Goal: Task Accomplishment & Management: Use online tool/utility

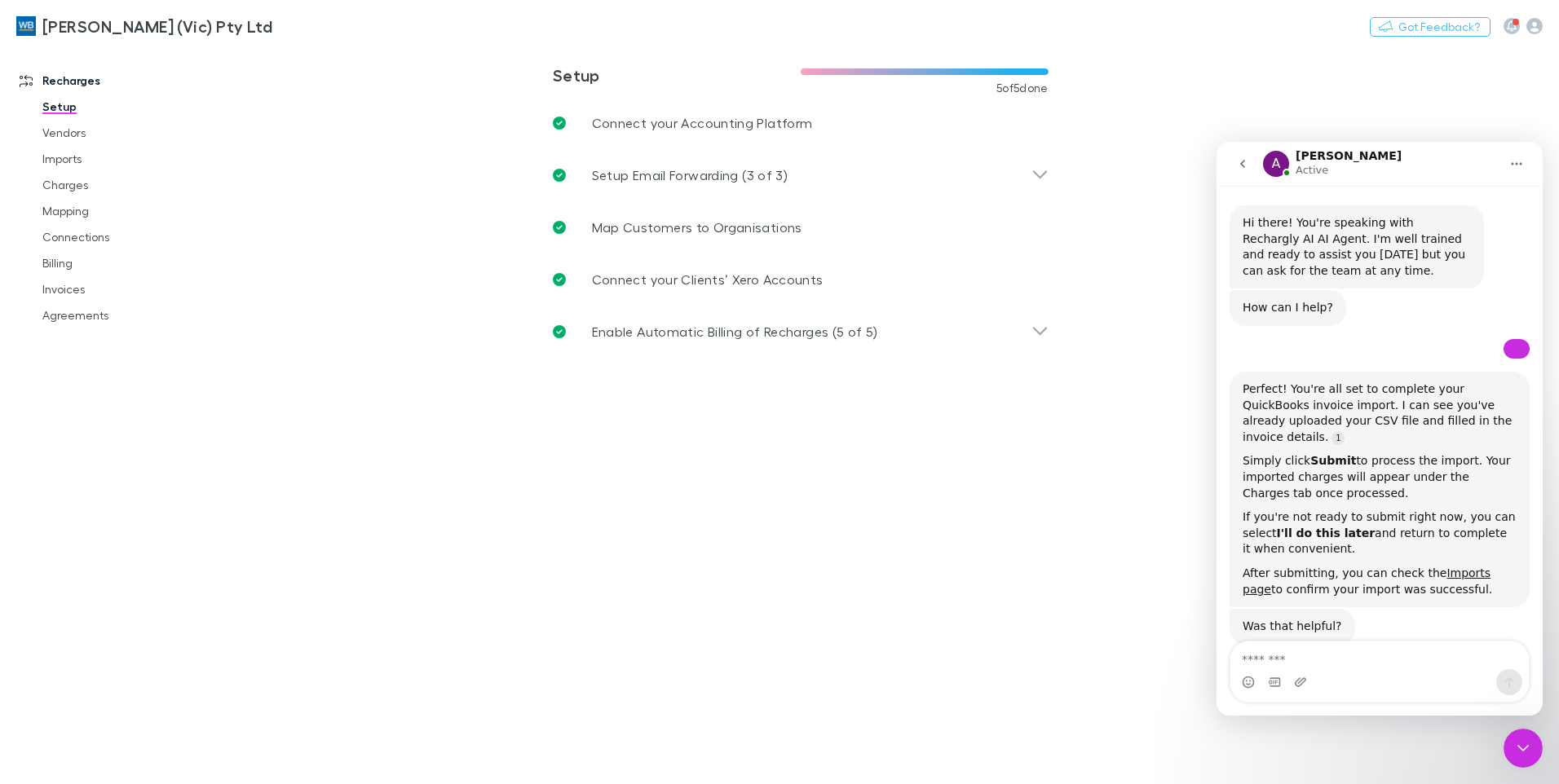
scroll to position [3141, 0]
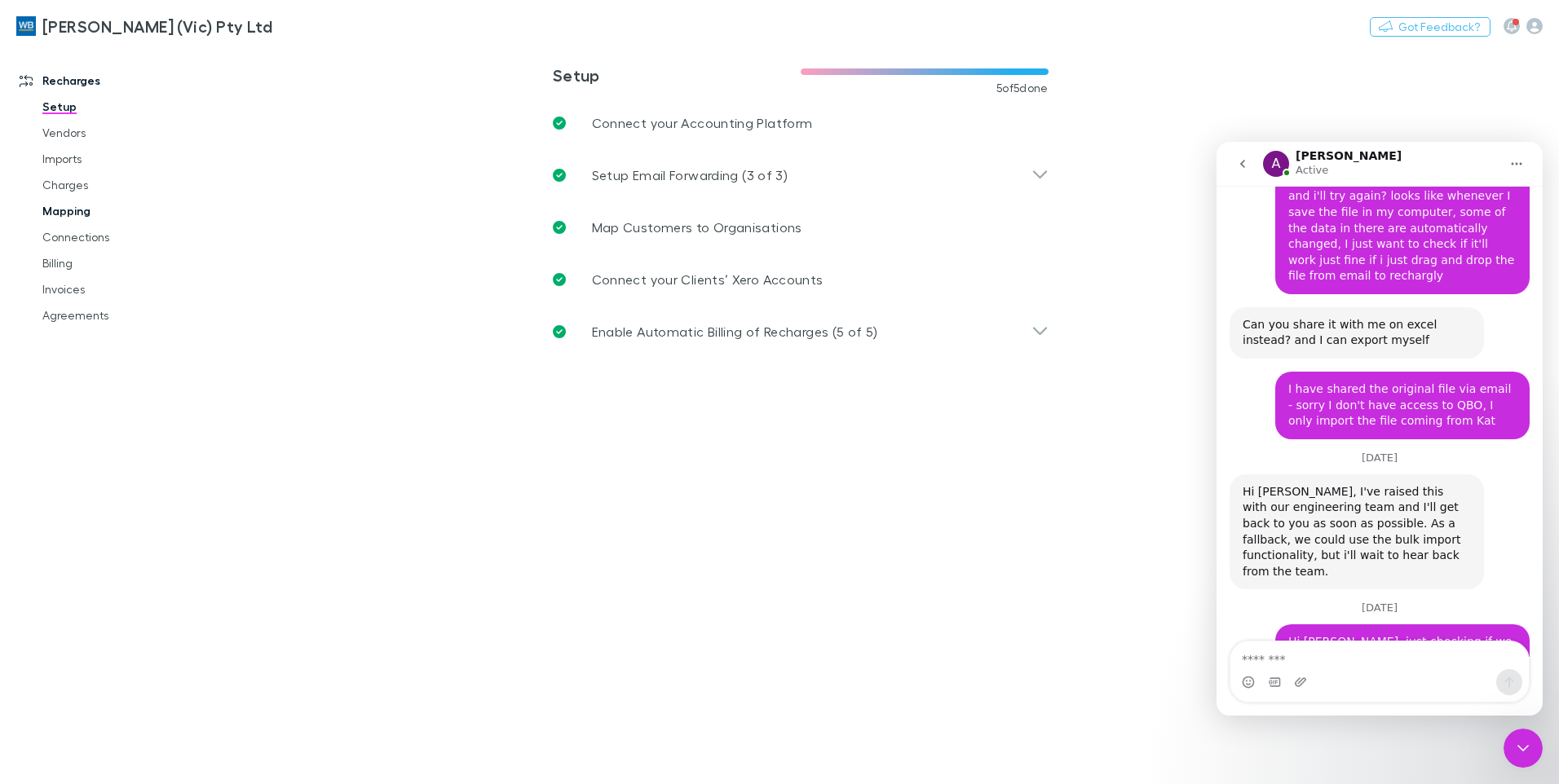
click at [59, 214] on link "Mapping" at bounding box center [123, 211] width 194 height 26
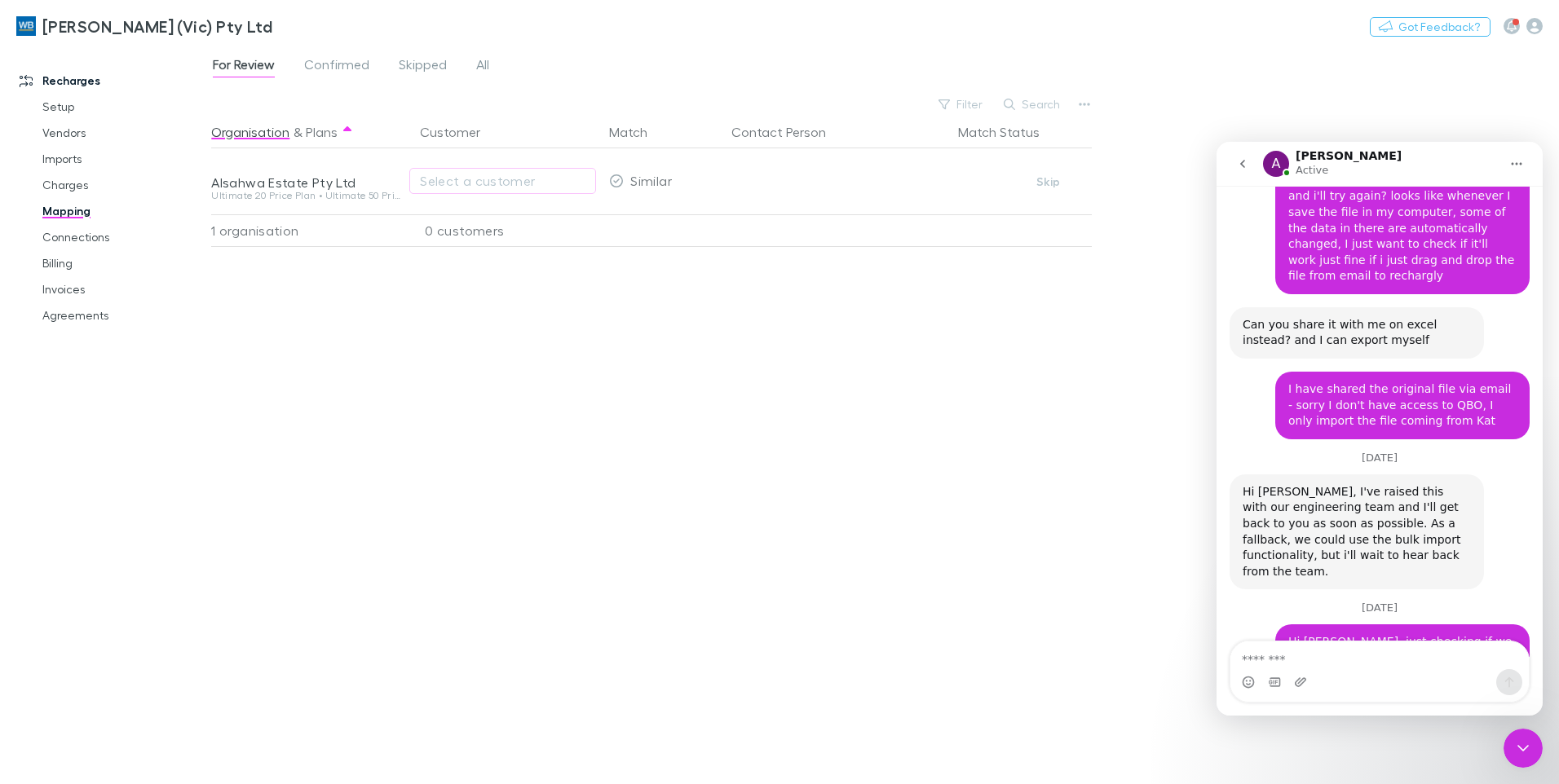
click at [874, 568] on div "Organisation & Plans Customer Match Contact Person Match Status Alsahwa Estate …" at bounding box center [654, 443] width 885 height 655
click at [1528, 743] on icon "Close Intercom Messenger" at bounding box center [1523, 748] width 20 height 20
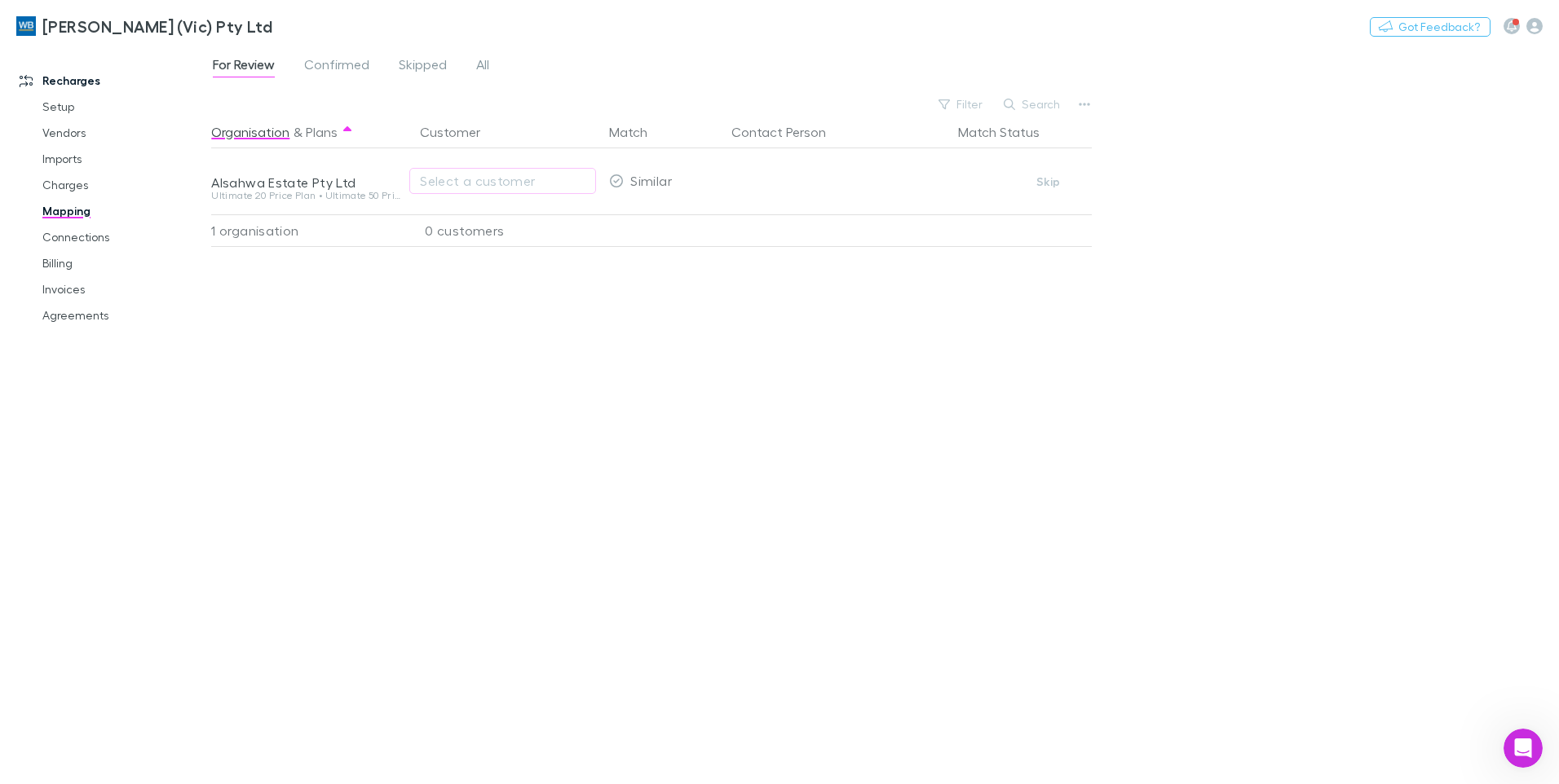
scroll to position [3141, 0]
click at [68, 136] on link "Vendors" at bounding box center [123, 133] width 194 height 26
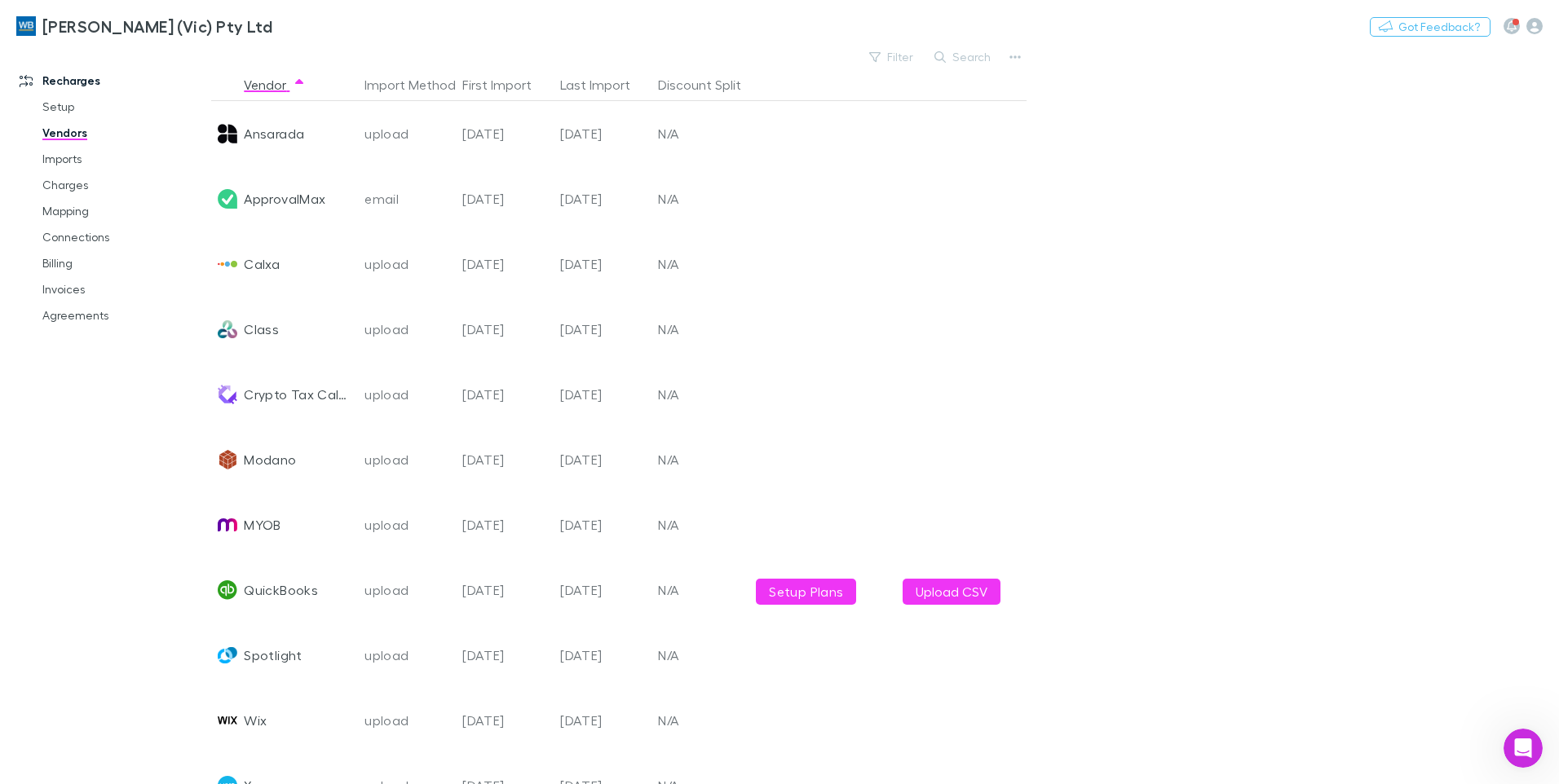
click at [955, 58] on button "Search" at bounding box center [963, 56] width 74 height 20
click at [1003, 50] on div "[PERSON_NAME] (Vic) Pty Ltd Nothing Got Feedback?" at bounding box center [779, 26] width 1559 height 52
click at [1009, 52] on button "button" at bounding box center [1016, 57] width 23 height 23
click at [947, 85] on p "Add New Vendor" at bounding box center [915, 90] width 198 height 20
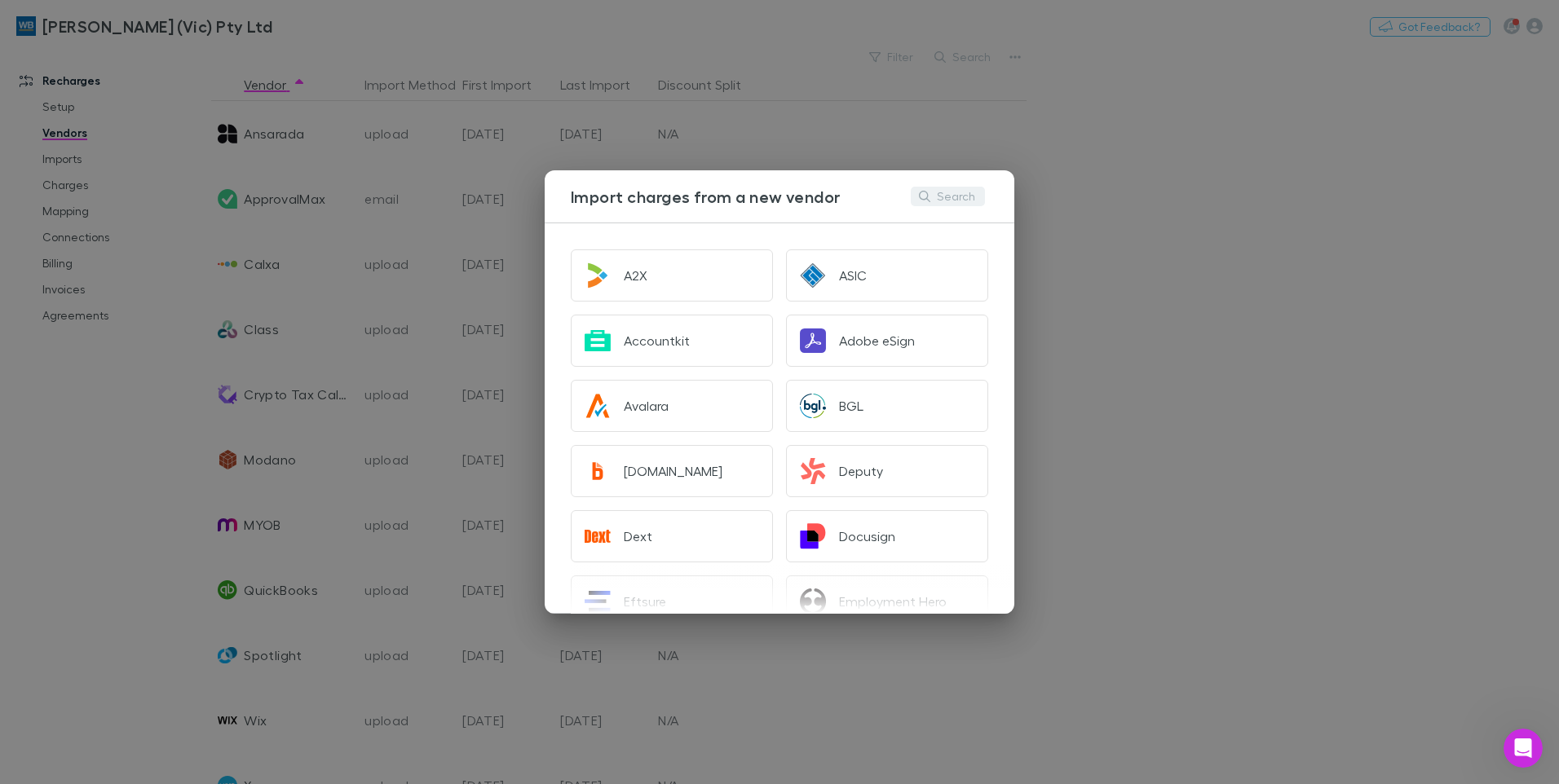
click at [963, 197] on button "Search" at bounding box center [948, 196] width 74 height 20
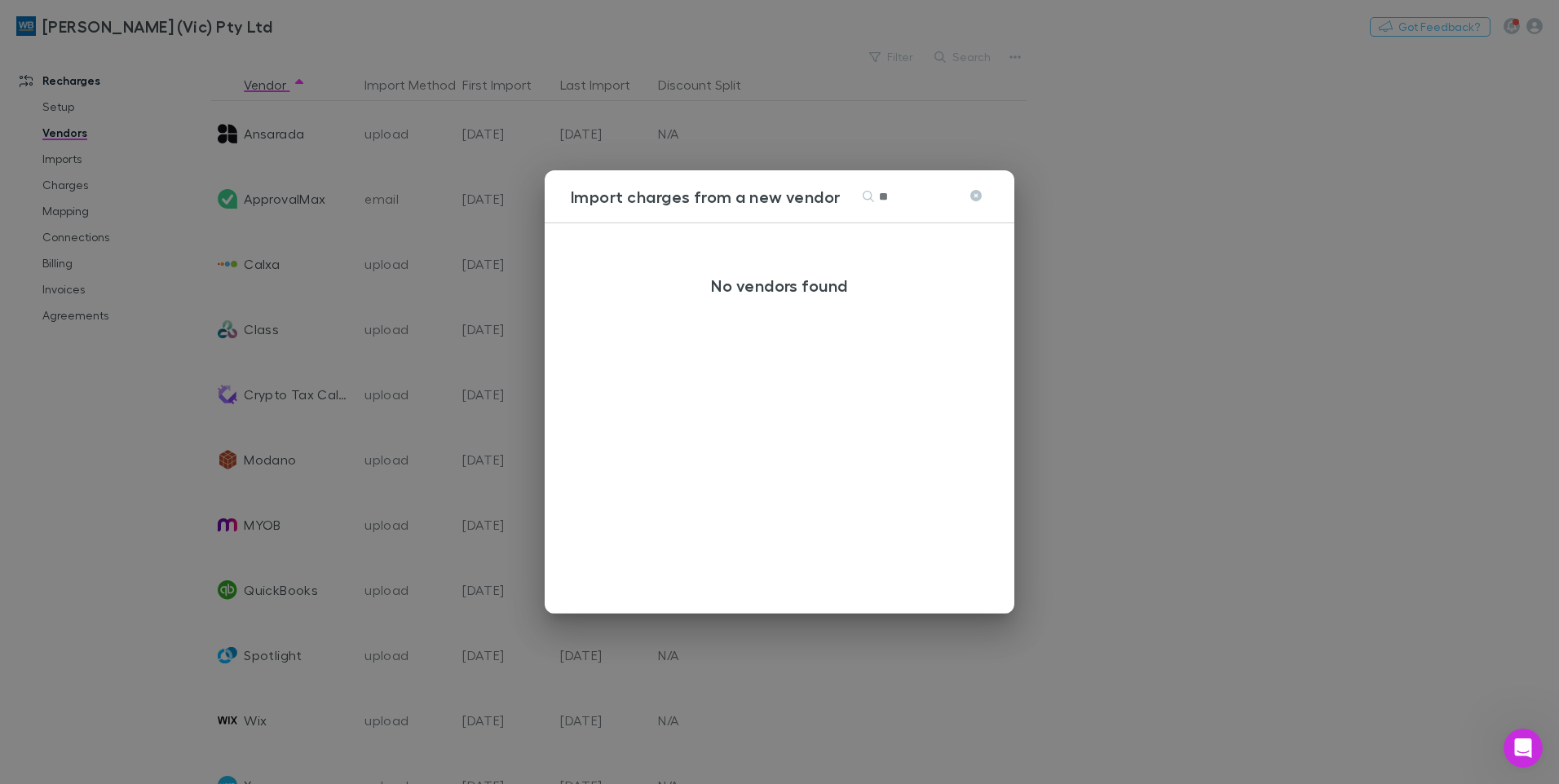
type input "*"
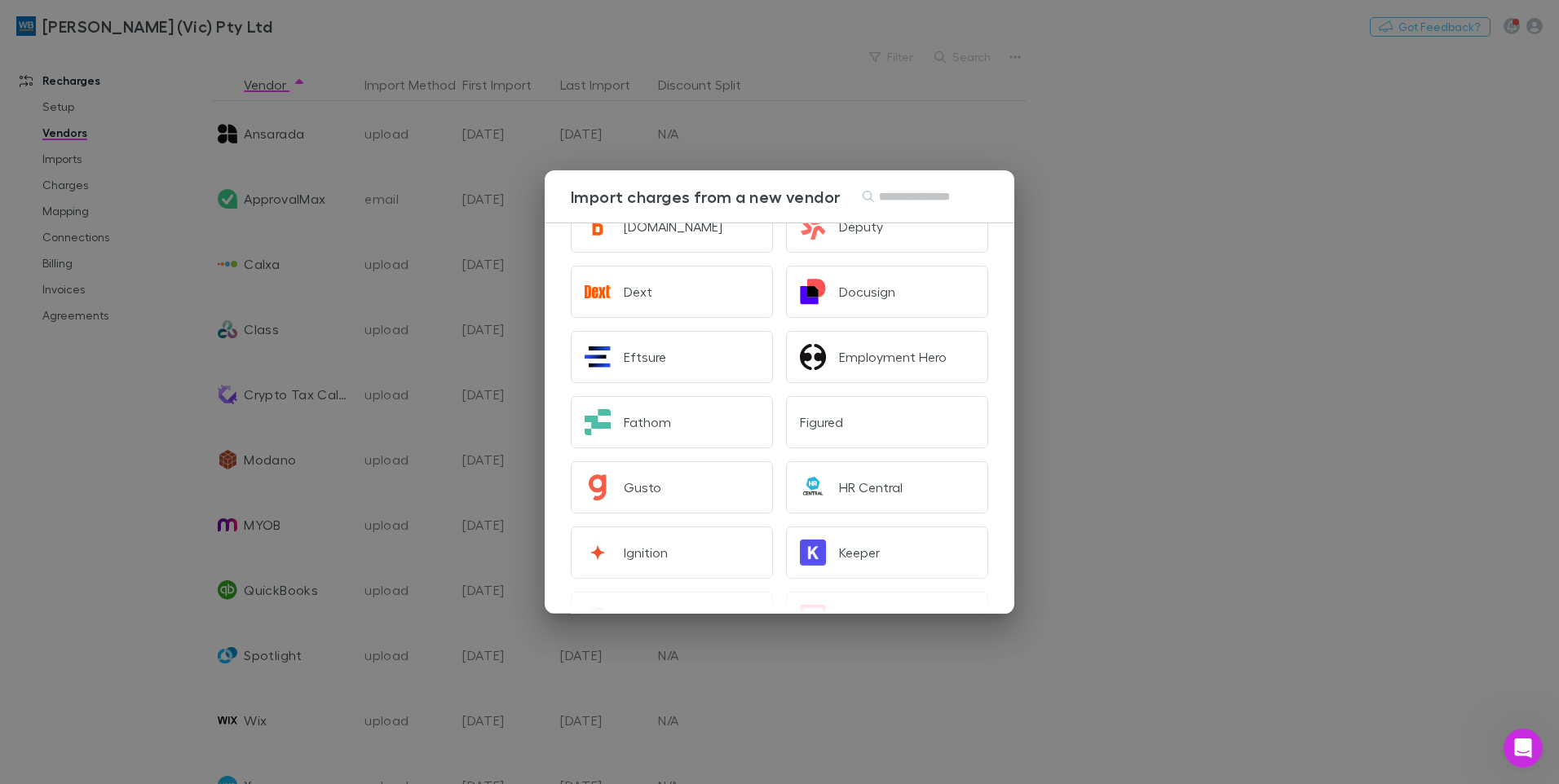
scroll to position [326, 0]
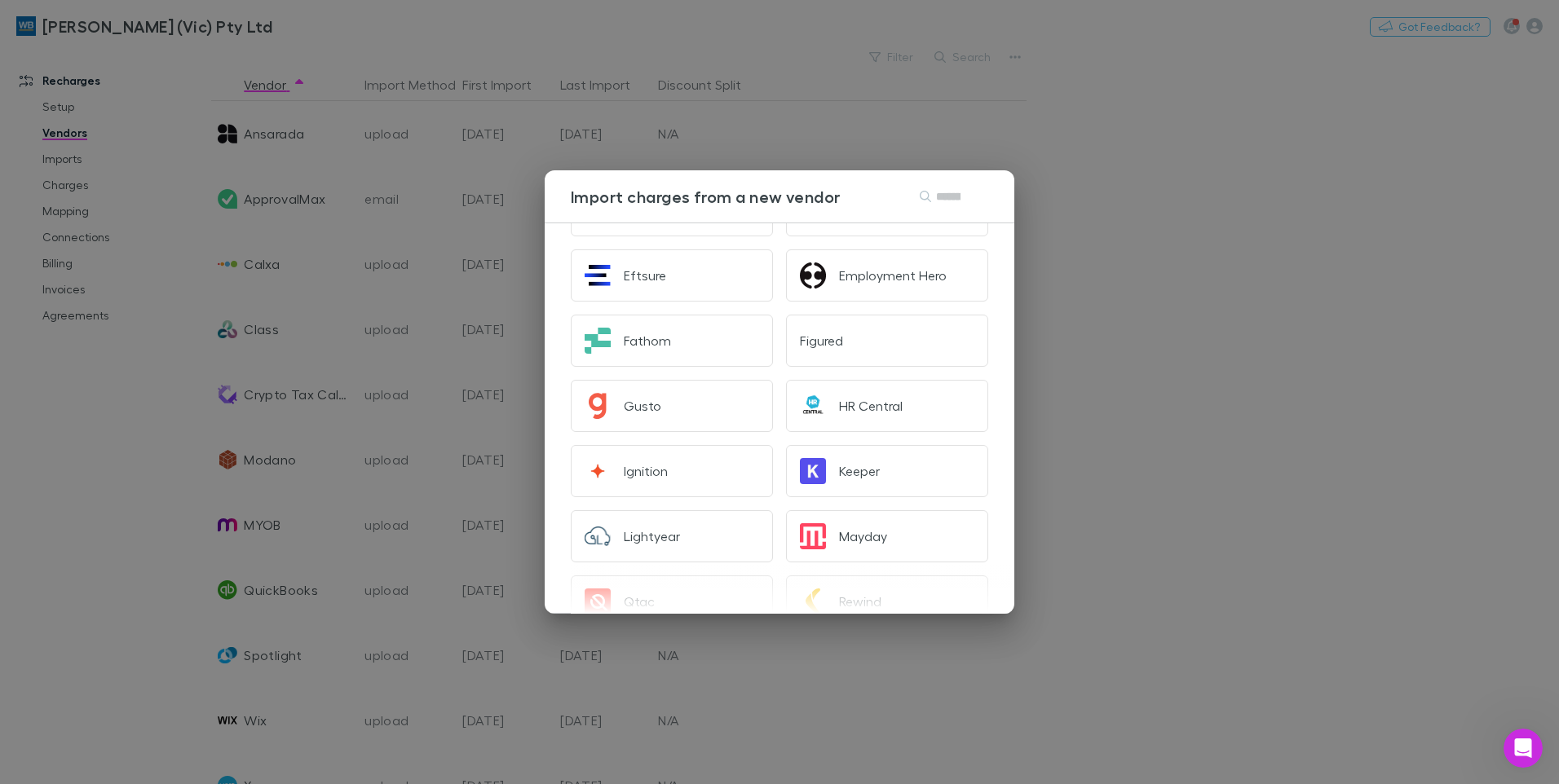
click at [1256, 388] on div "Import charges from a new vendor Search A2X ASIC Accountkit Adobe eSign Avalara…" at bounding box center [779, 392] width 1559 height 784
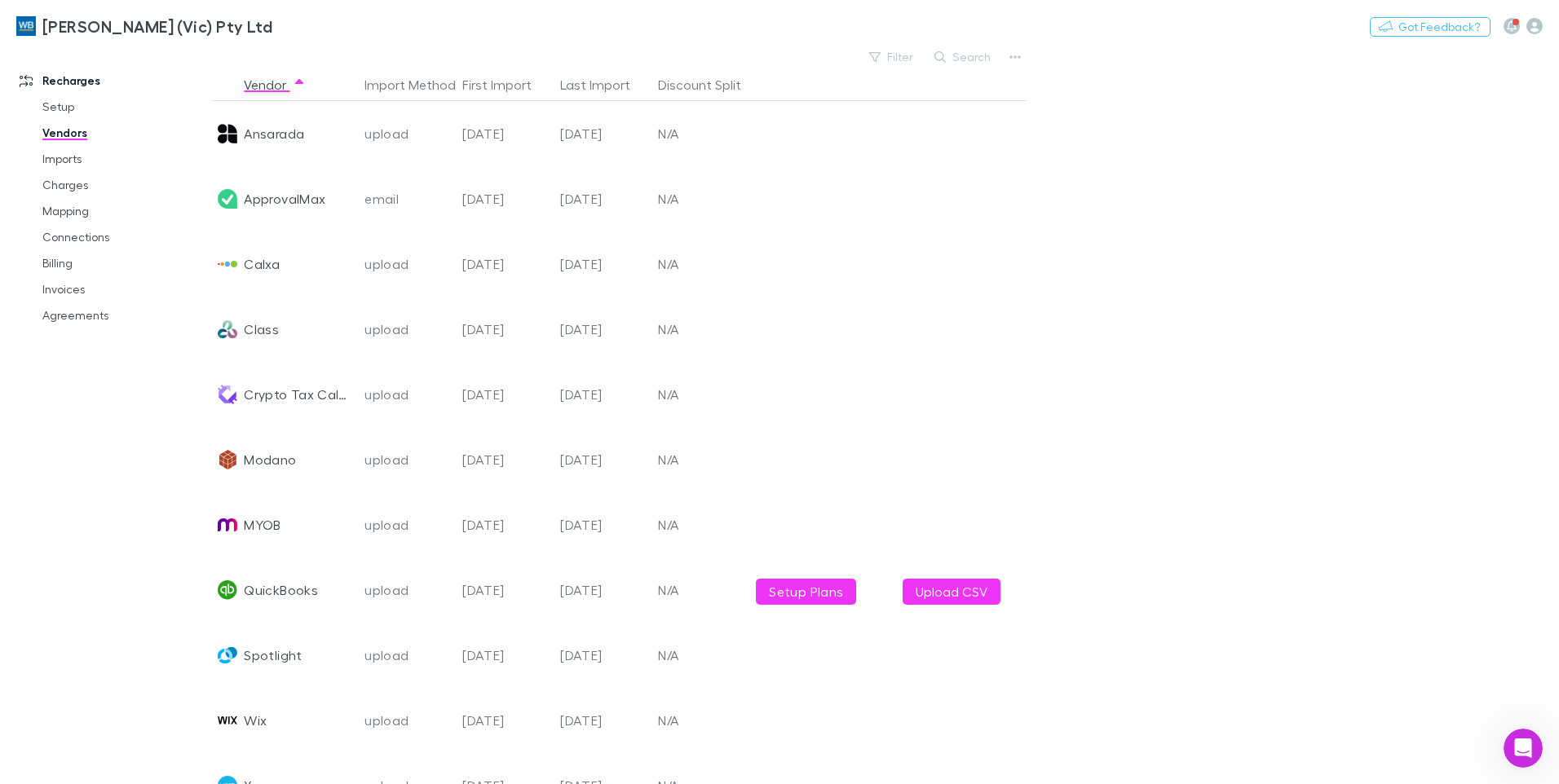
click at [1530, 746] on icon "Open Intercom Messenger" at bounding box center [1523, 748] width 27 height 27
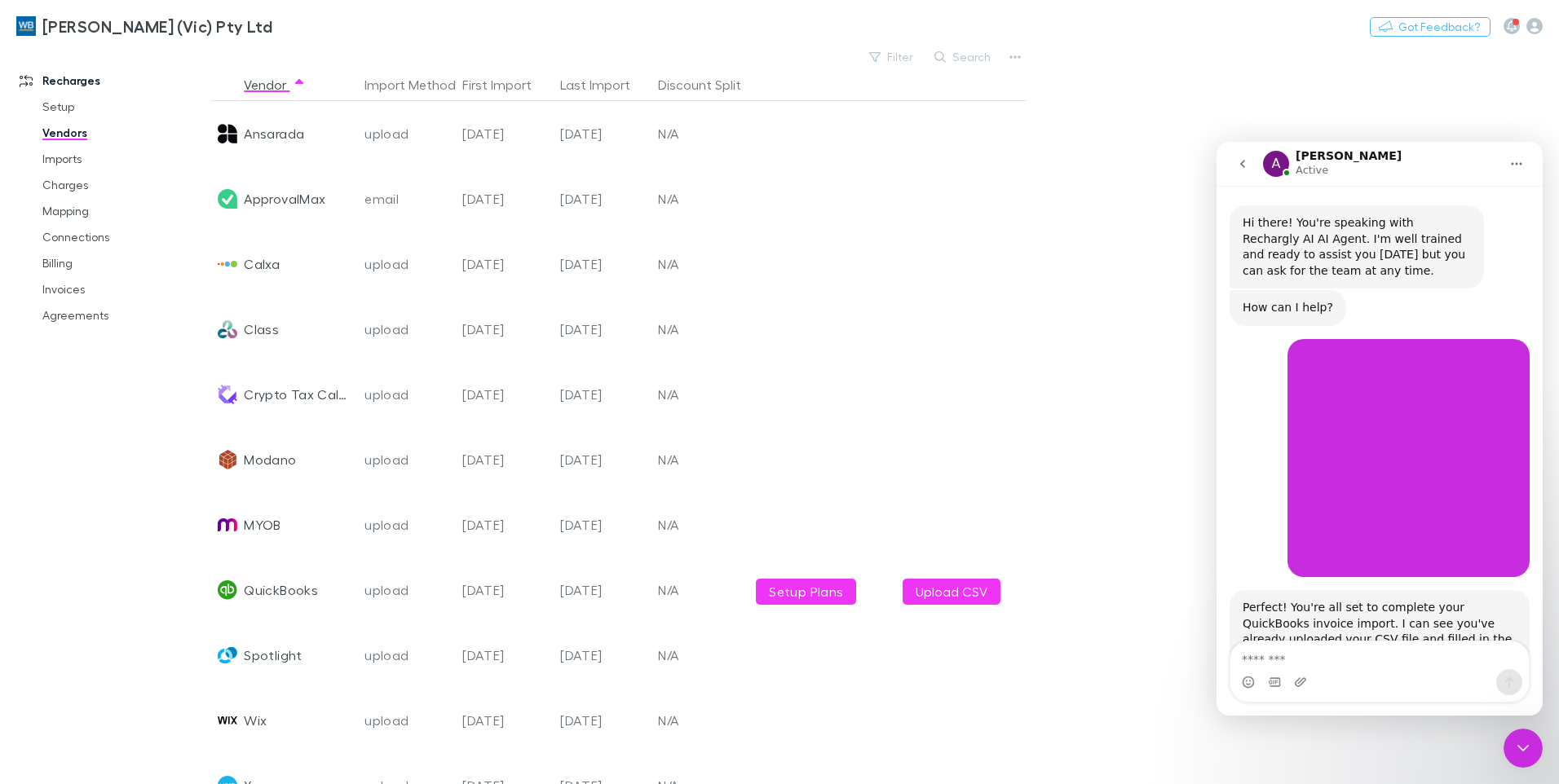
scroll to position [3141, 0]
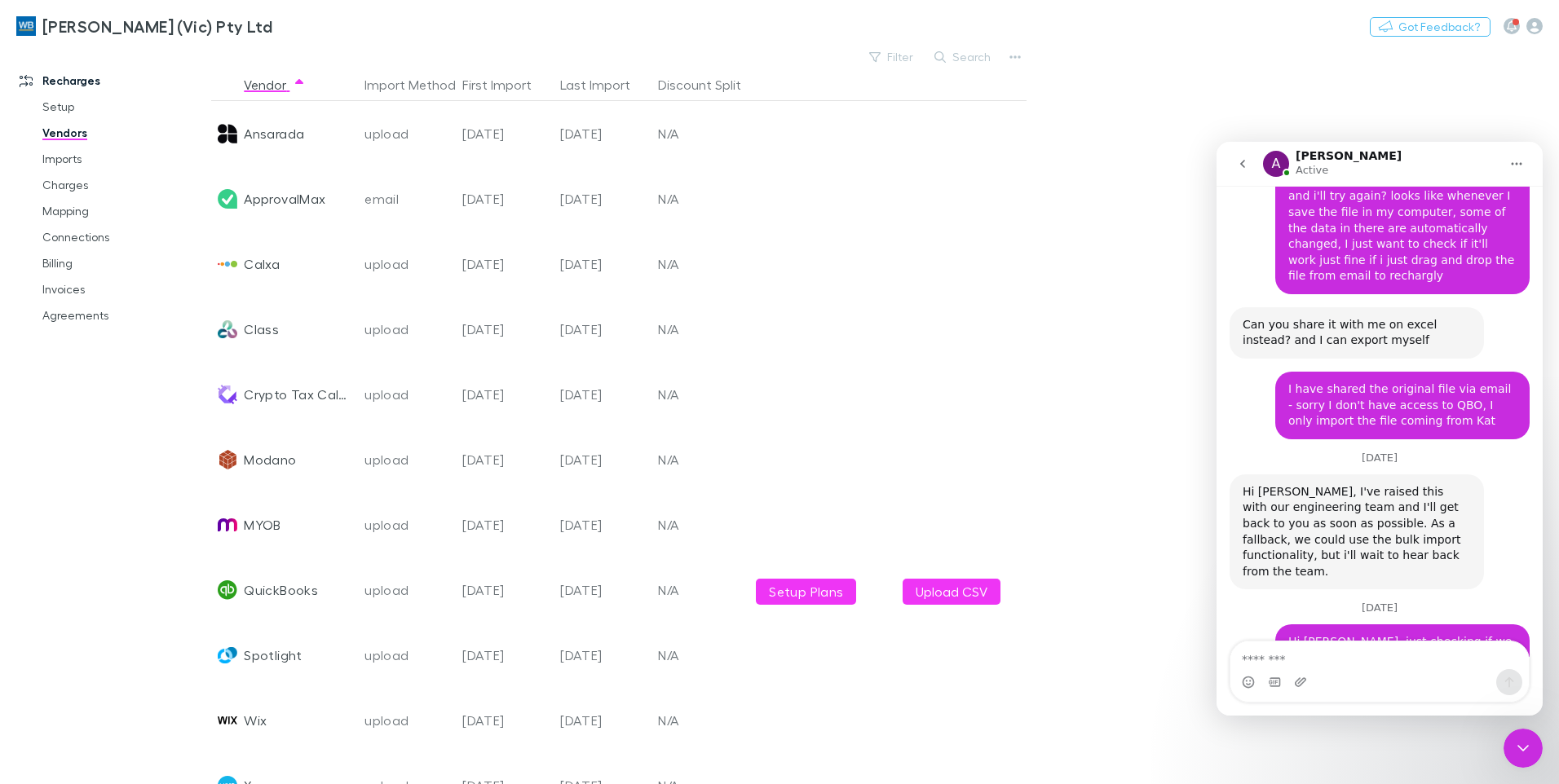
click at [1237, 164] on icon "go back" at bounding box center [1243, 163] width 13 height 13
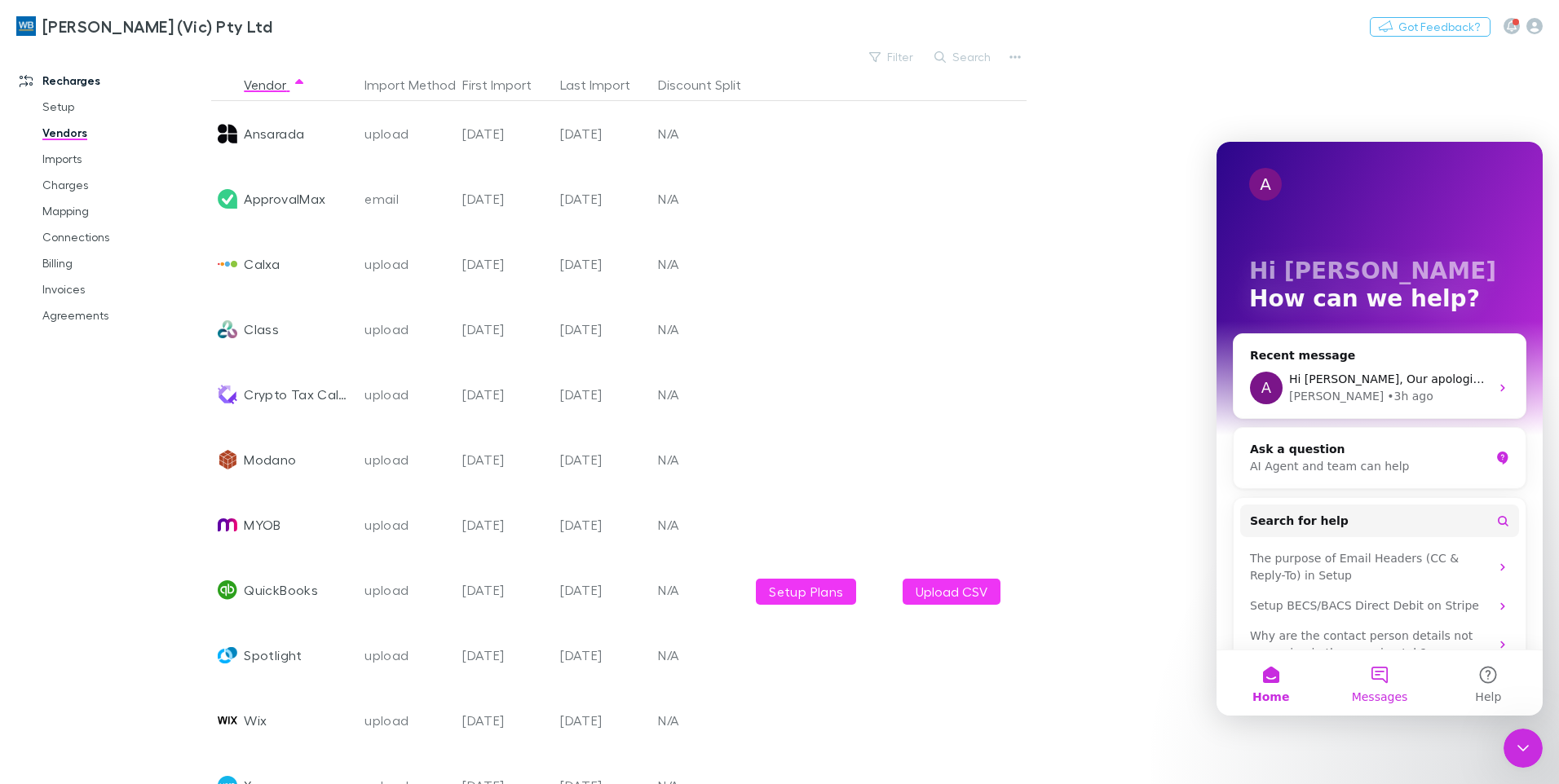
click at [1374, 677] on button "Messages" at bounding box center [1379, 683] width 109 height 65
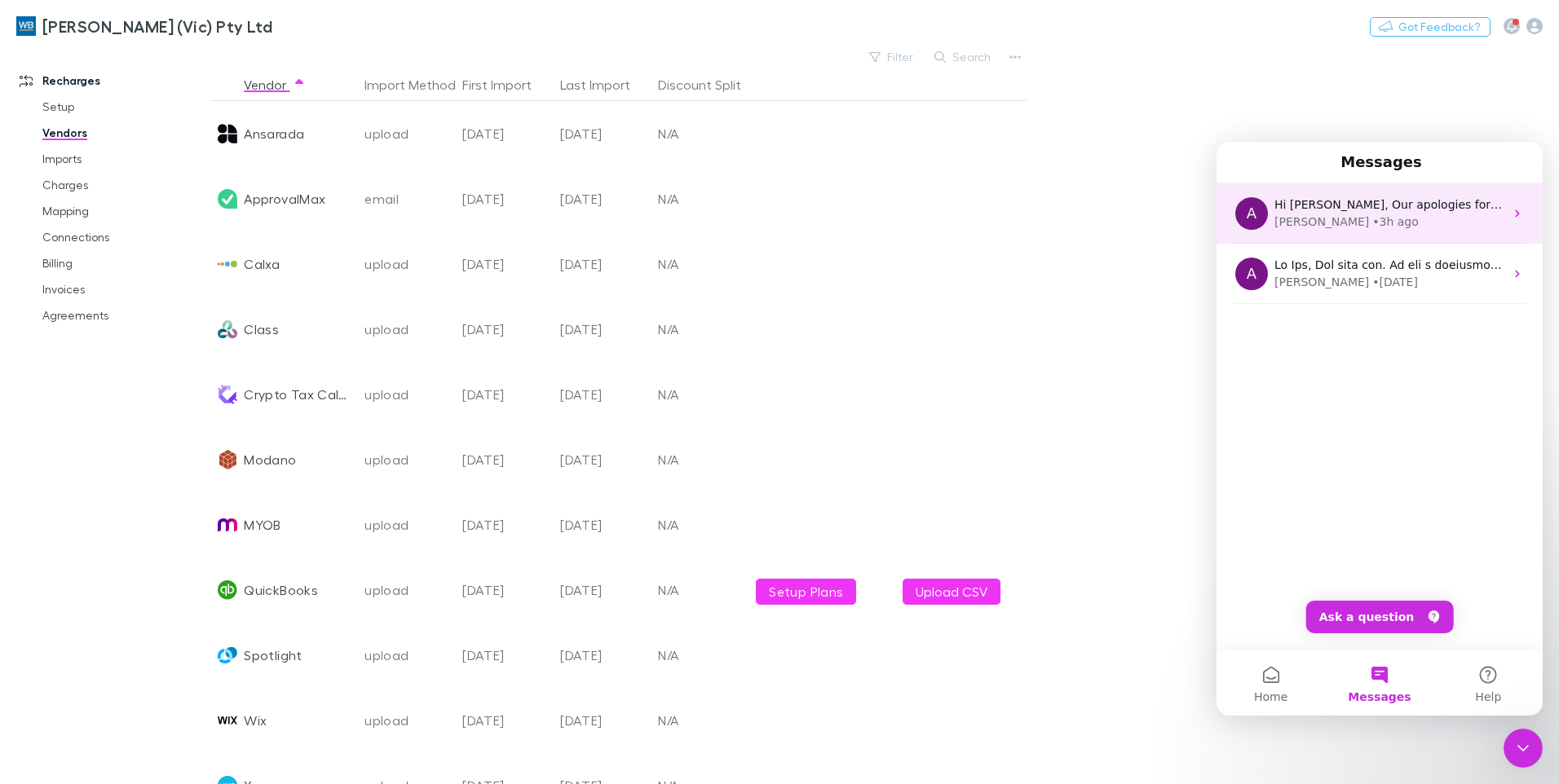
click at [1389, 220] on div "[PERSON_NAME] • 3h ago" at bounding box center [1389, 223] width 230 height 17
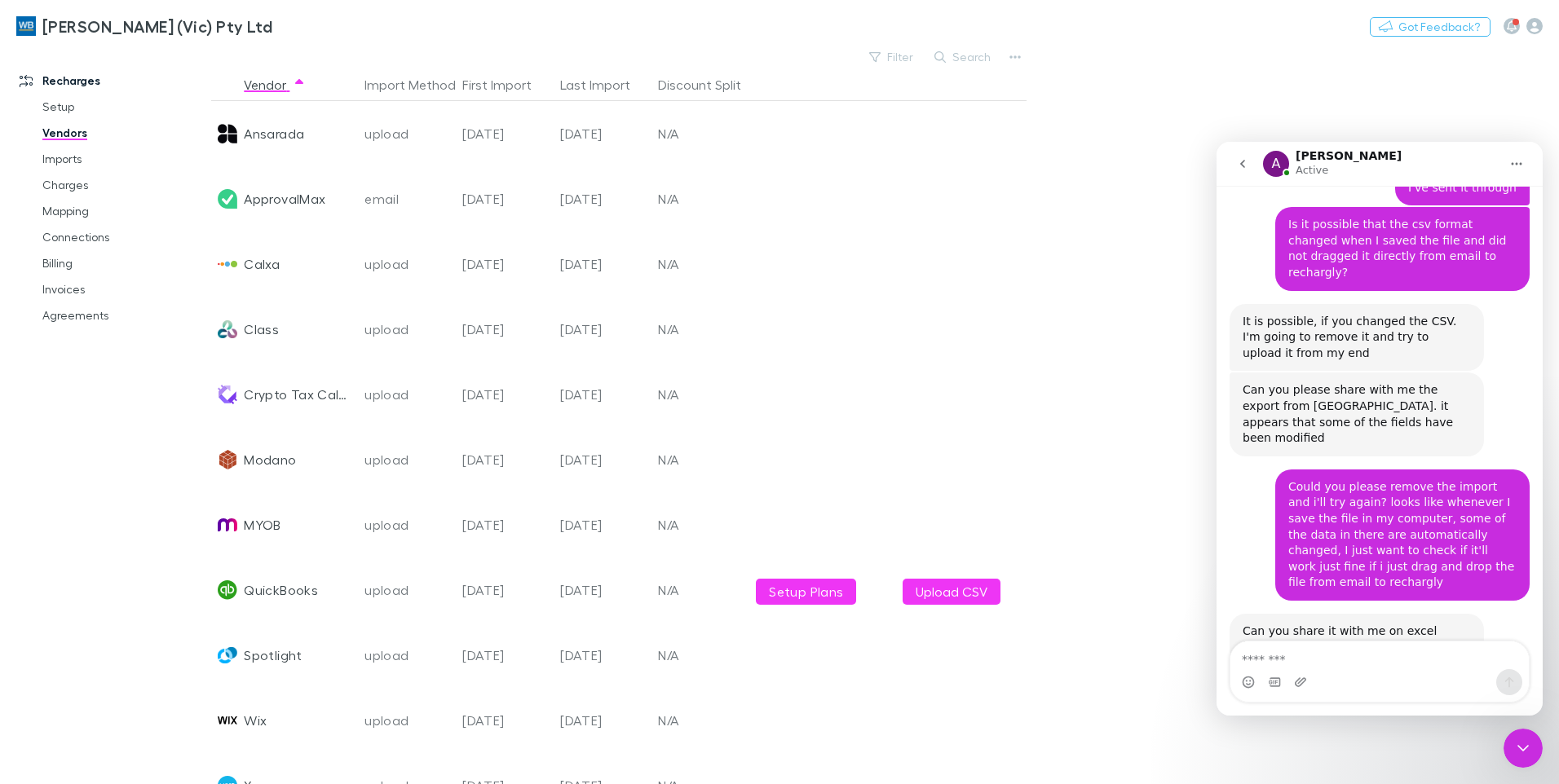
scroll to position [3141, 0]
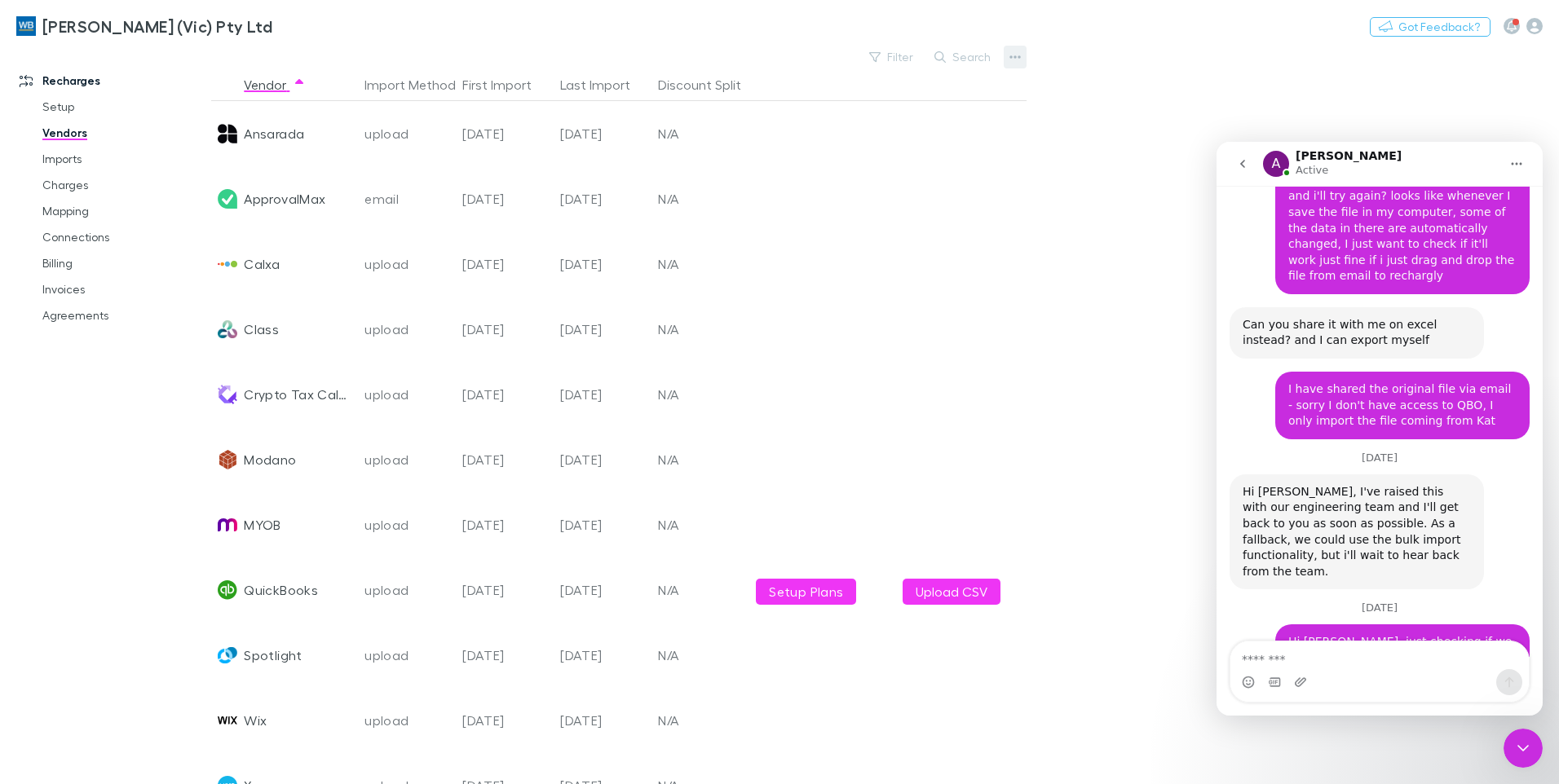
click at [1004, 56] on button "button" at bounding box center [1016, 57] width 23 height 23
click at [960, 85] on p "Add New Vendor" at bounding box center [915, 90] width 198 height 20
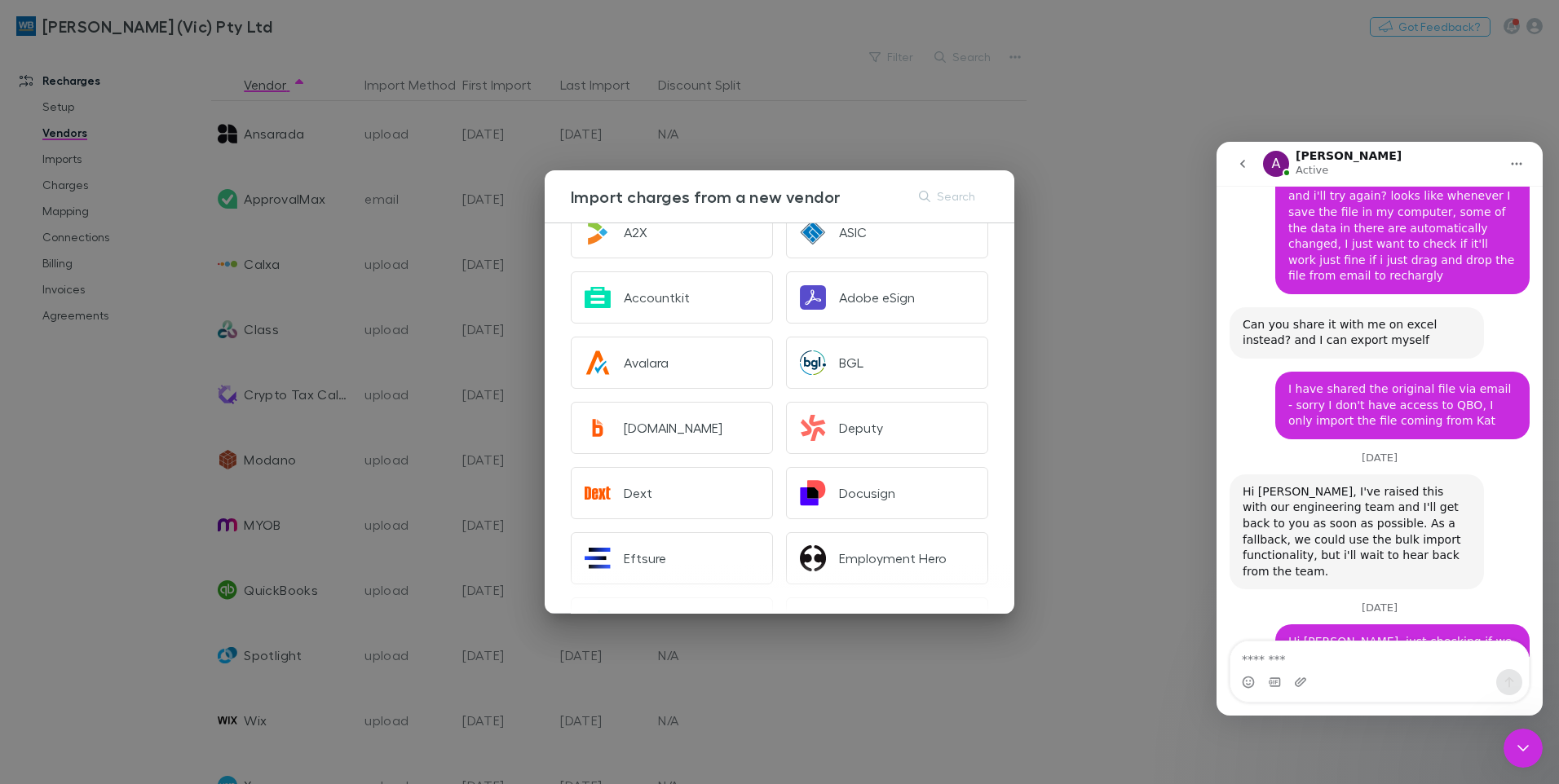
scroll to position [0, 0]
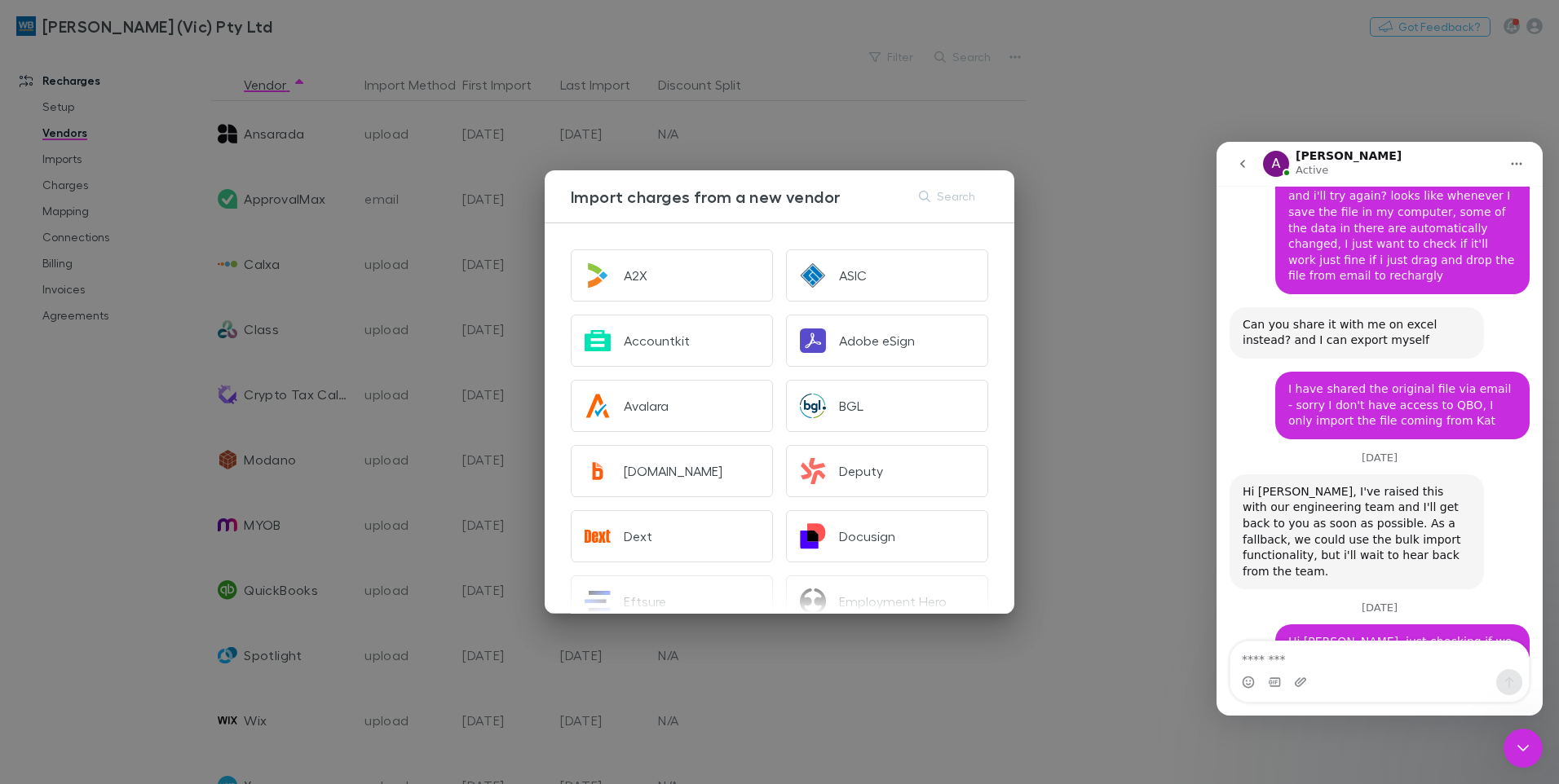
click at [1178, 355] on div "Import charges from a new vendor Search A2X ASIC Accountkit Adobe eSign Avalara…" at bounding box center [779, 392] width 1559 height 784
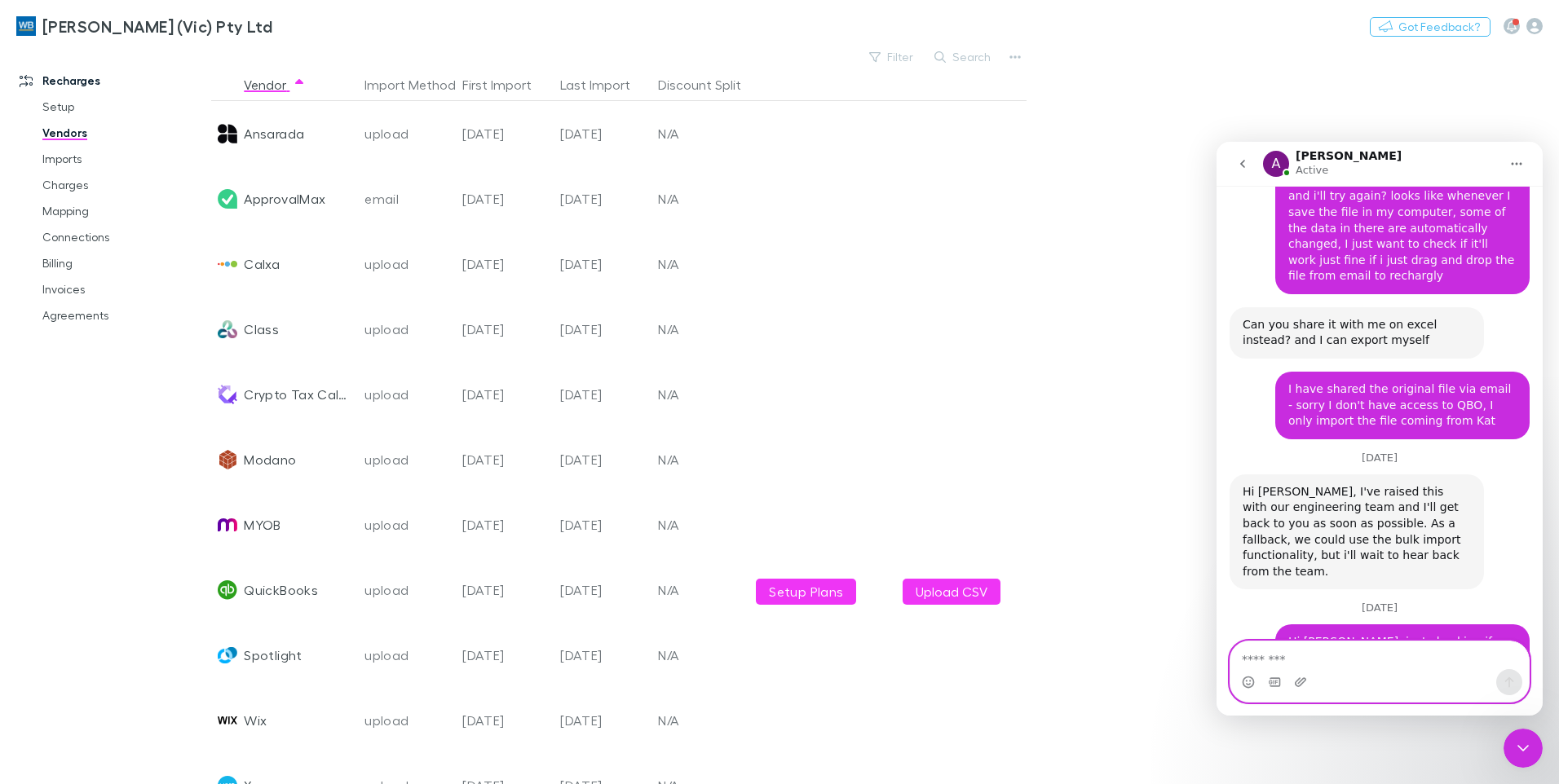
click at [1329, 649] on textarea "Message…" at bounding box center [1379, 655] width 298 height 28
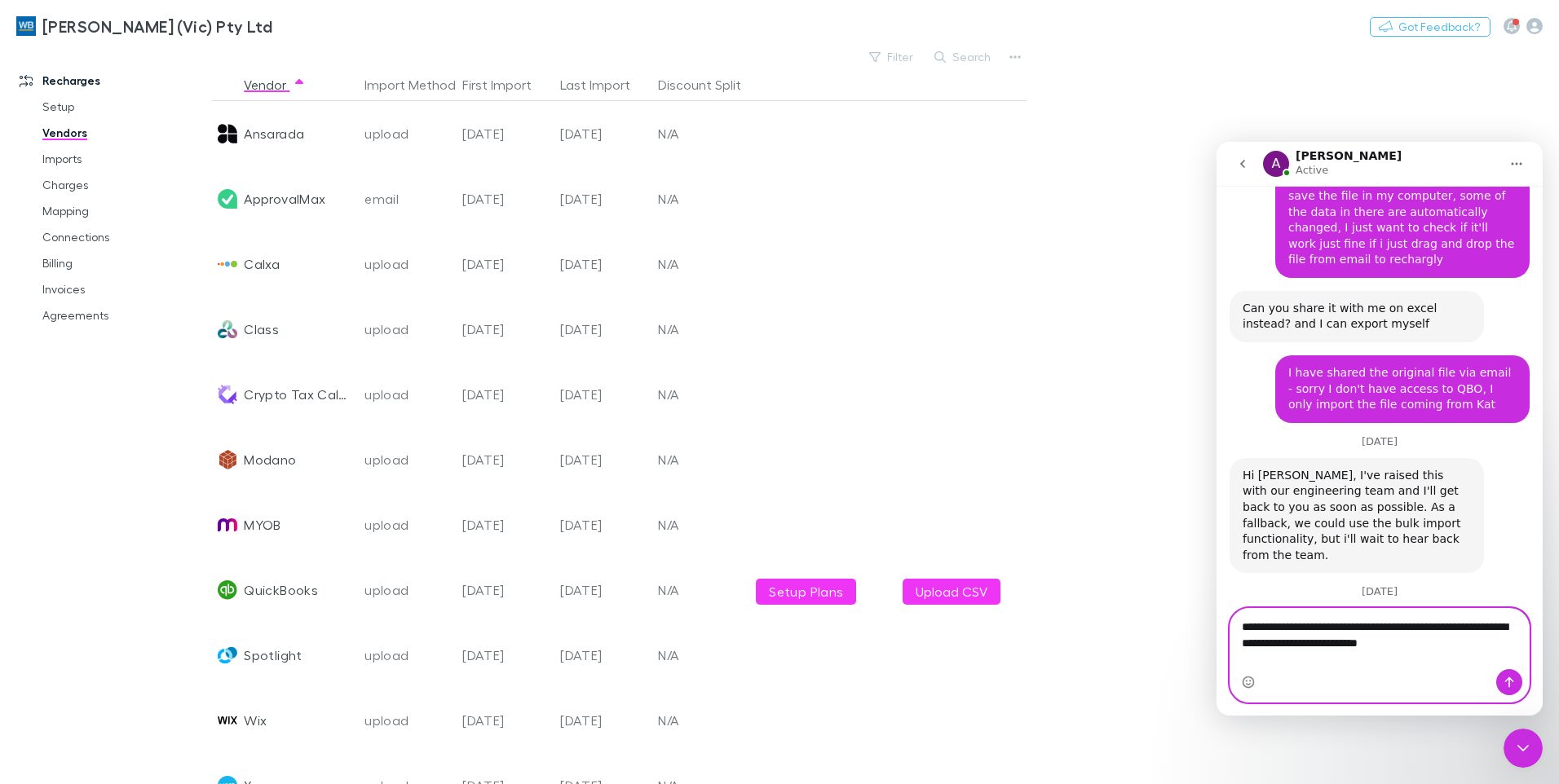
type textarea "**********"
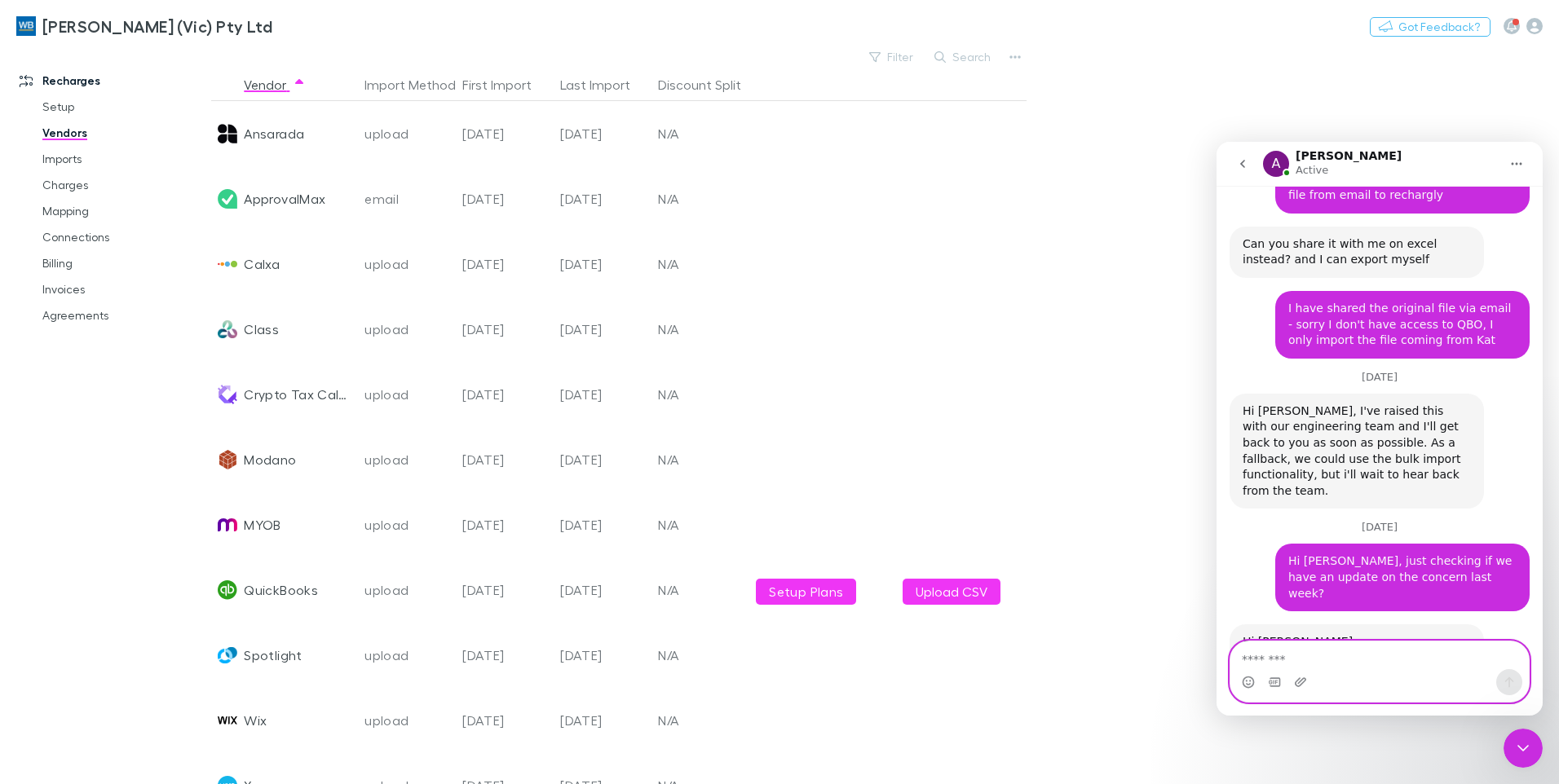
paste textarea "**********"
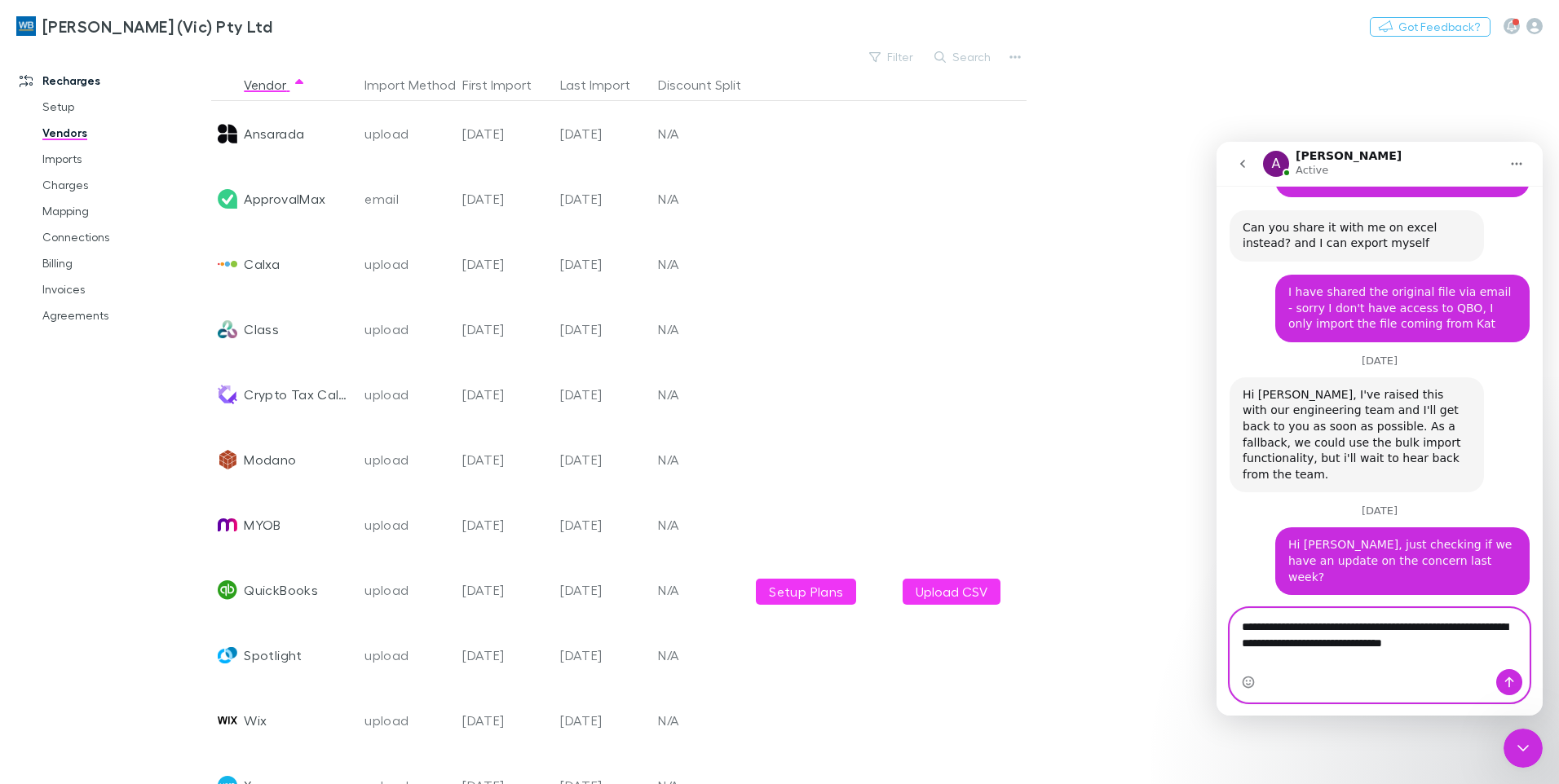
click at [1402, 653] on textarea "**********" at bounding box center [1379, 631] width 298 height 44
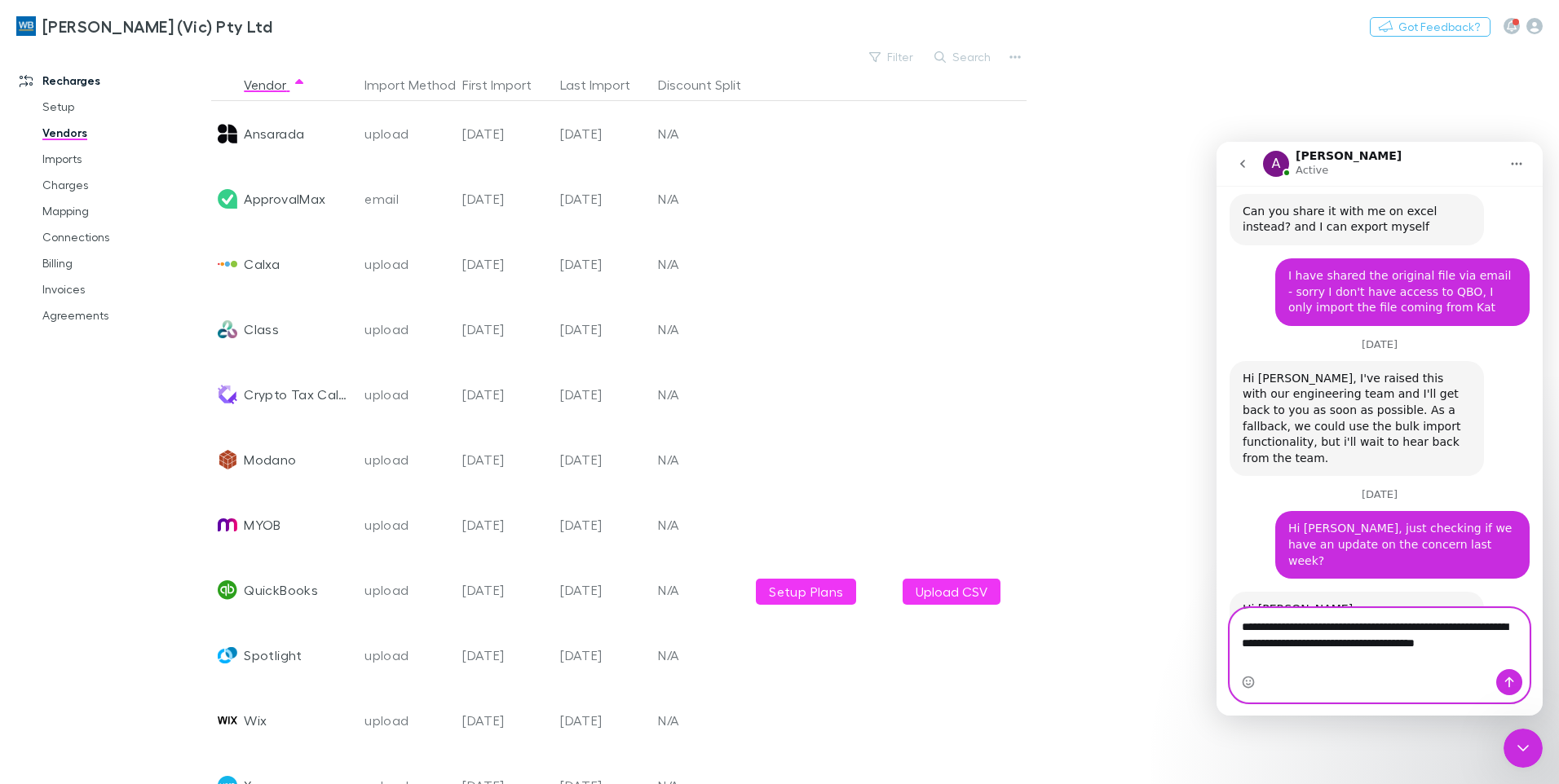
type textarea "**********"
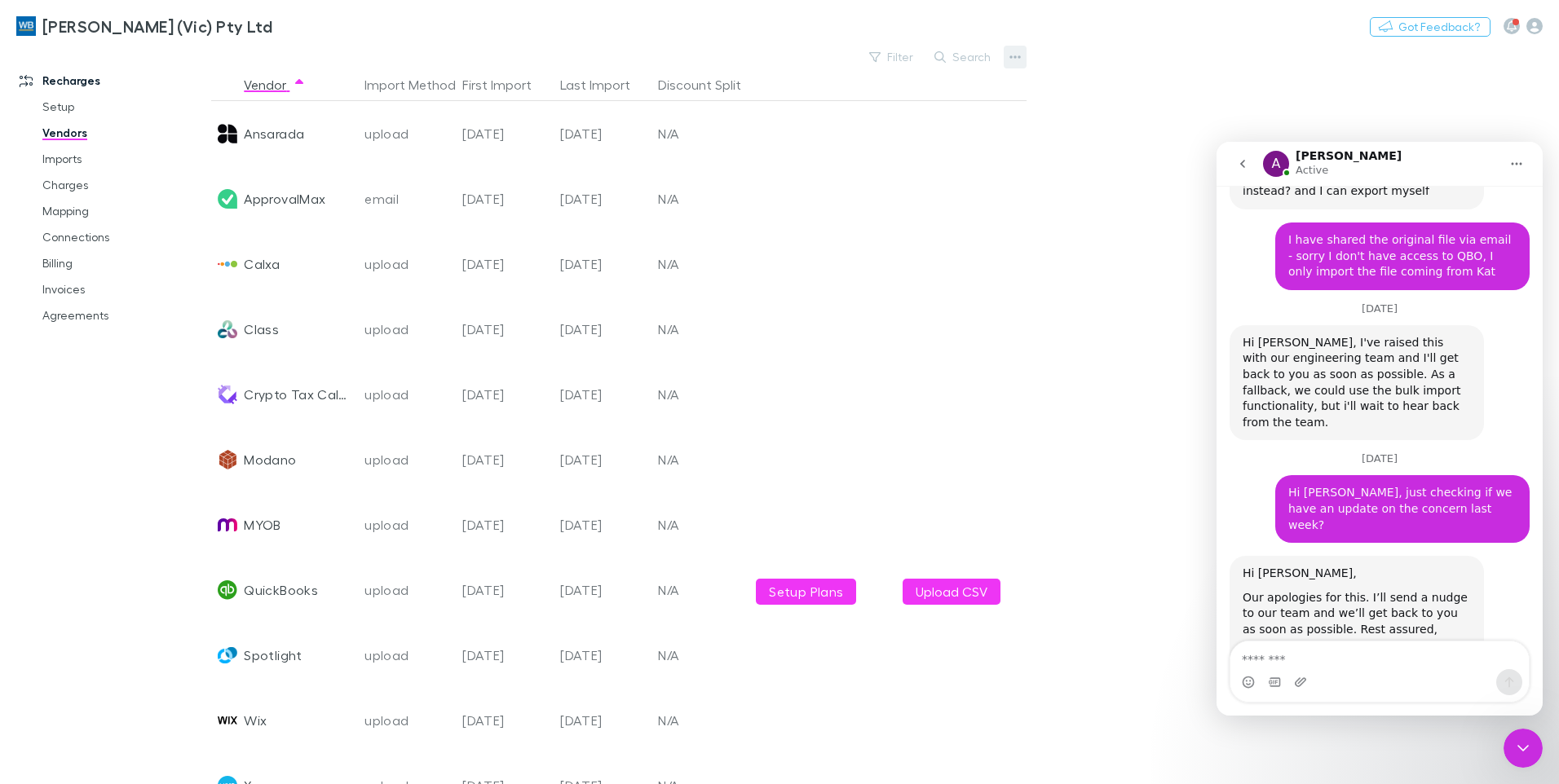
click at [1016, 55] on icon "button" at bounding box center [1015, 56] width 11 height 13
click at [933, 85] on p "Add New Vendor" at bounding box center [915, 90] width 198 height 20
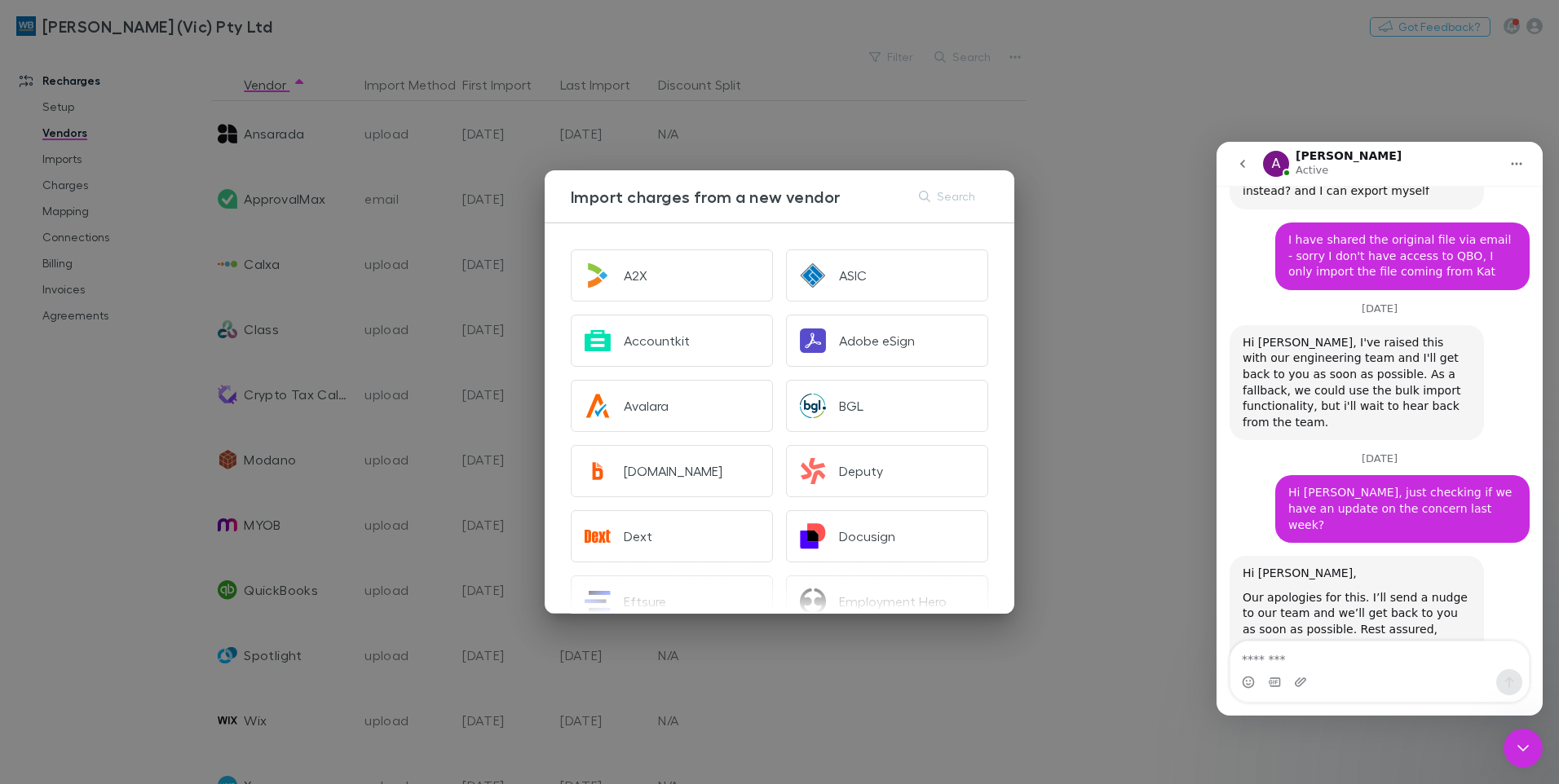
click at [617, 196] on h3 "Import charges from a new vendor" at bounding box center [706, 196] width 270 height 20
click at [969, 199] on button "Search" at bounding box center [948, 196] width 74 height 20
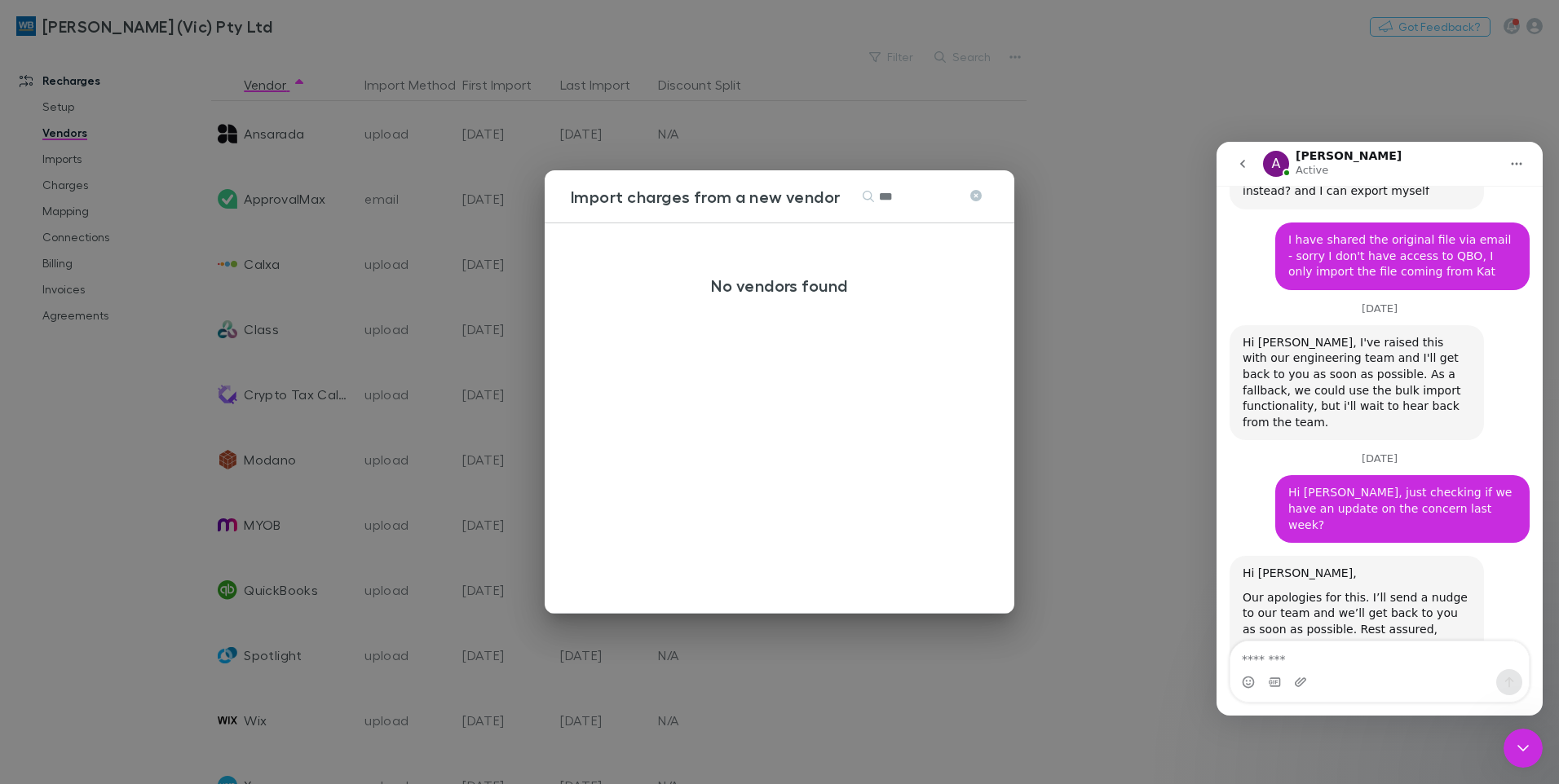
type input "***"
click at [1130, 309] on div "Import charges from a new vendor Search *** No vendors found" at bounding box center [779, 392] width 1559 height 784
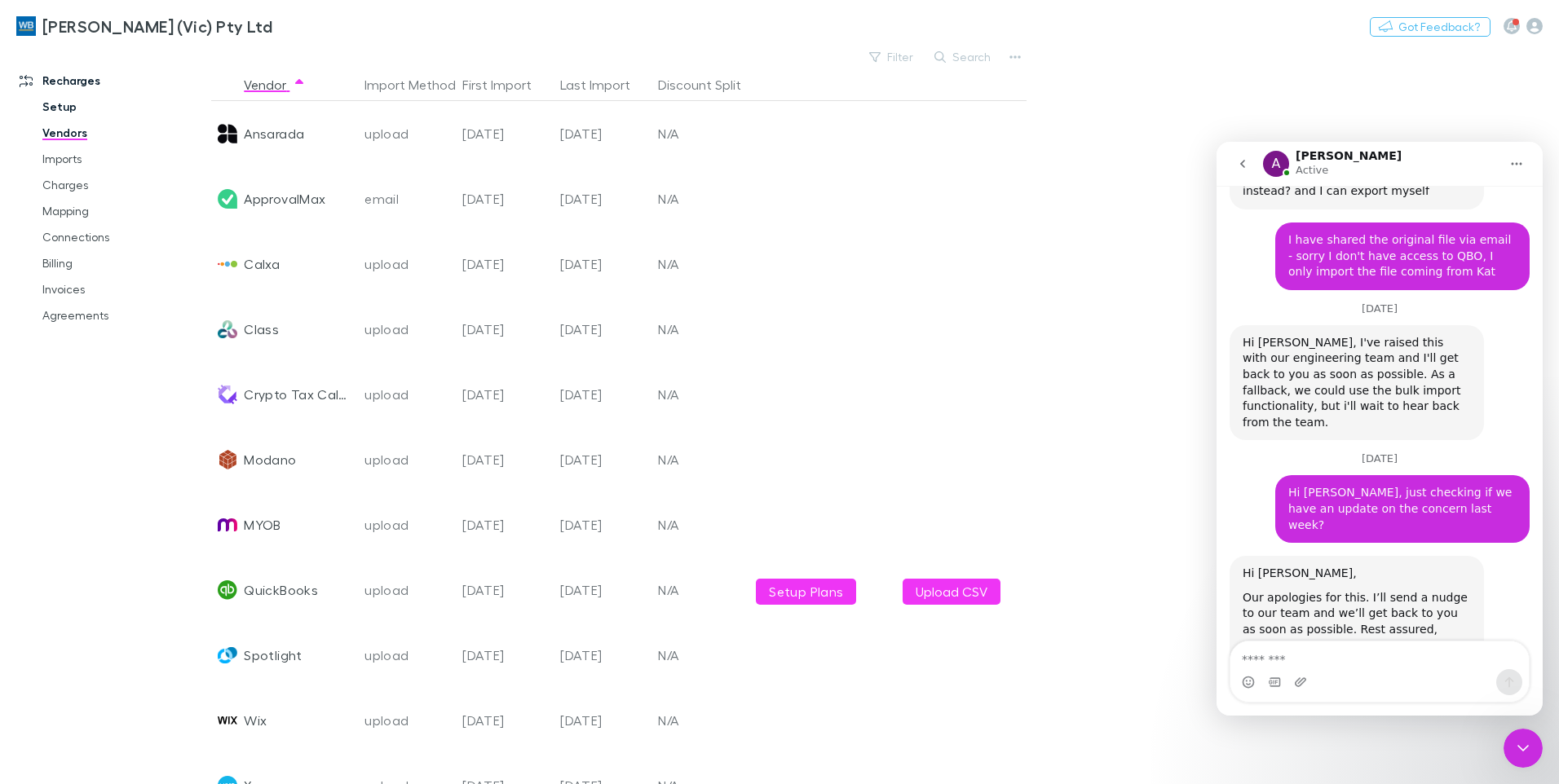
click at [71, 103] on link "Setup" at bounding box center [123, 107] width 194 height 26
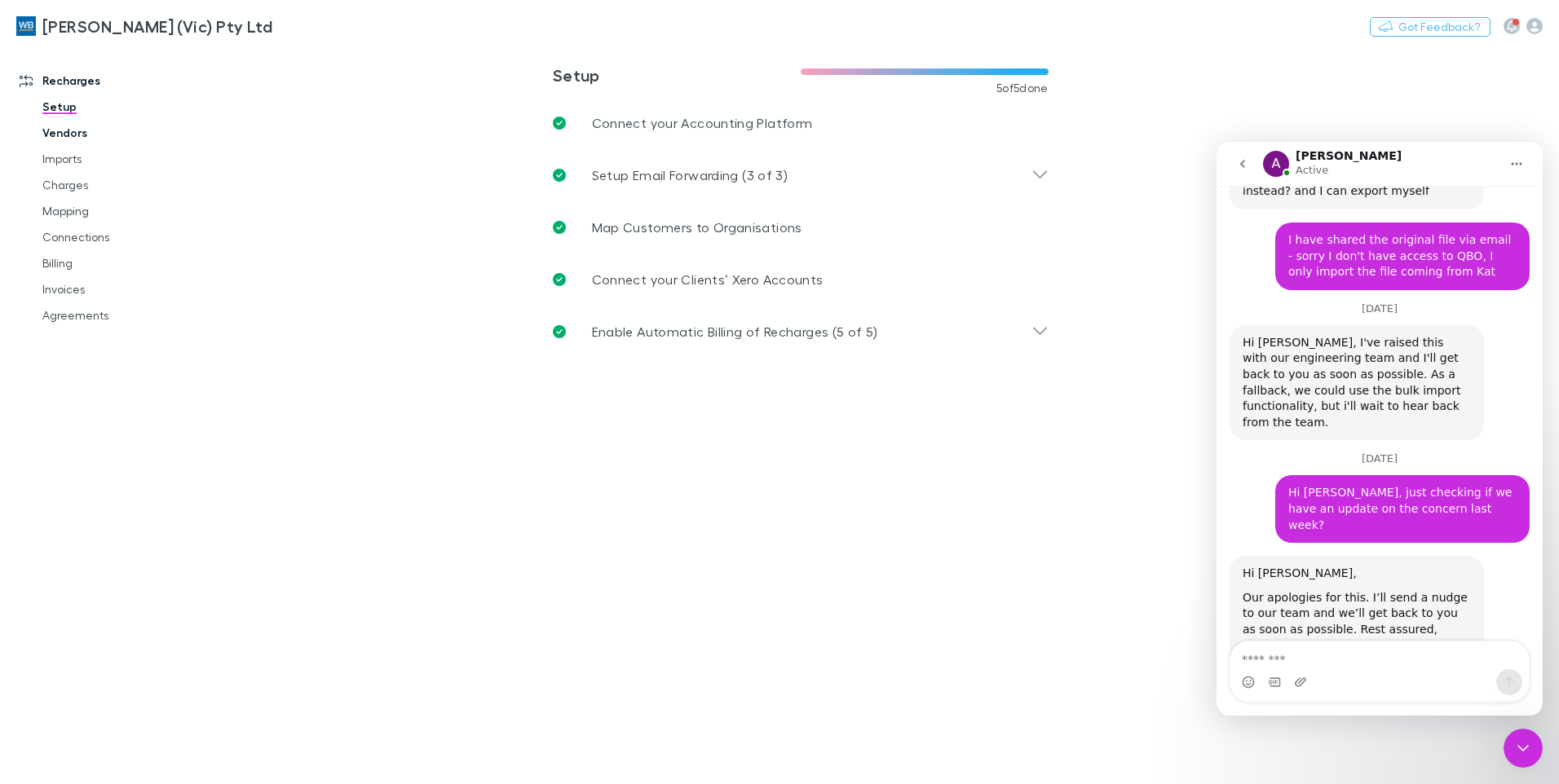
click at [78, 129] on link "Vendors" at bounding box center [123, 133] width 194 height 26
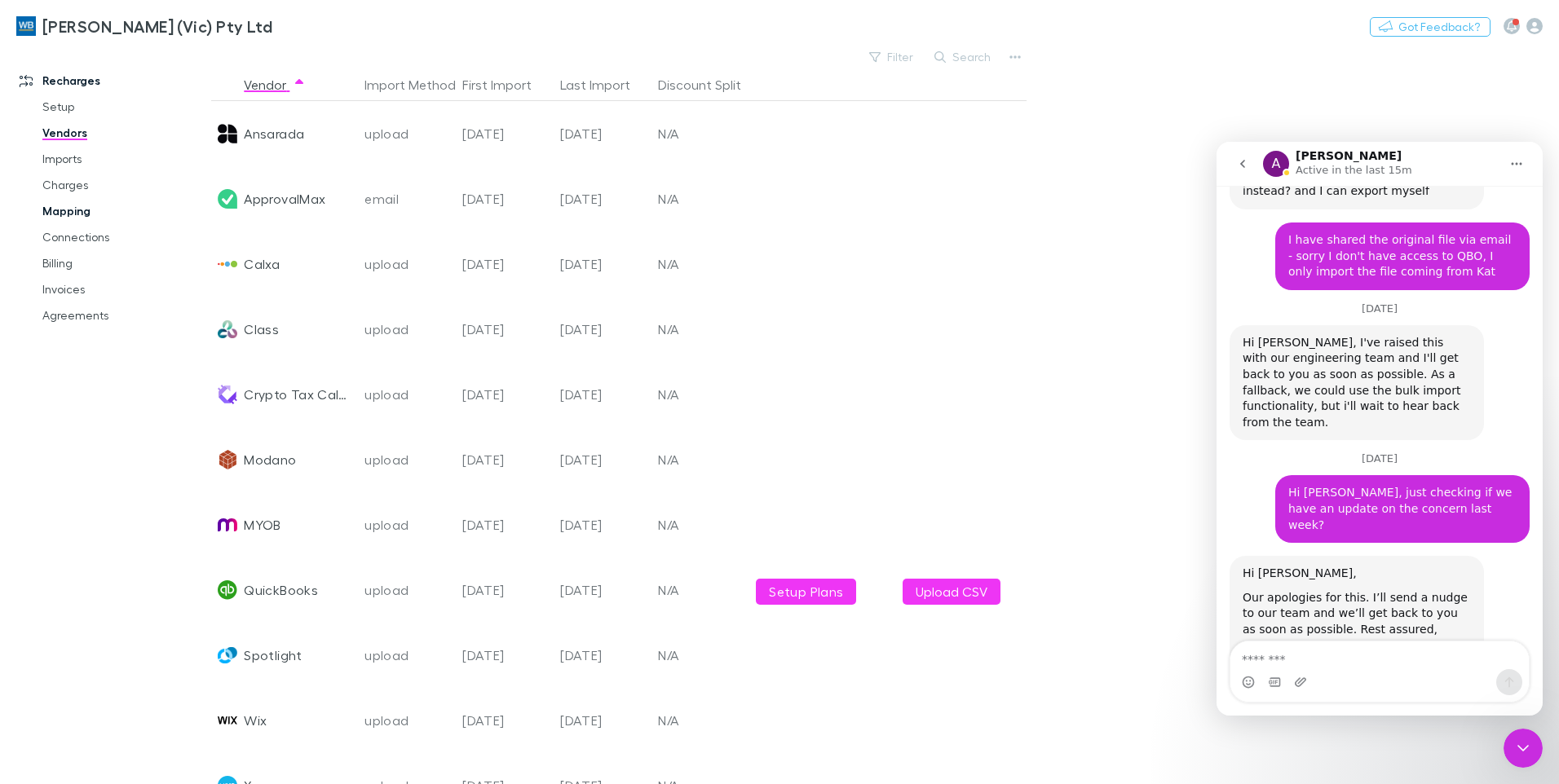
click at [75, 218] on link "Mapping" at bounding box center [123, 211] width 194 height 26
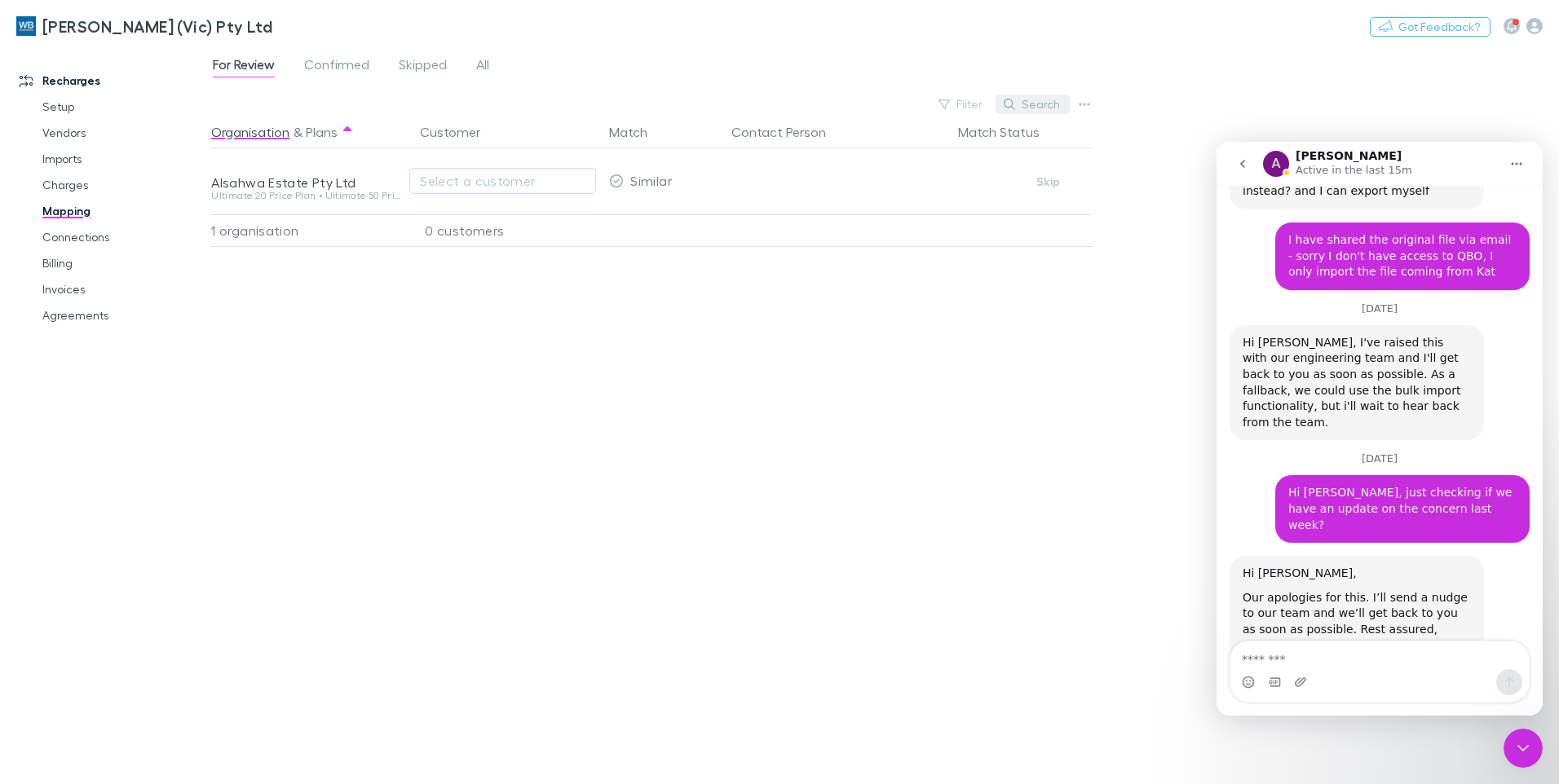
click at [1043, 110] on button "Search" at bounding box center [1032, 104] width 74 height 20
click at [489, 70] on span "All" at bounding box center [483, 67] width 13 height 21
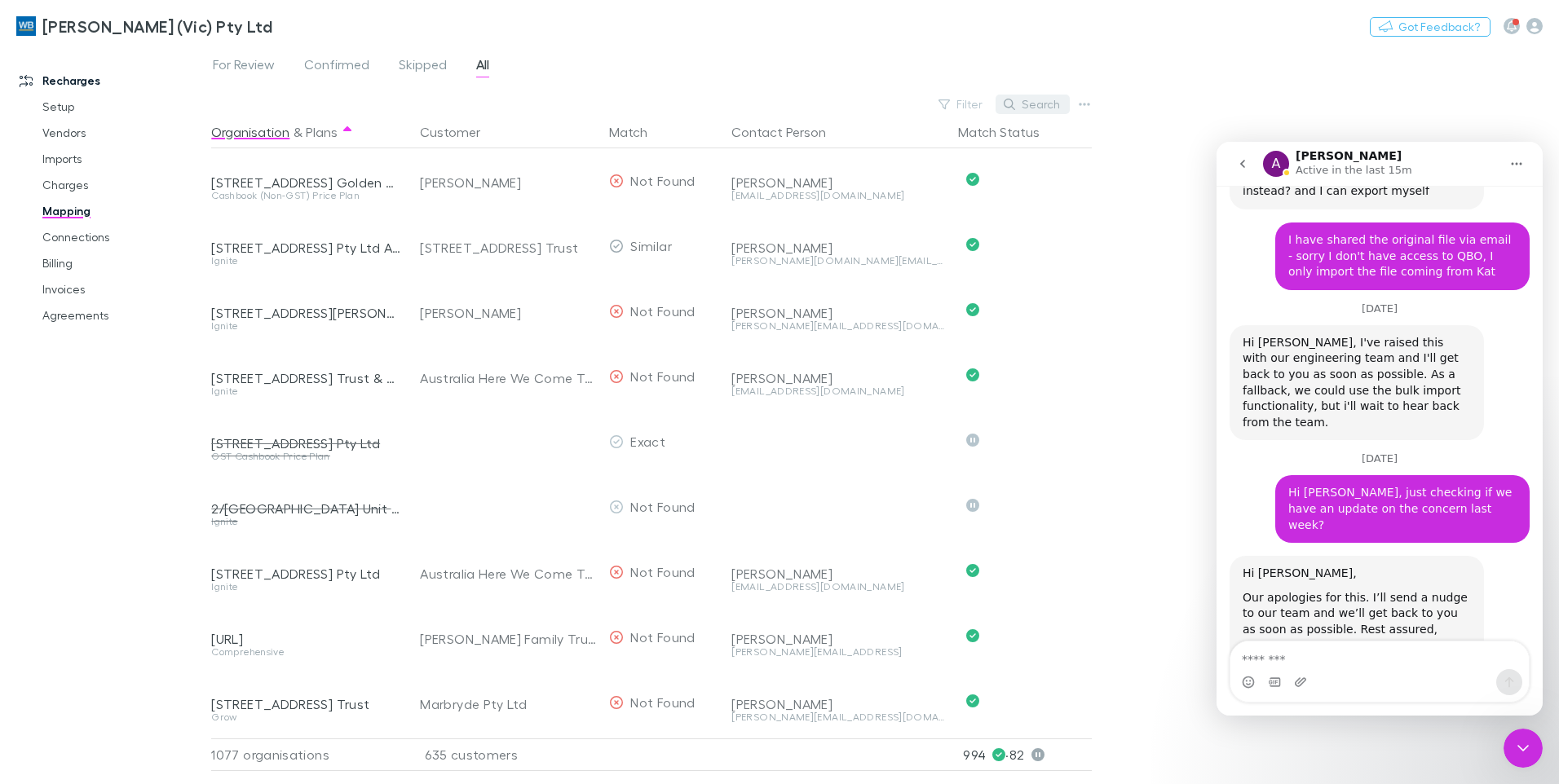
click at [1048, 107] on button "Search" at bounding box center [1032, 104] width 74 height 20
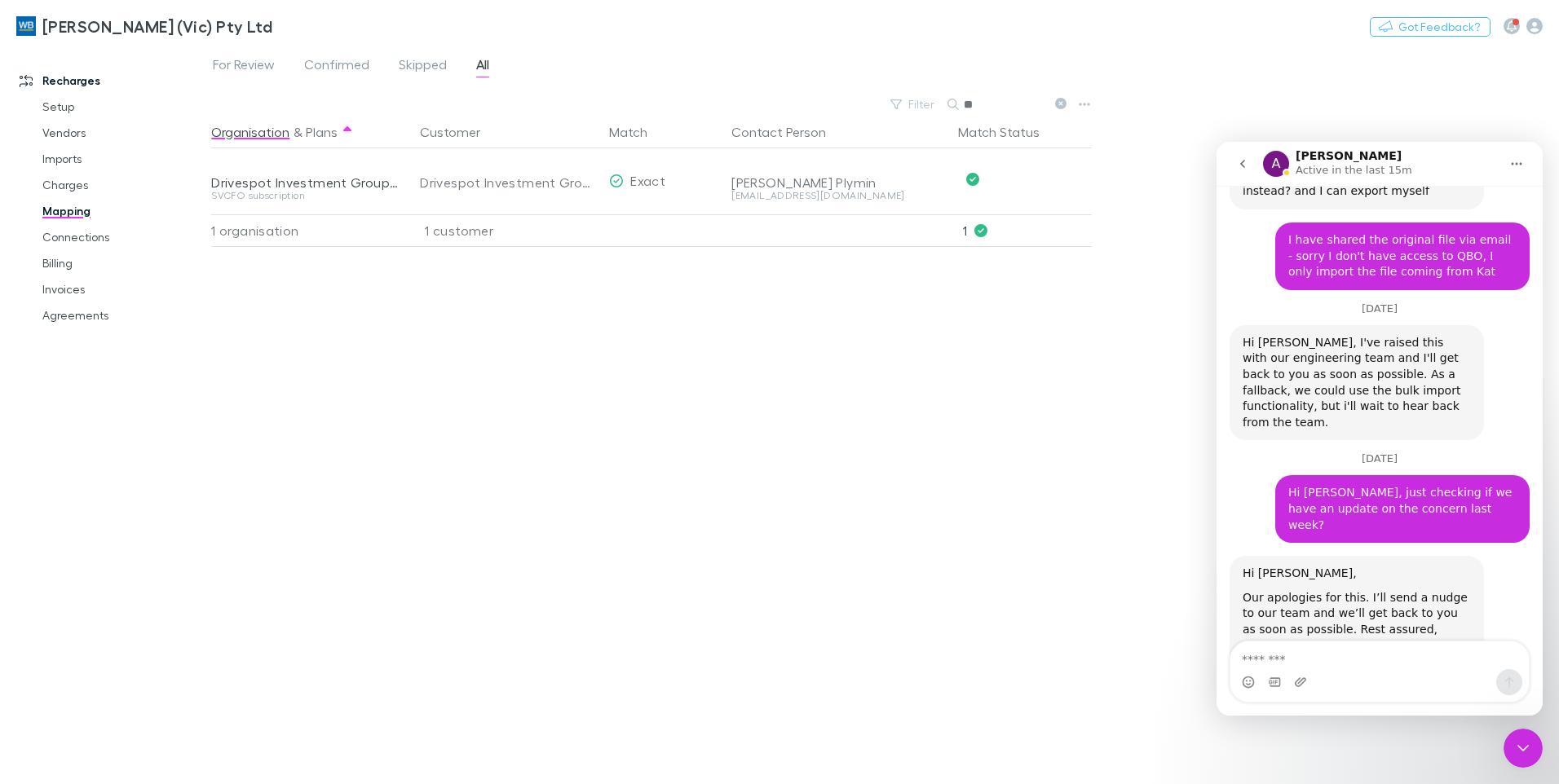
type input "*"
type input "******"
click at [1242, 168] on icon "go back" at bounding box center [1243, 163] width 13 height 13
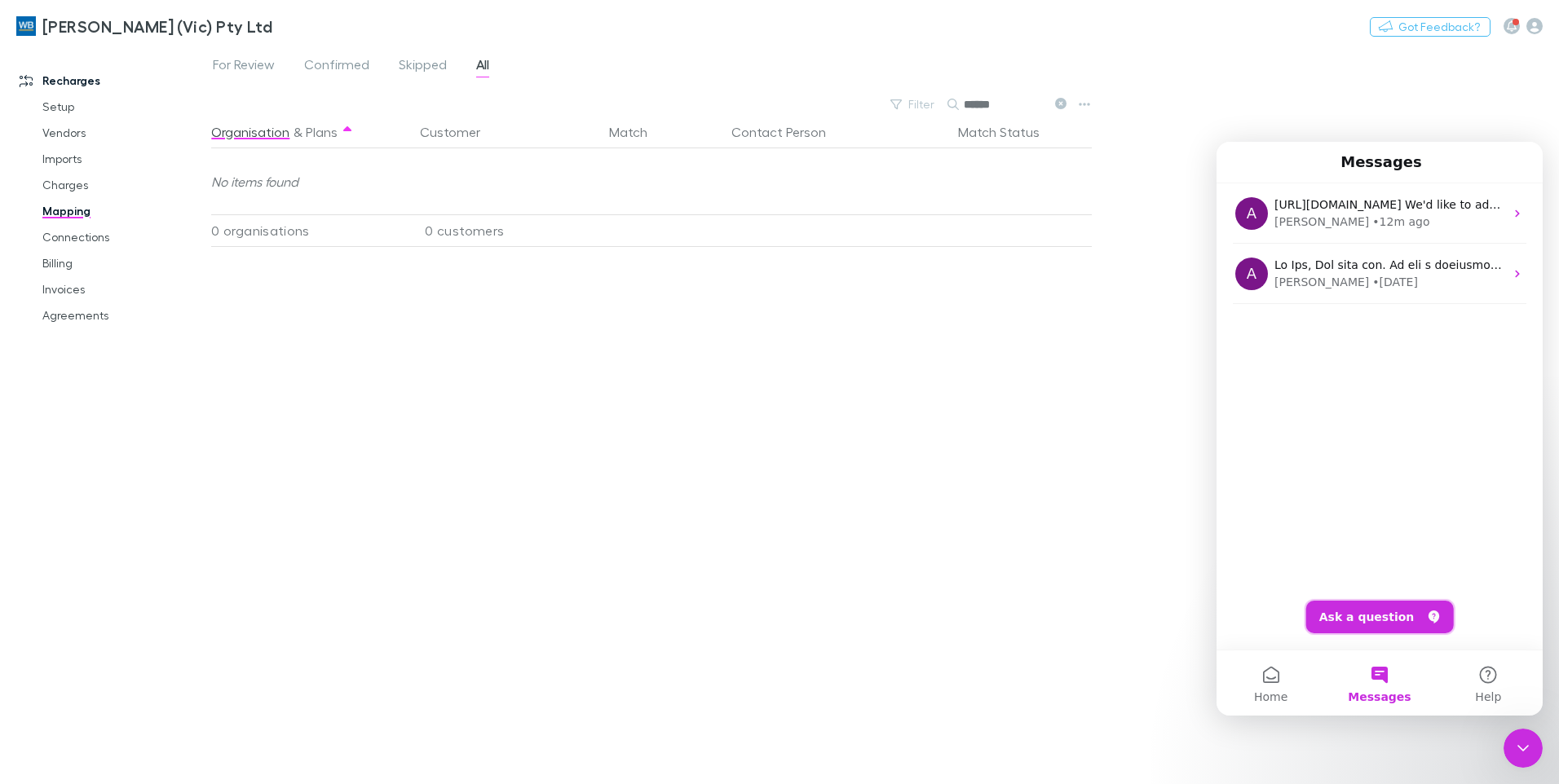
click at [1350, 616] on button "Ask a question" at bounding box center [1381, 617] width 148 height 33
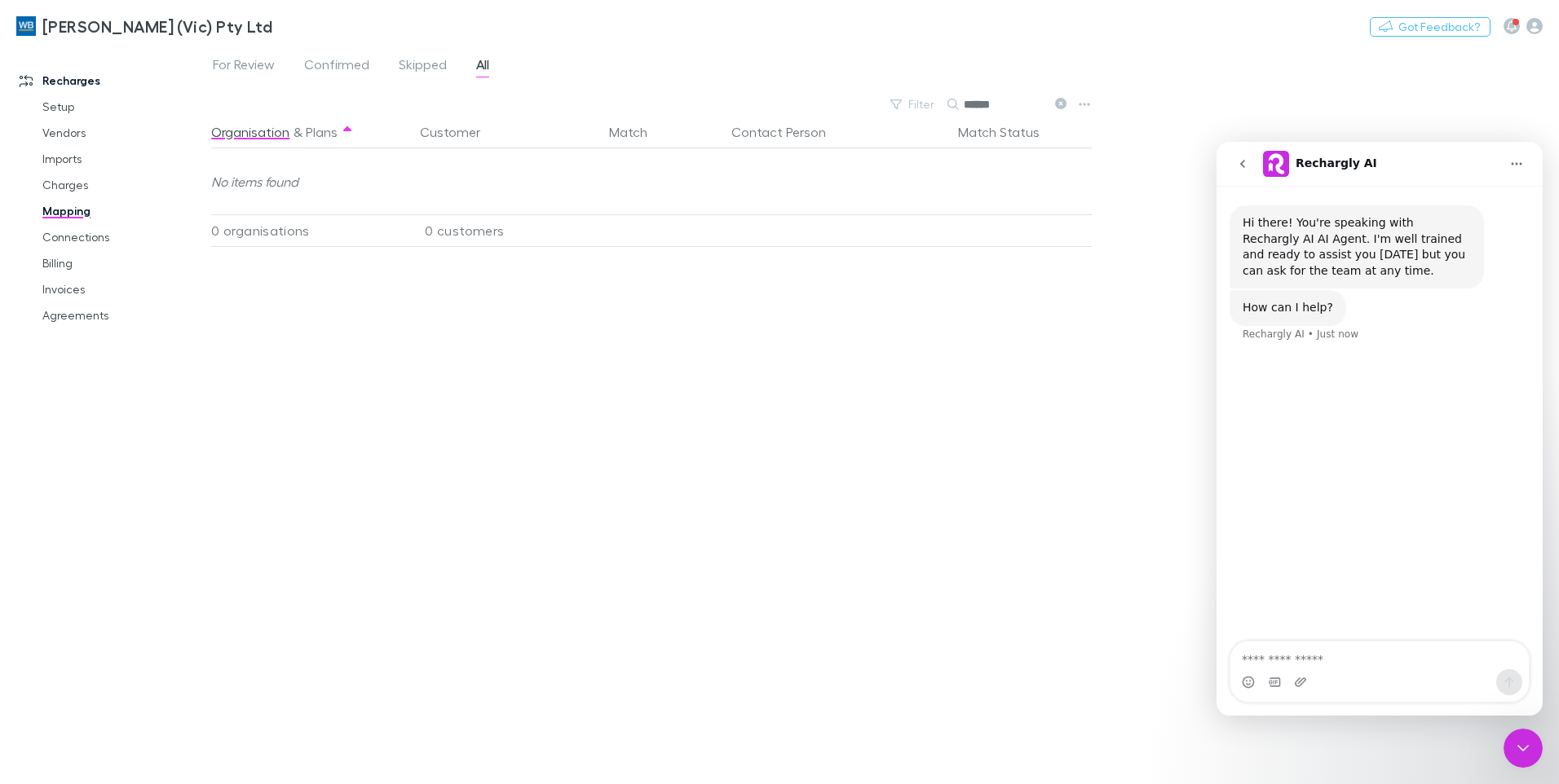
type textarea "*"
type textarea "**********"
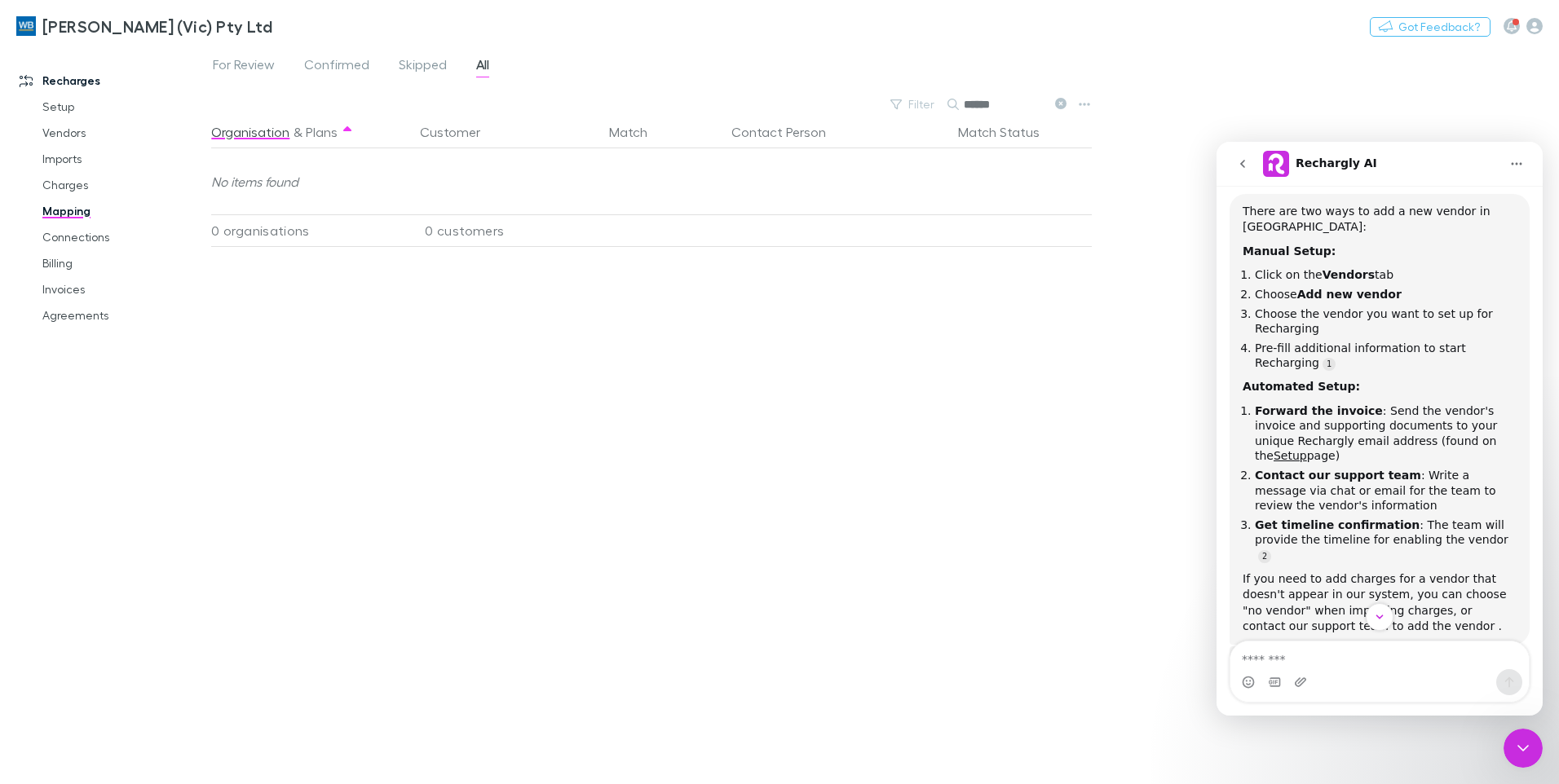
scroll to position [254, 0]
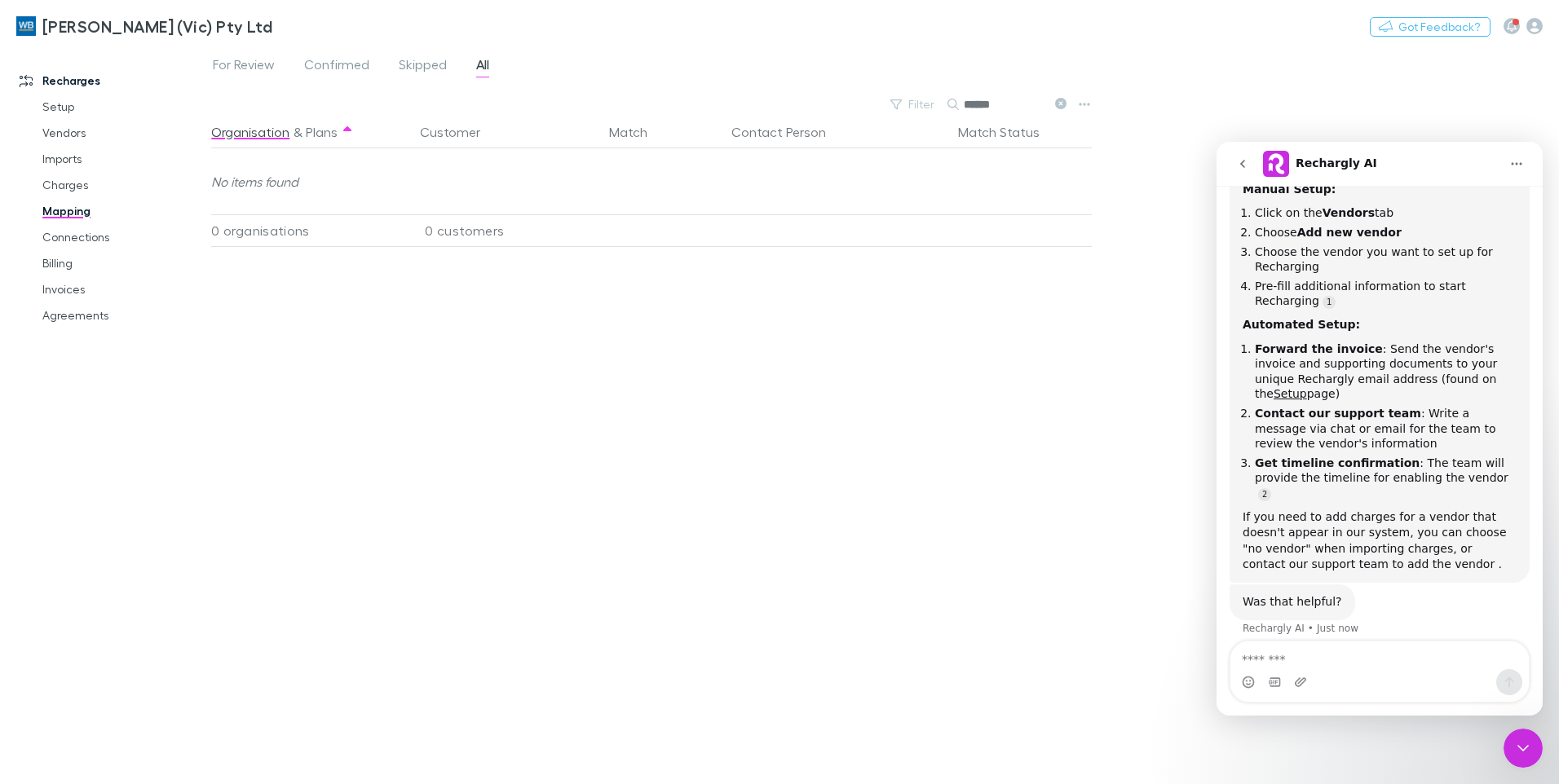
click at [1375, 653] on textarea "Message…" at bounding box center [1379, 655] width 298 height 28
click at [74, 99] on link "Setup" at bounding box center [123, 107] width 194 height 26
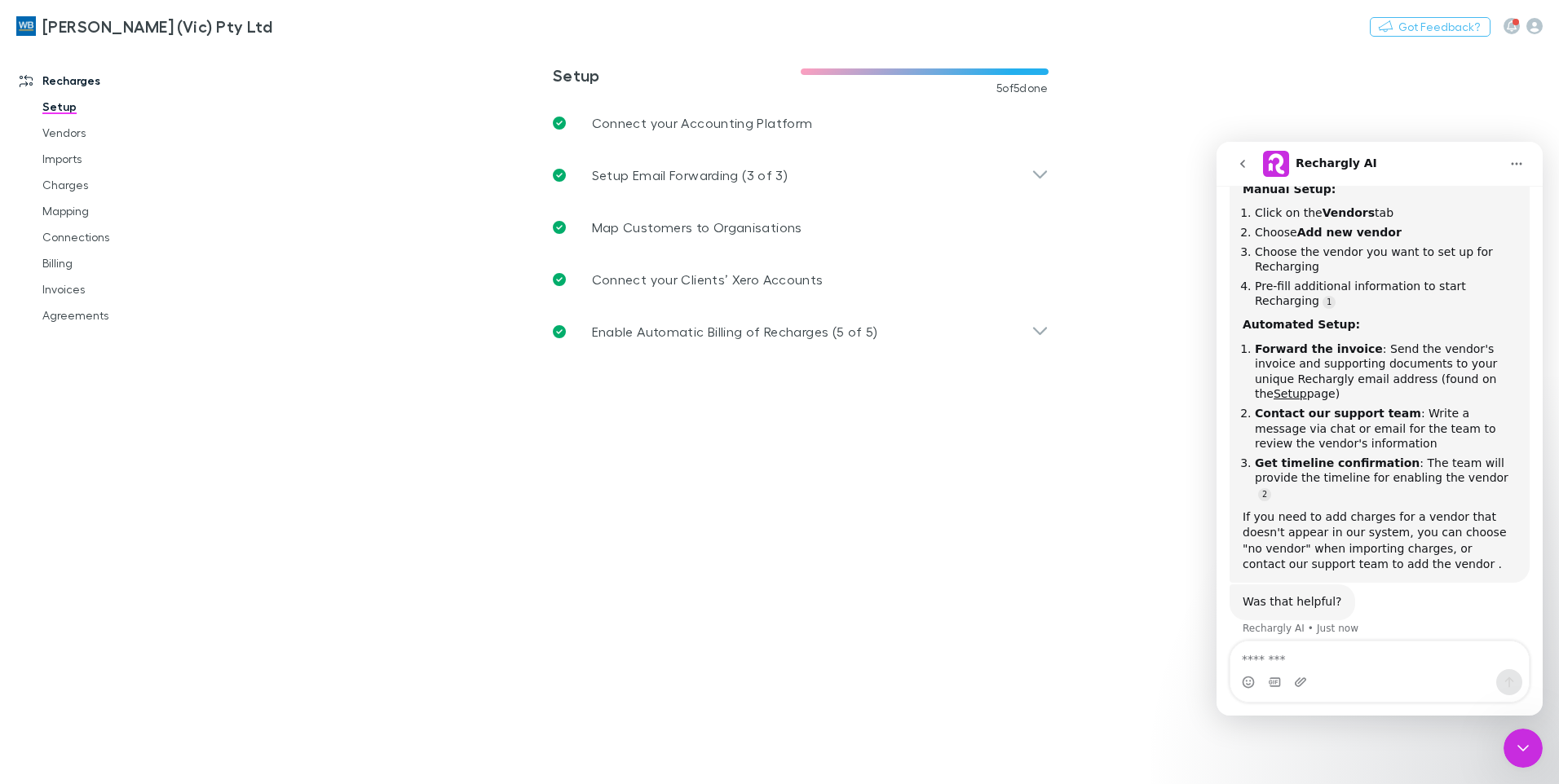
click at [1063, 168] on li "**********" at bounding box center [814, 176] width 522 height 52
click at [1045, 174] on icon at bounding box center [1040, 174] width 14 height 8
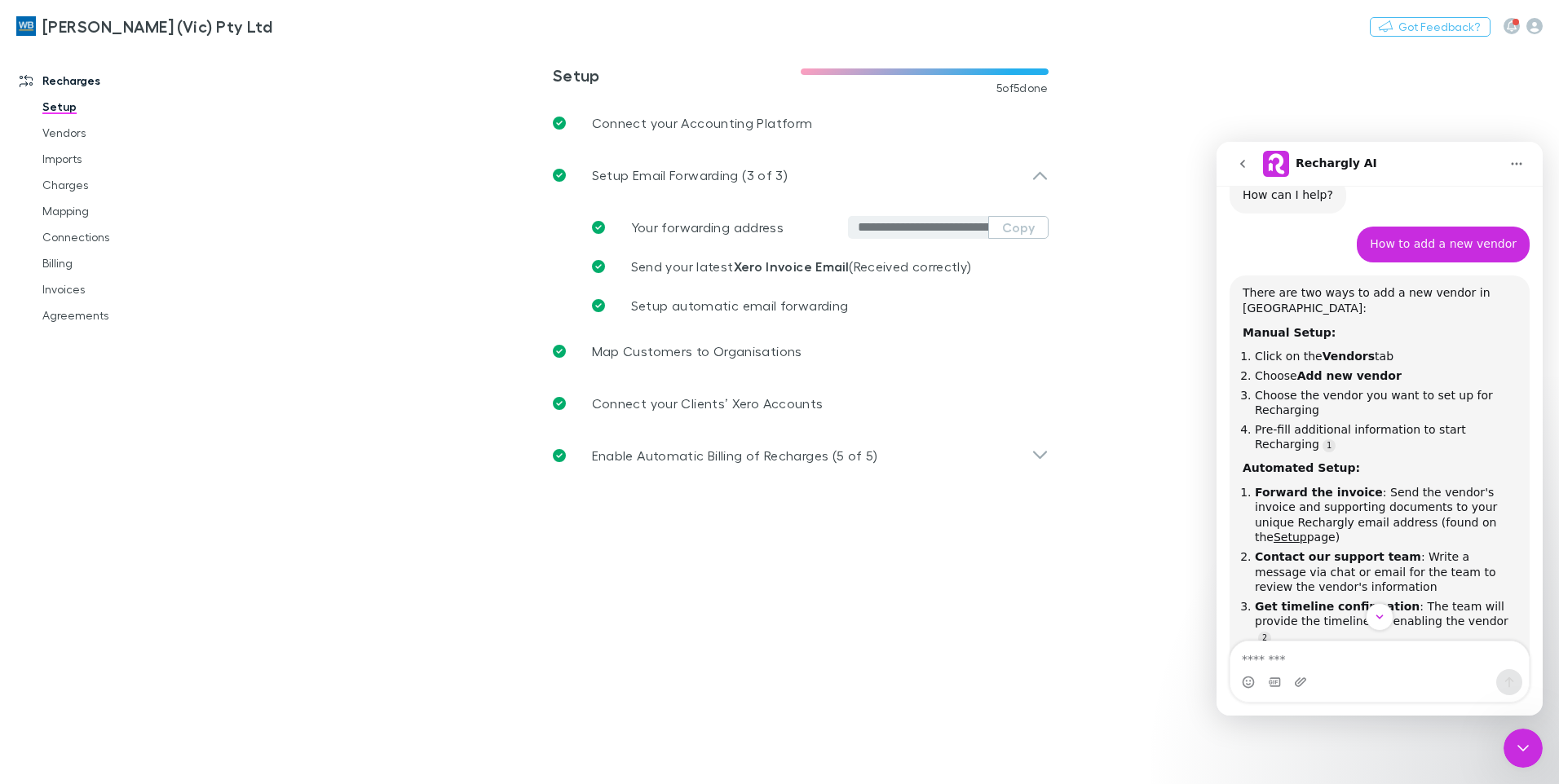
scroll to position [191, 0]
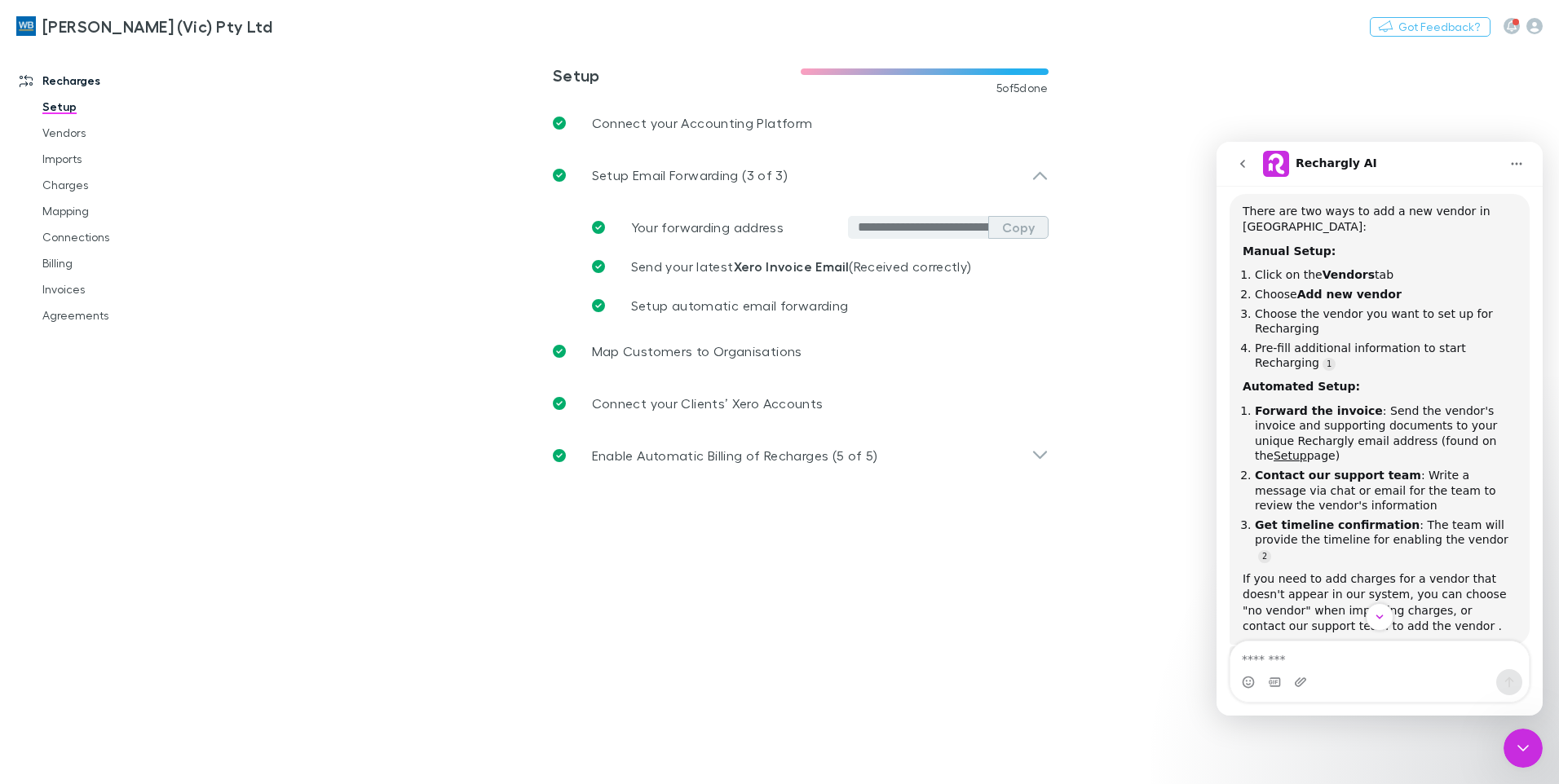
click at [1029, 228] on button "Copy" at bounding box center [1018, 228] width 60 height 23
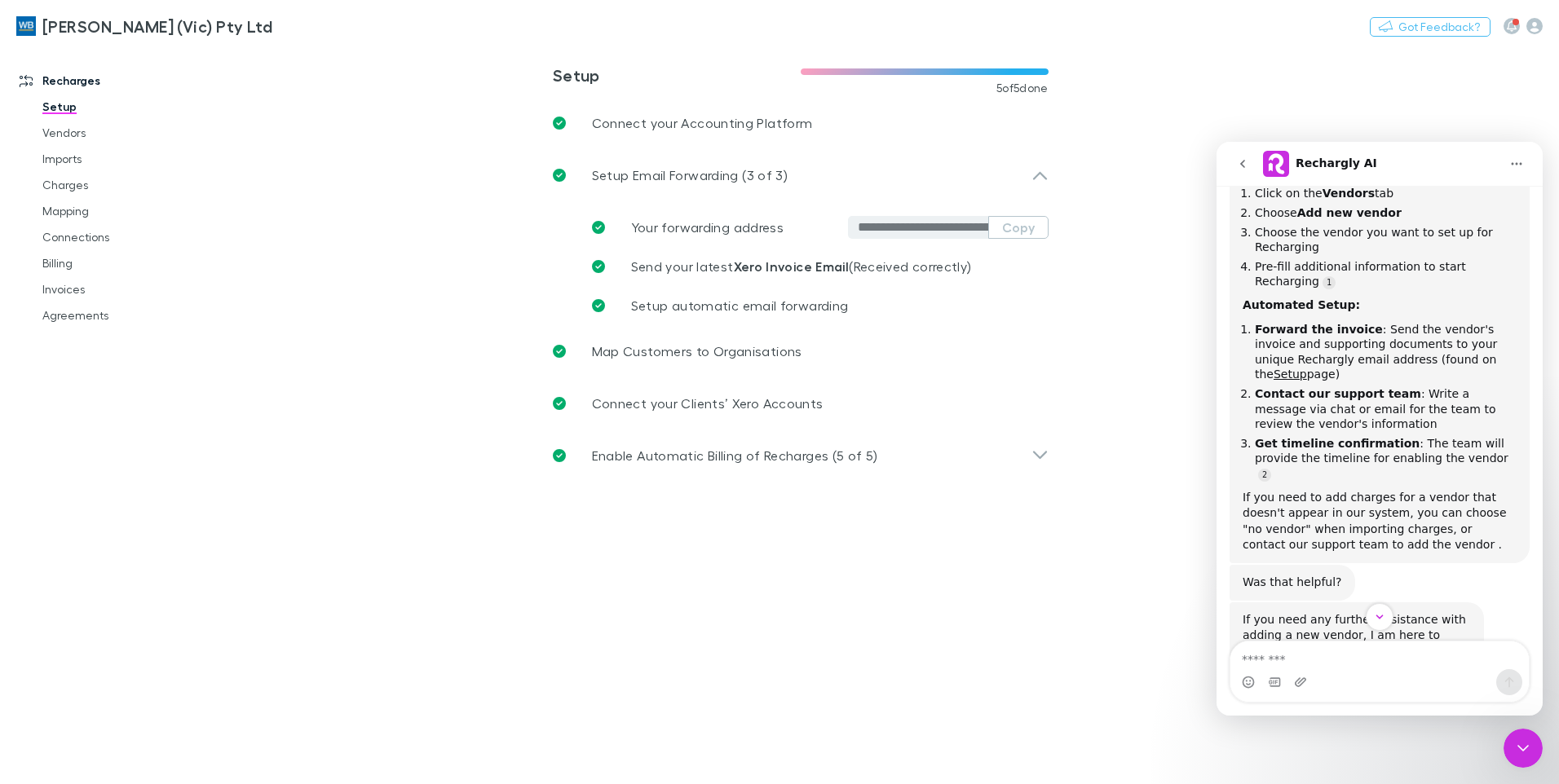
scroll to position [355, 0]
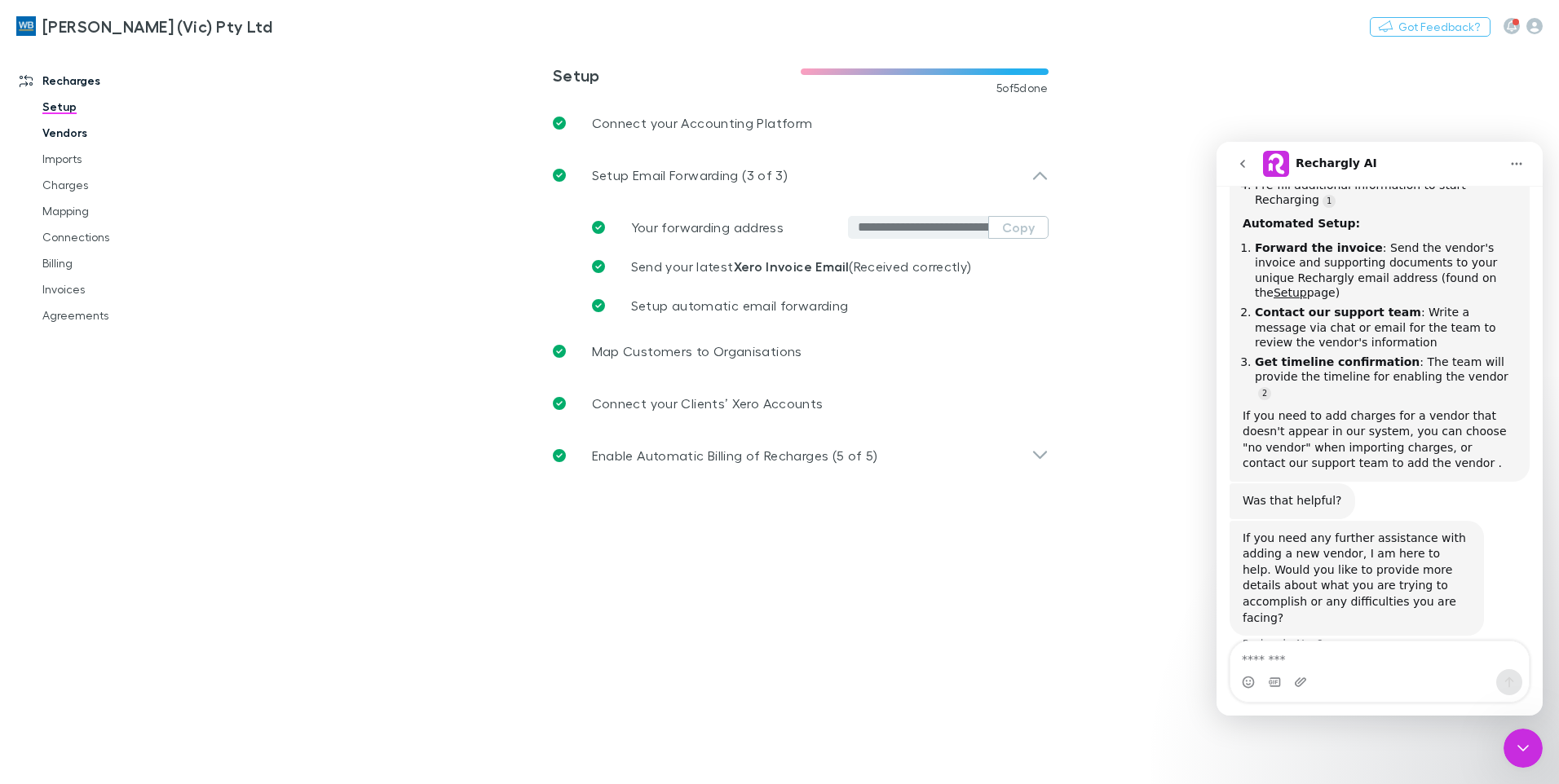
click at [70, 135] on link "Vendors" at bounding box center [123, 133] width 194 height 26
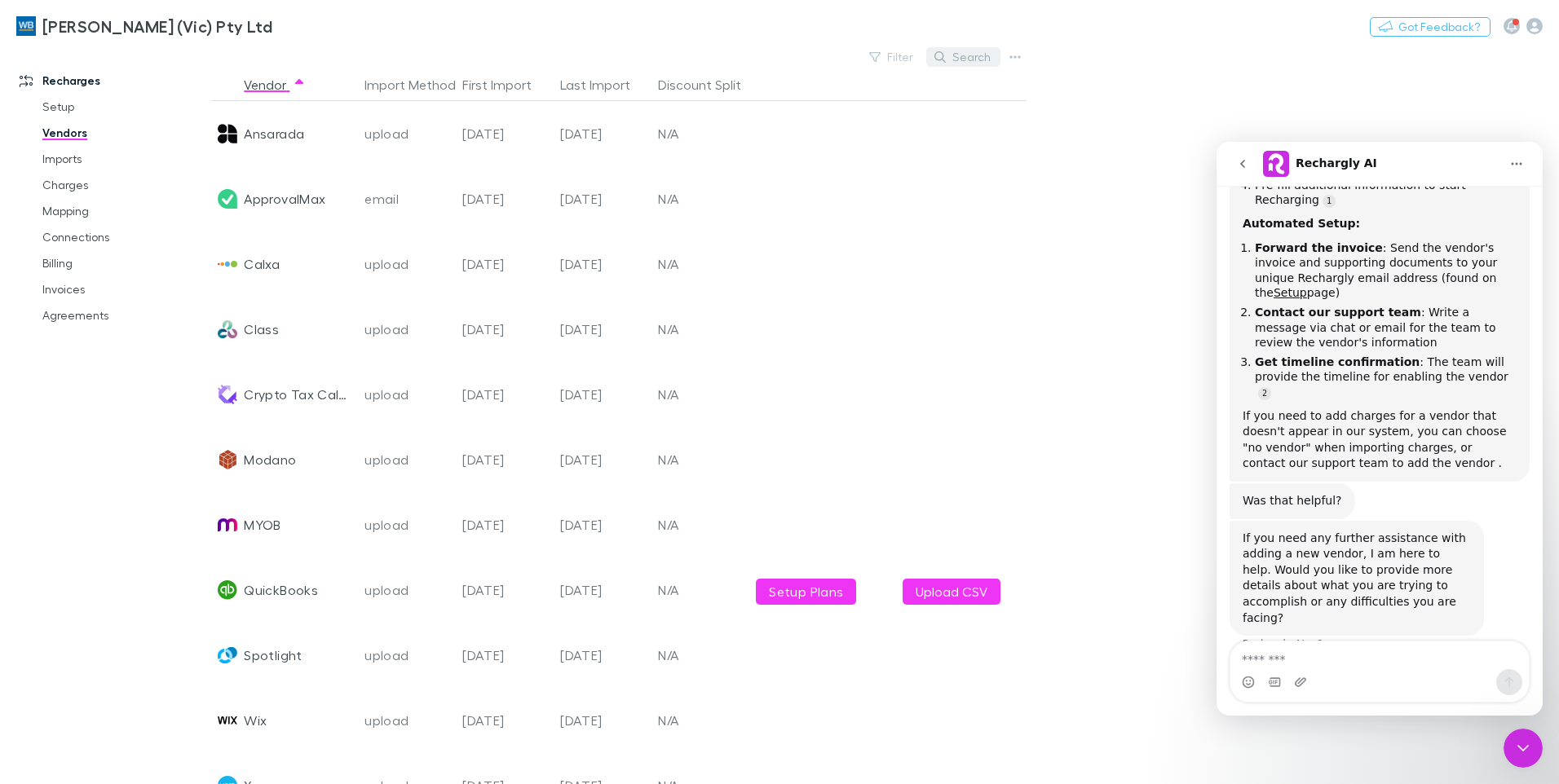
click at [979, 56] on button "Search" at bounding box center [963, 56] width 74 height 20
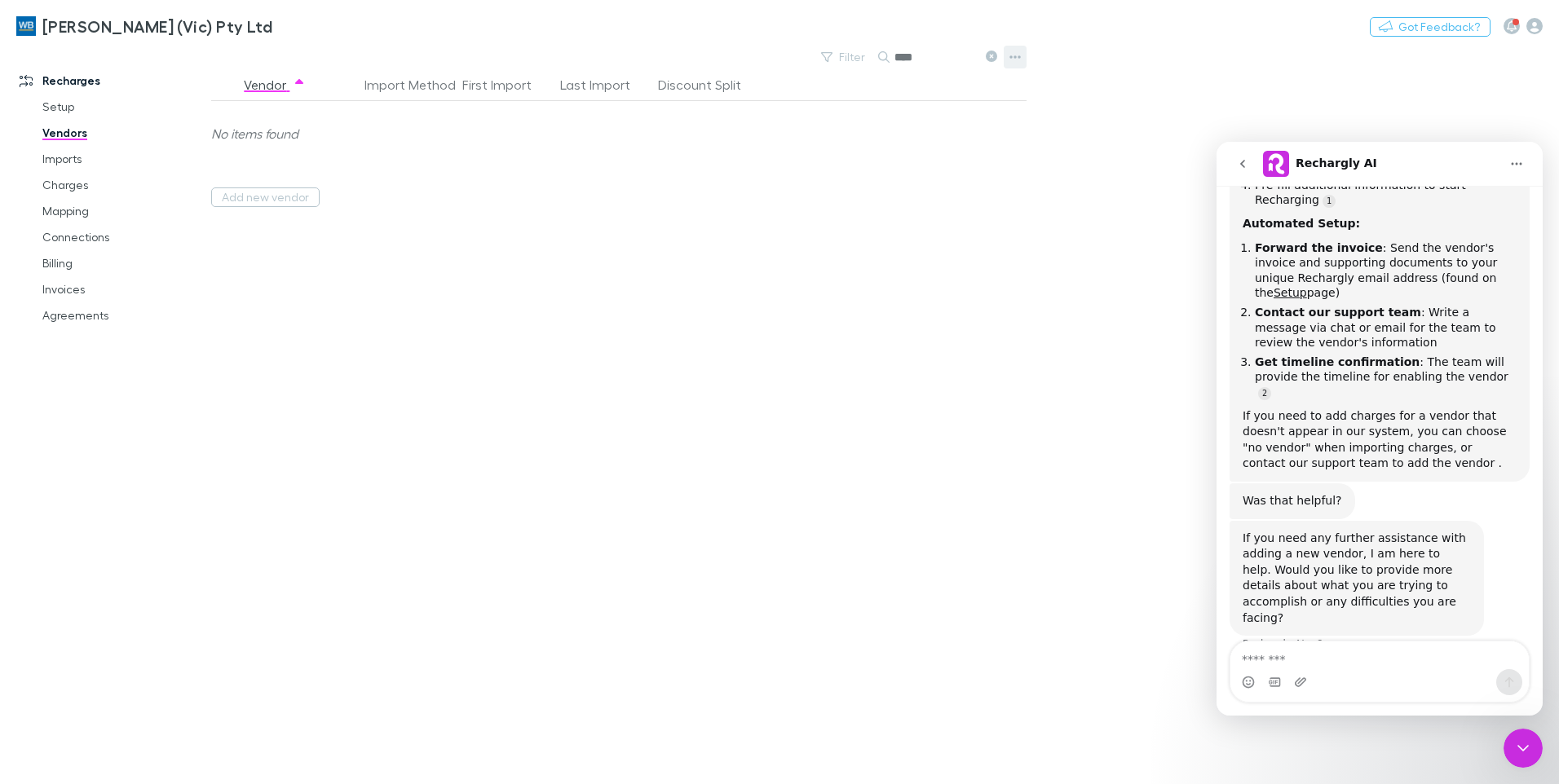
type input "****"
click at [1018, 58] on icon "button" at bounding box center [1015, 56] width 11 height 13
click at [283, 125] on div at bounding box center [779, 392] width 1559 height 784
click at [50, 136] on link "Vendors" at bounding box center [123, 133] width 194 height 26
click at [987, 53] on icon at bounding box center [991, 56] width 11 height 11
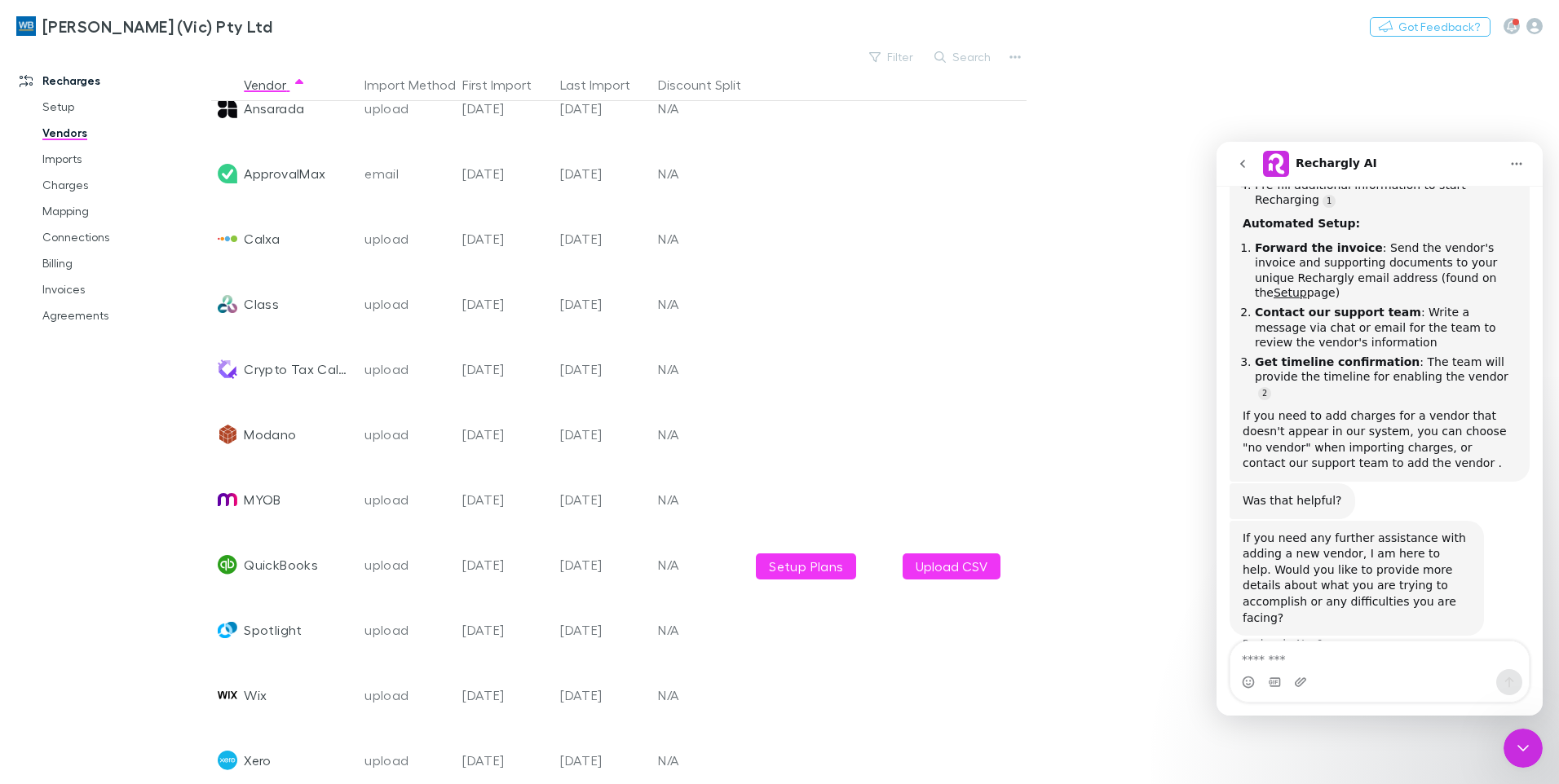
scroll to position [107, 0]
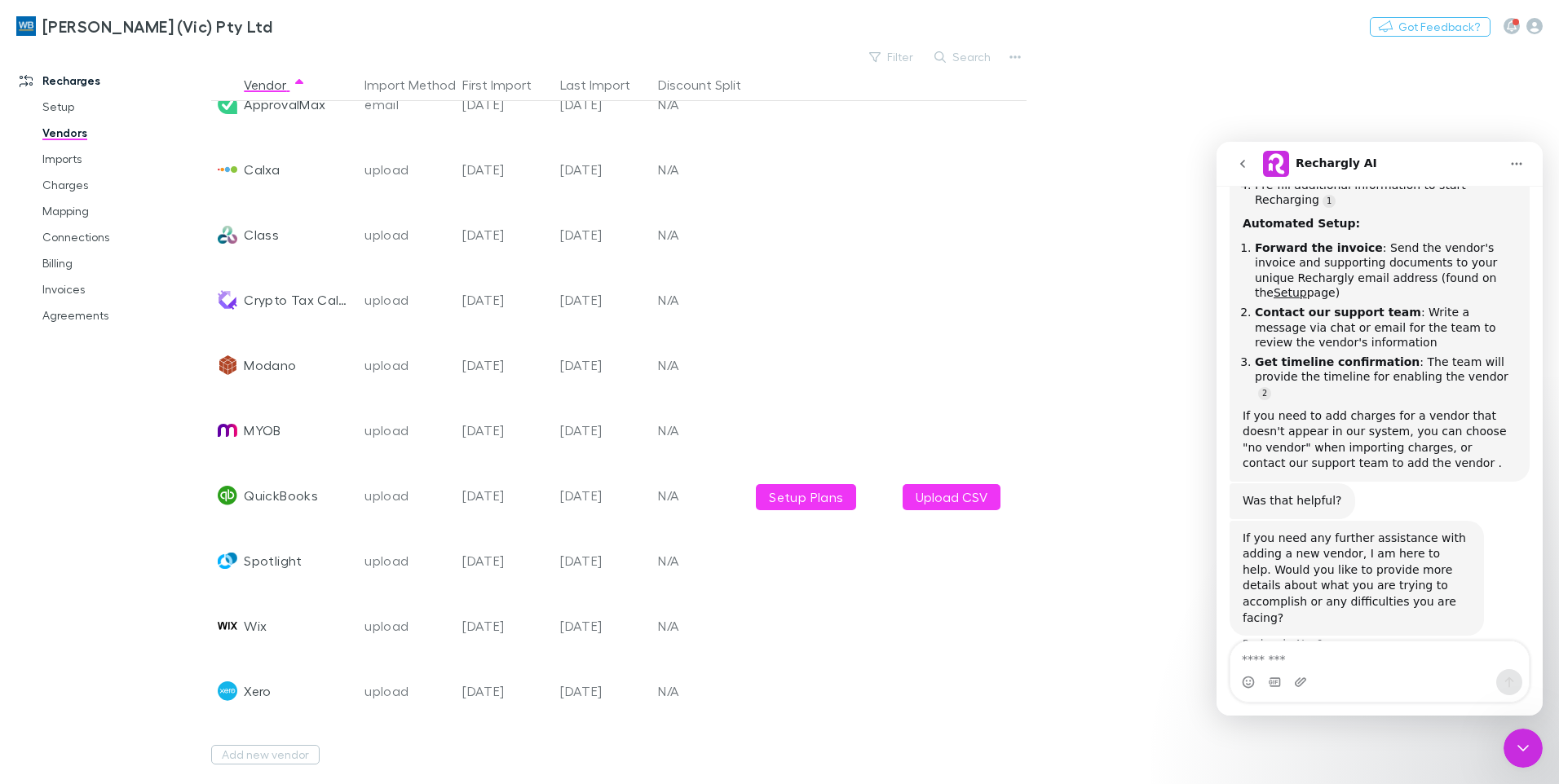
click at [21, 713] on div "Recharges Setup Vendors Imports Charges Mapping Connections Billing Invoices Ag…" at bounding box center [111, 410] width 223 height 719
click at [263, 745] on button "Add new vendor" at bounding box center [265, 754] width 109 height 20
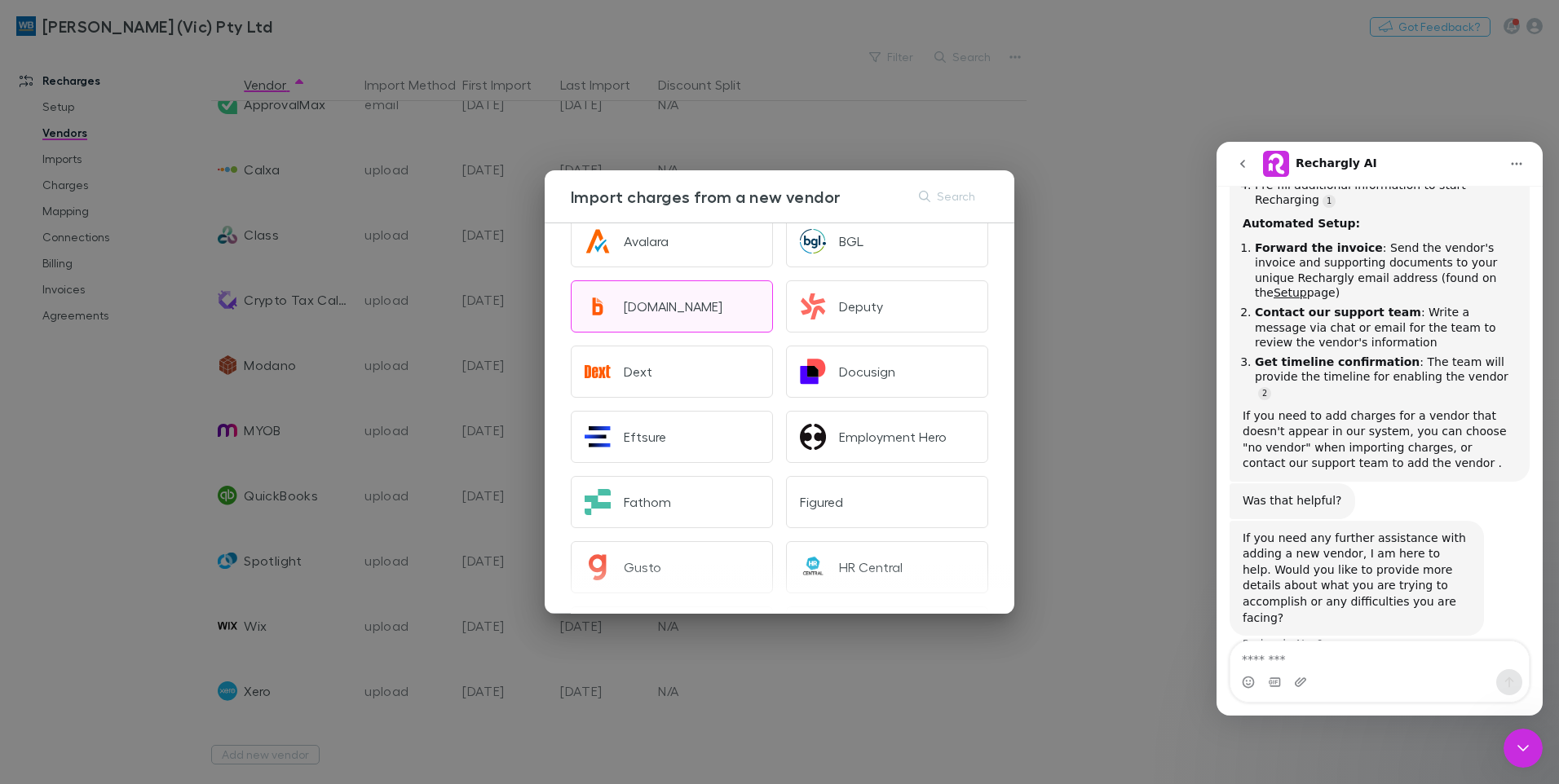
scroll to position [0, 0]
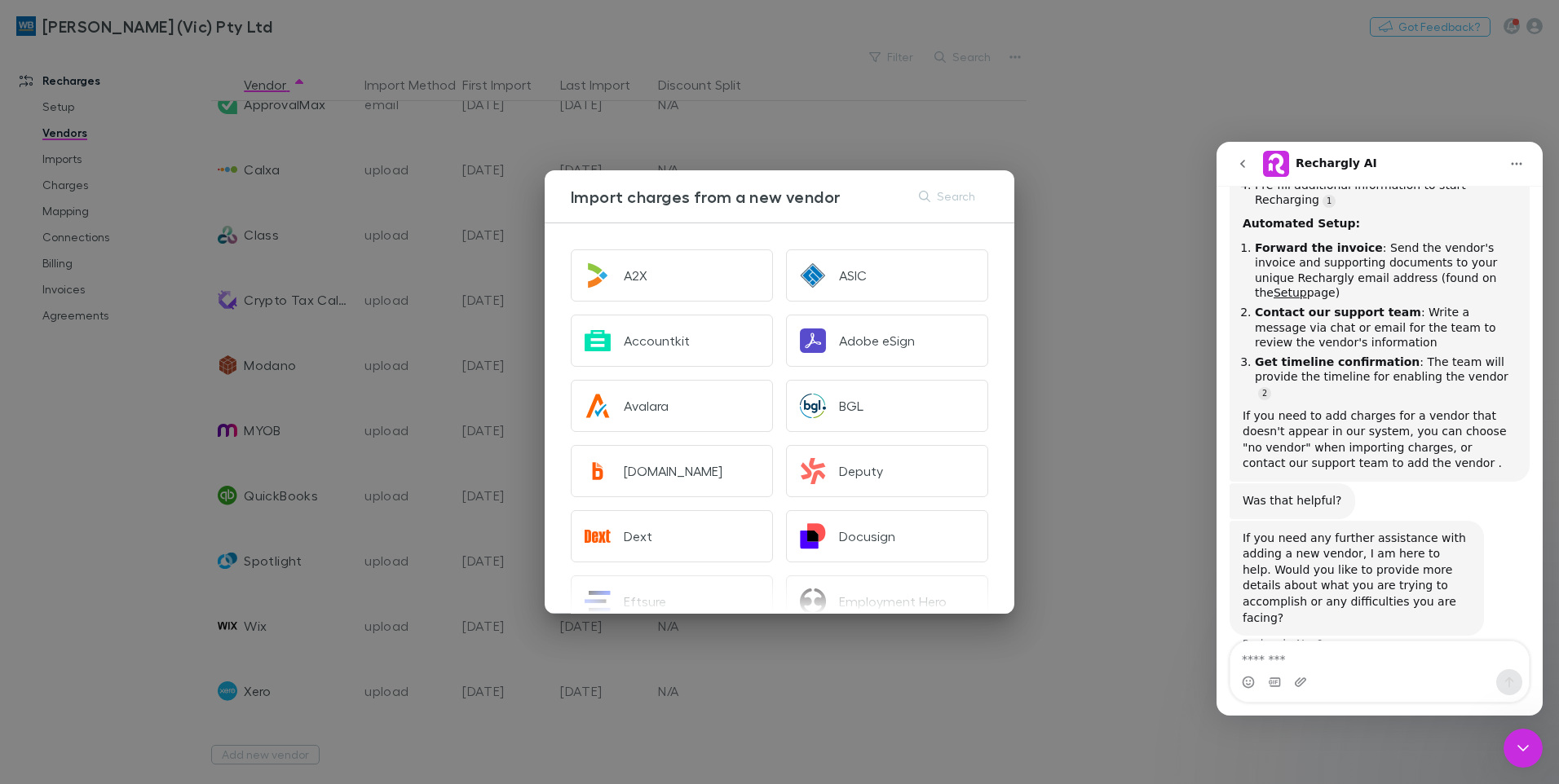
click at [39, 439] on div "Import charges from a new vendor Search A2X ASIC Accountkit Adobe eSign Avalara…" at bounding box center [779, 392] width 1559 height 784
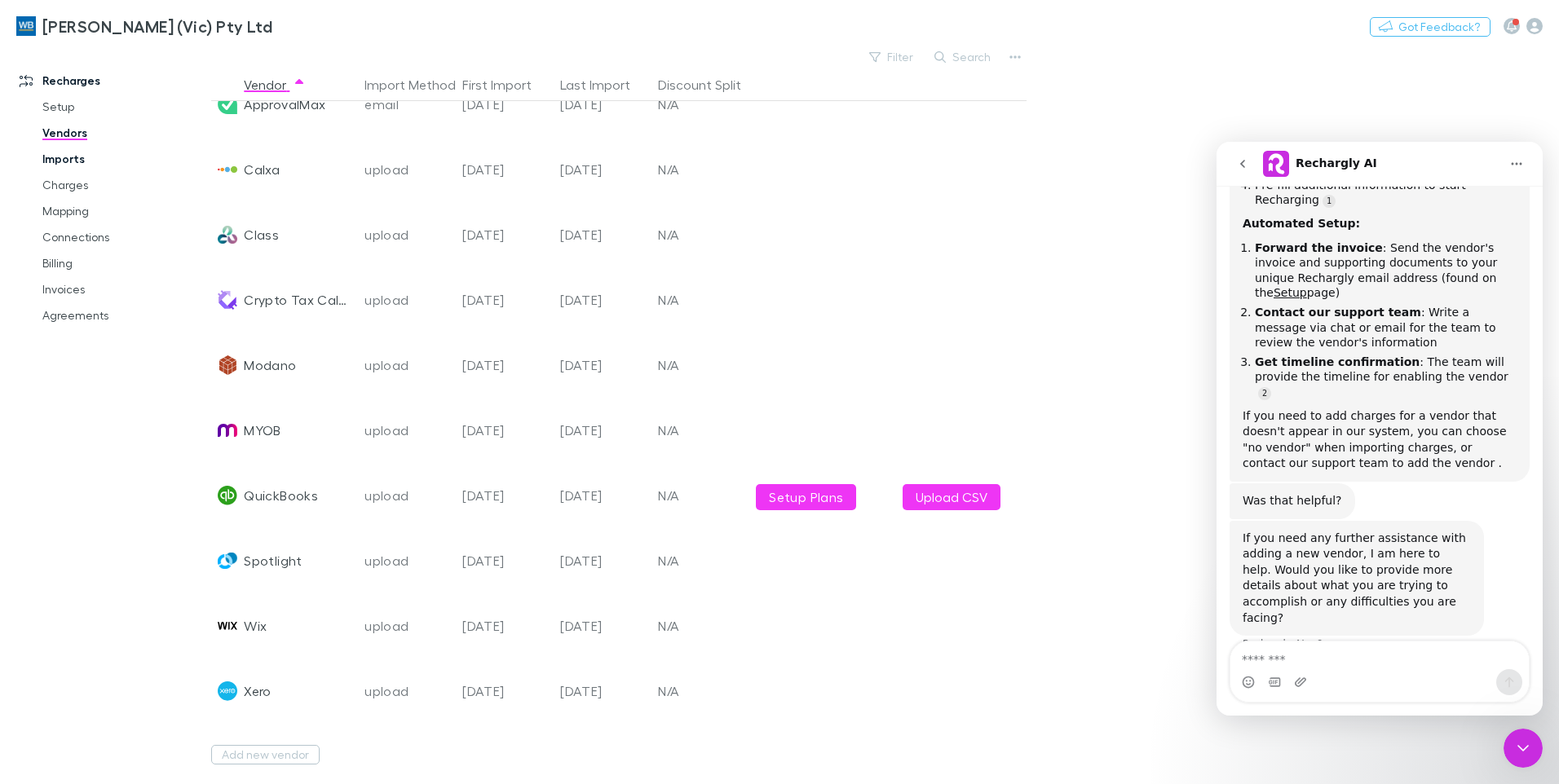
click at [72, 156] on link "Imports" at bounding box center [123, 159] width 194 height 26
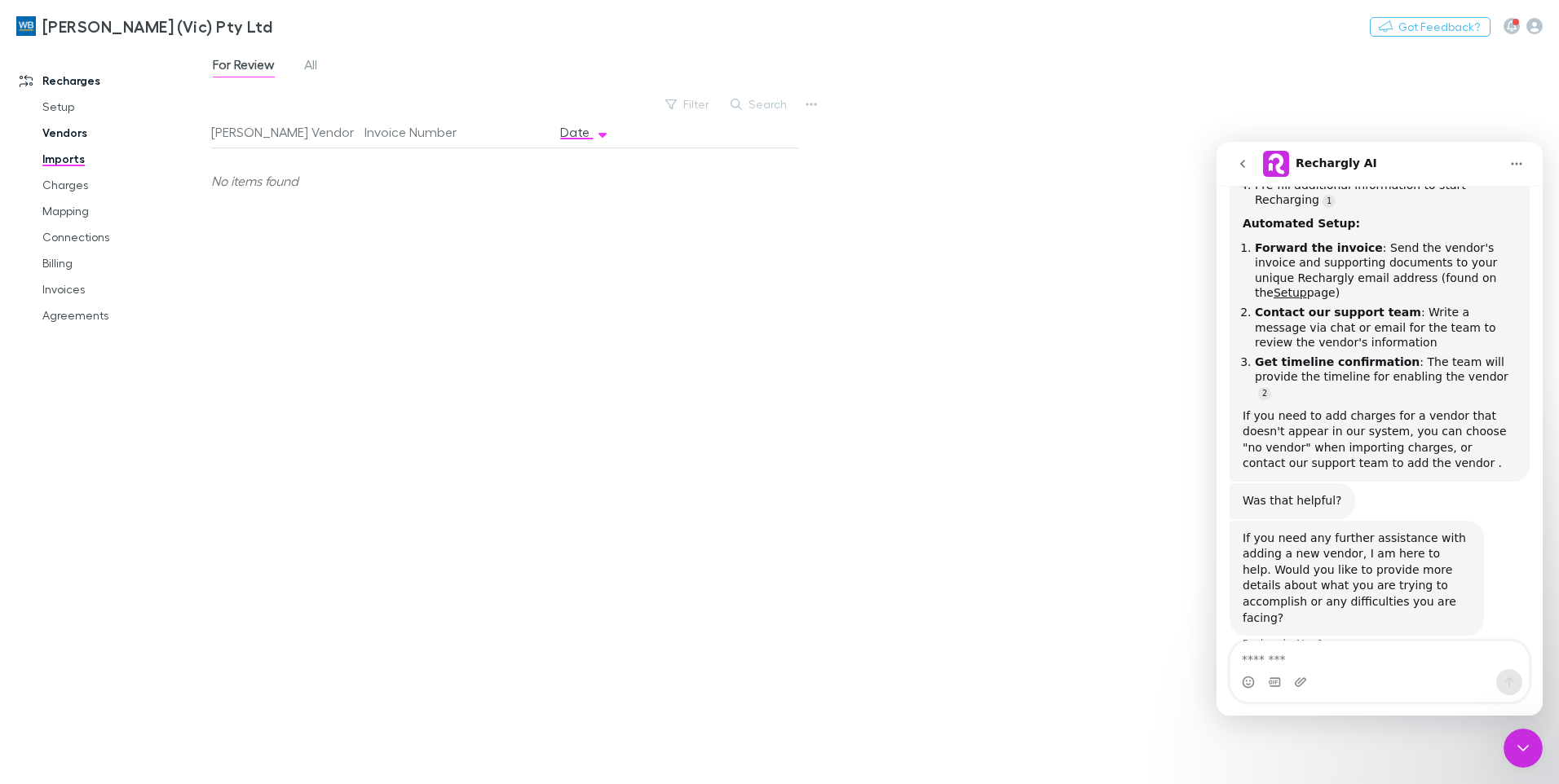
click at [71, 137] on link "Vendors" at bounding box center [123, 133] width 194 height 26
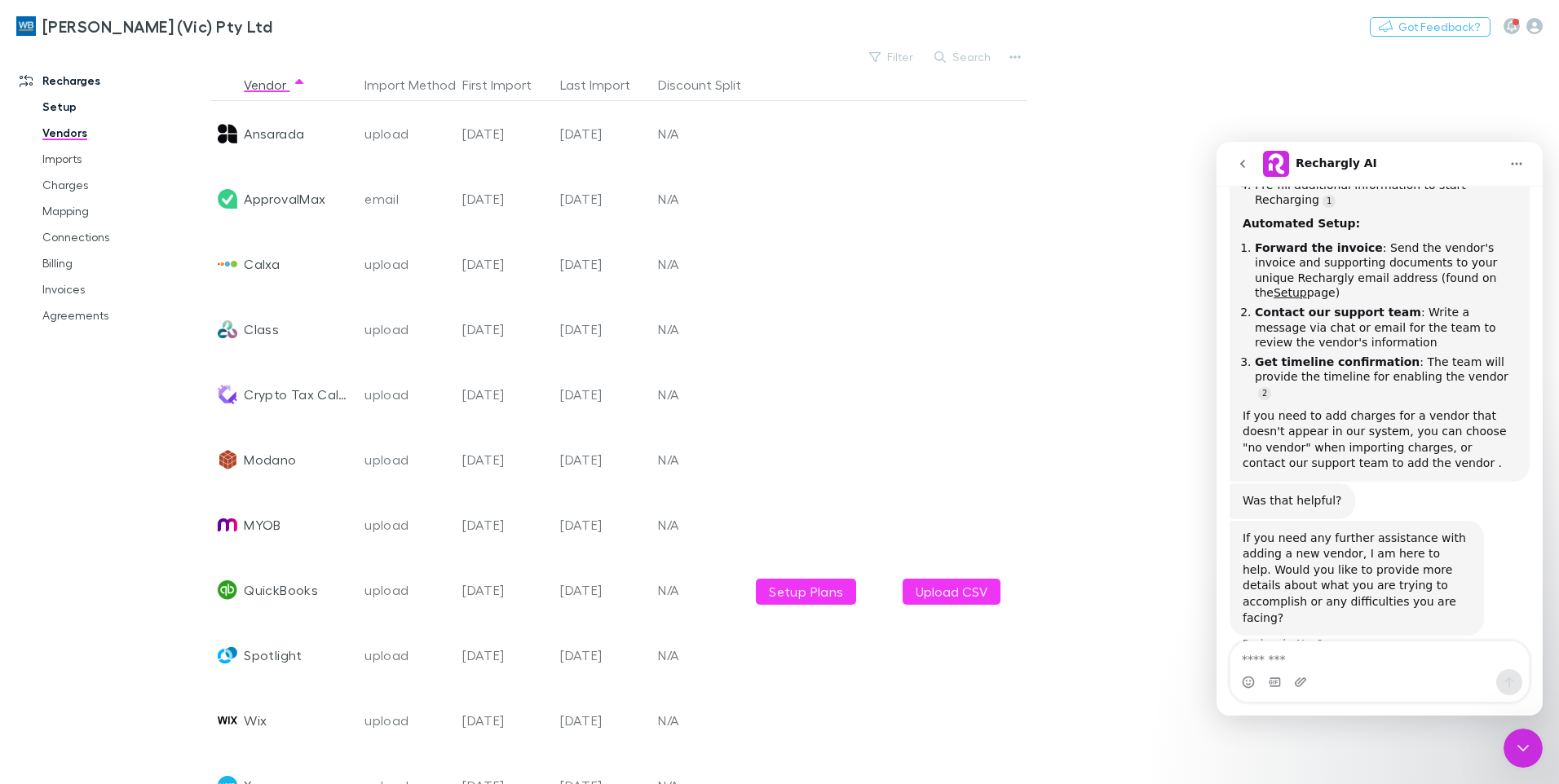
click at [62, 103] on link "Setup" at bounding box center [123, 107] width 194 height 26
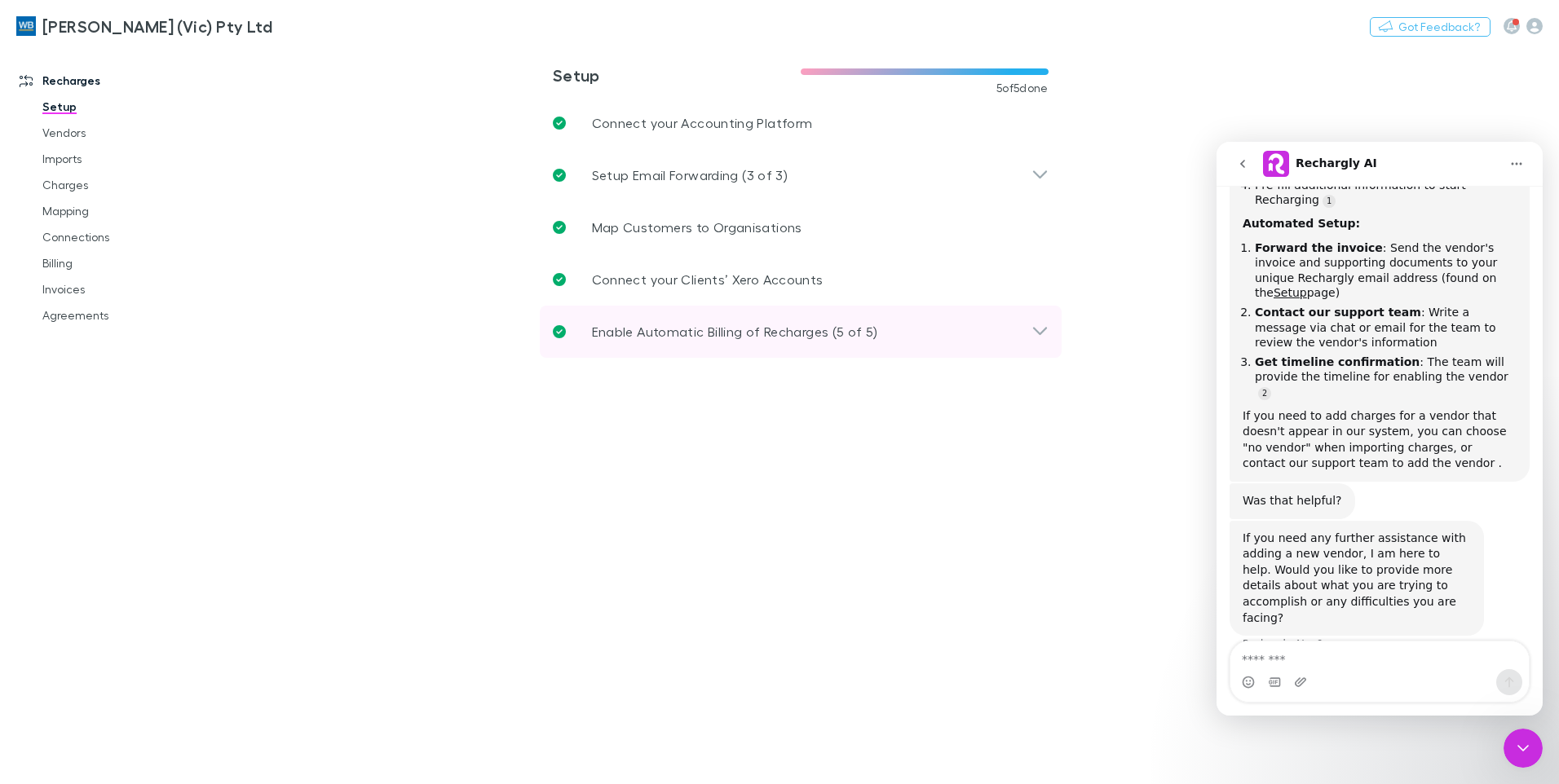
click at [1022, 329] on div "Enable Automatic Billing of Recharges (5 of 5)" at bounding box center [792, 332] width 479 height 20
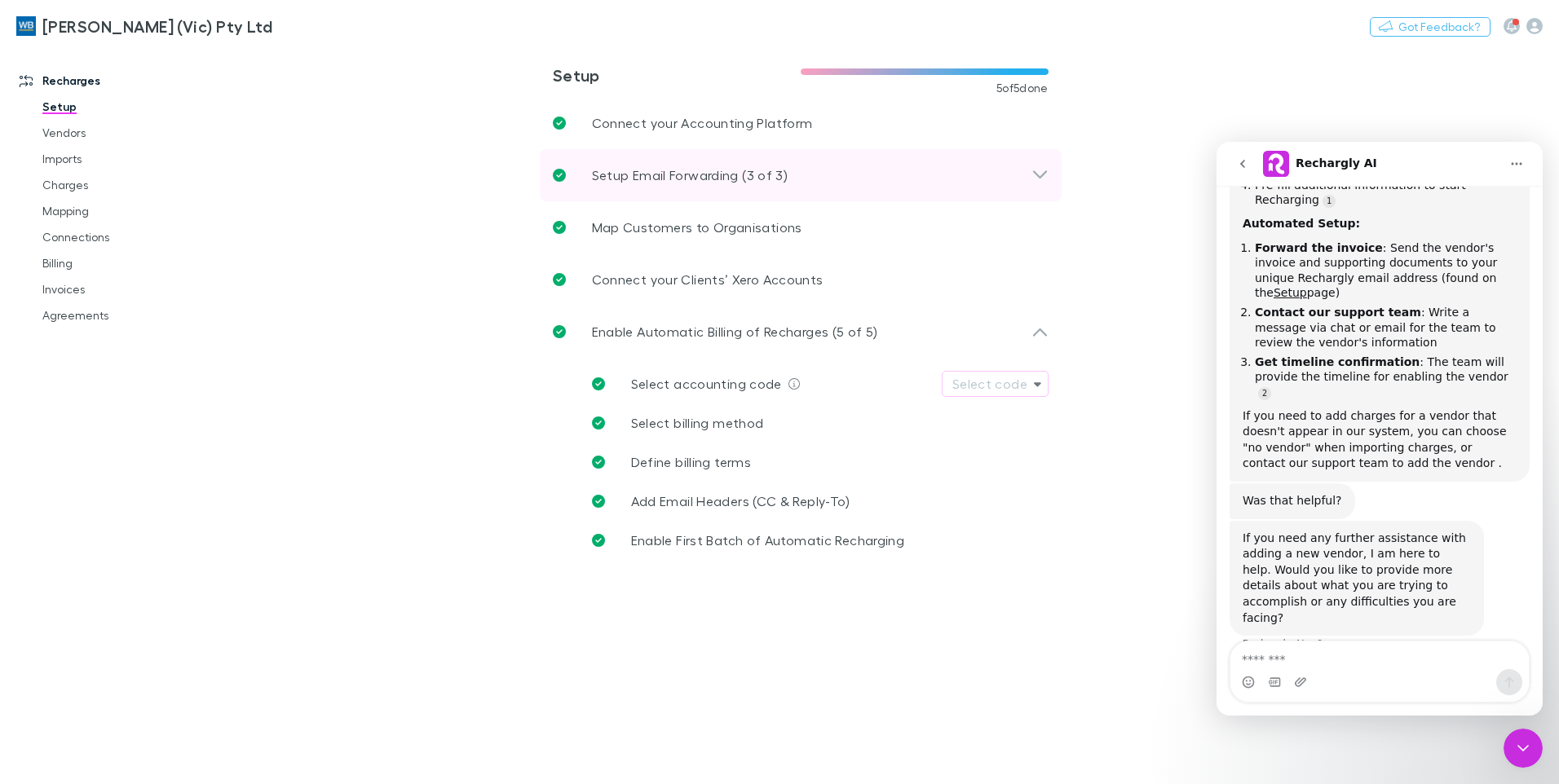
click at [1032, 169] on icon at bounding box center [1041, 175] width 17 height 20
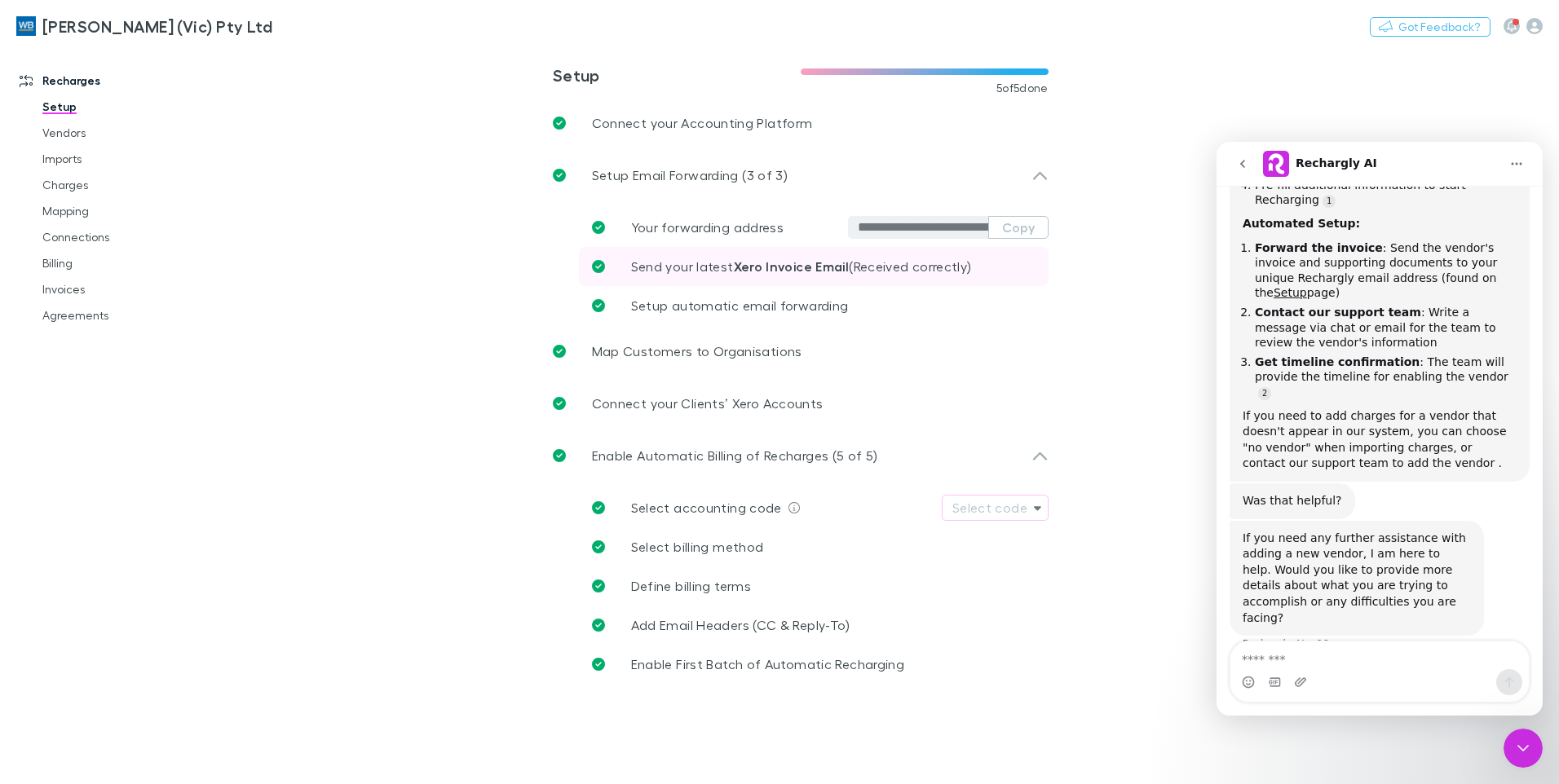
click at [1017, 274] on link "Send your latest Xero Invoice Email (Received correctly)" at bounding box center [814, 266] width 470 height 39
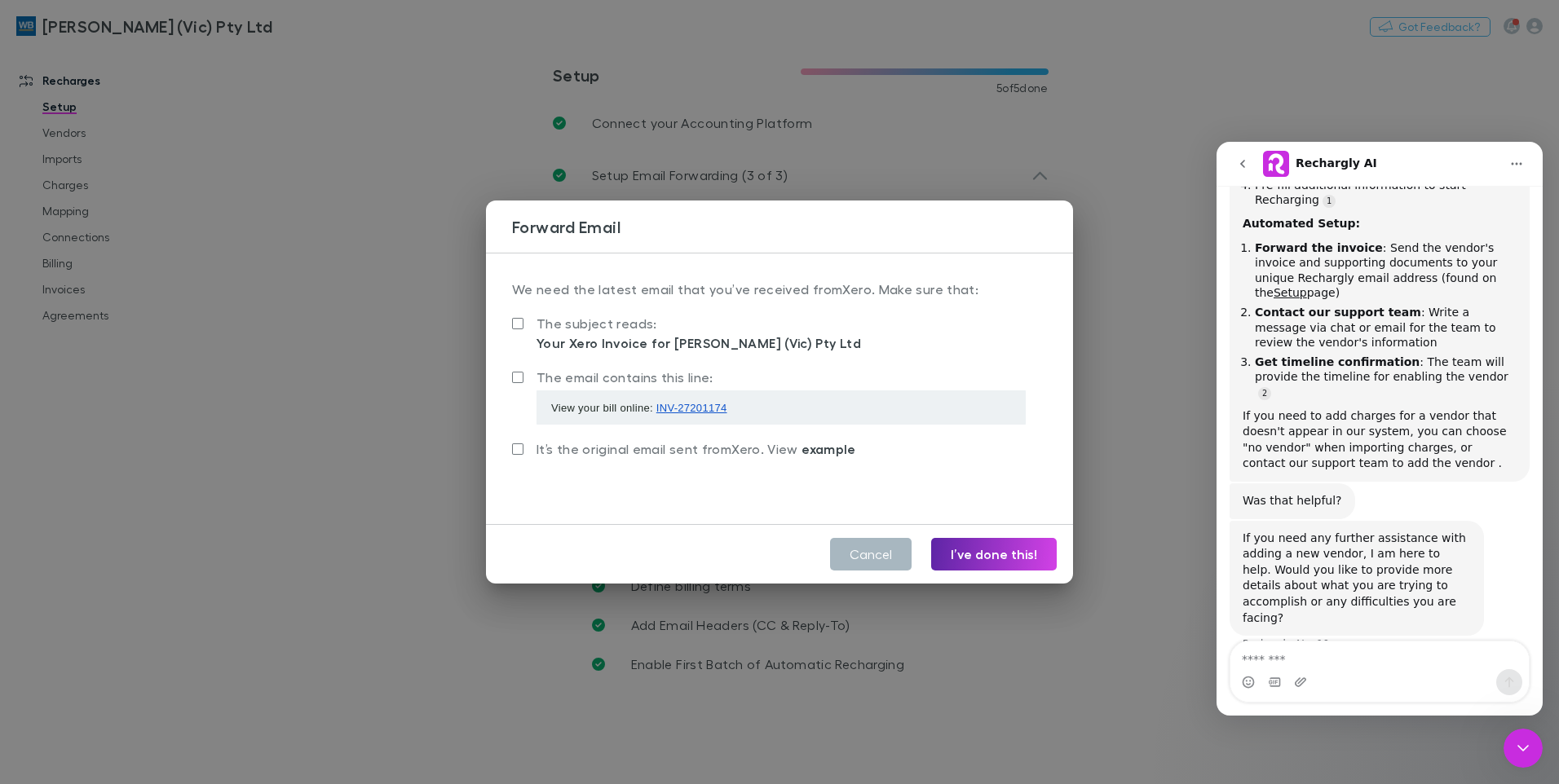
click at [859, 568] on button "Cancel" at bounding box center [871, 555] width 82 height 33
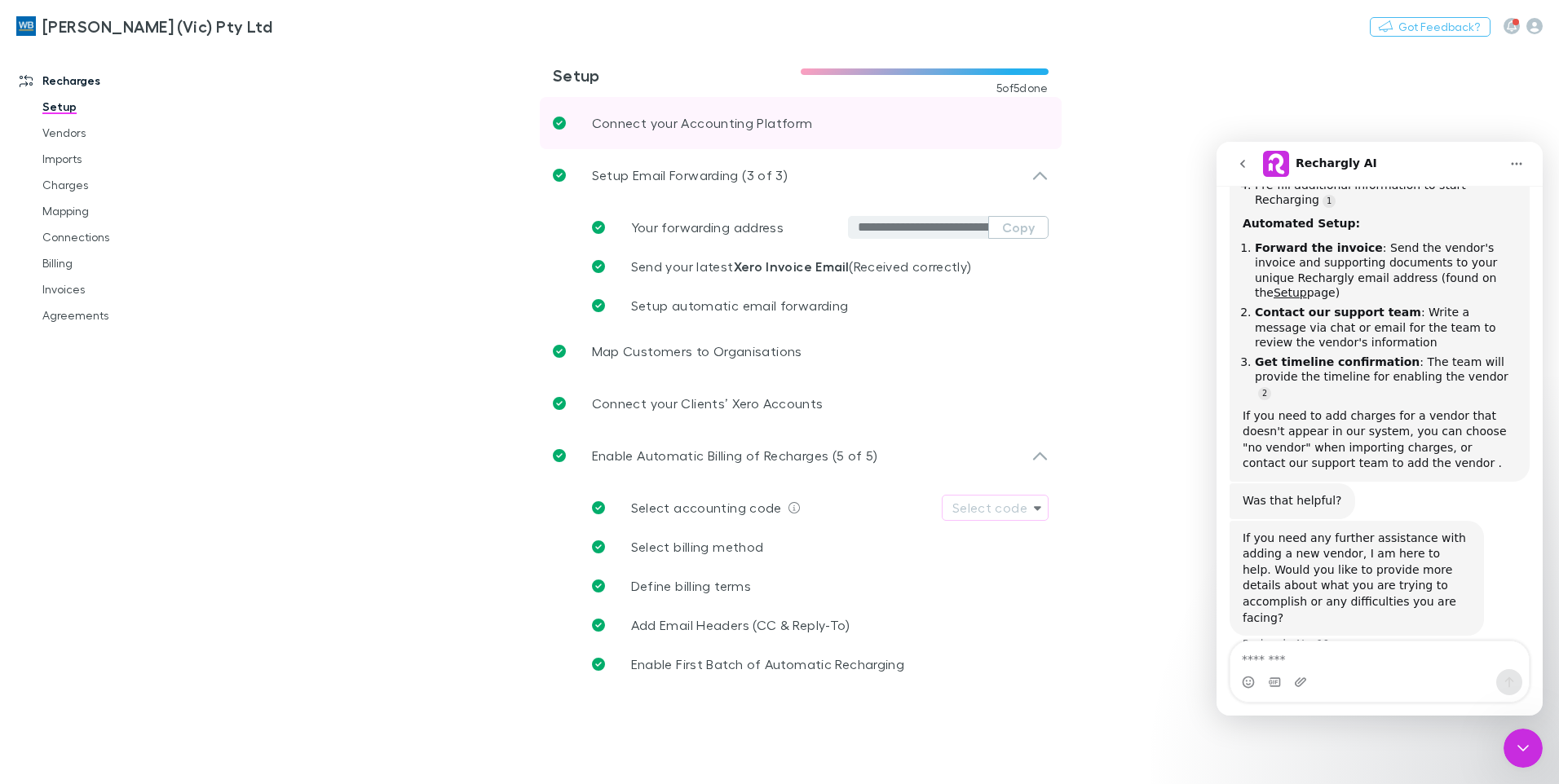
click at [704, 122] on p "Connect your Accounting Platform" at bounding box center [703, 123] width 221 height 20
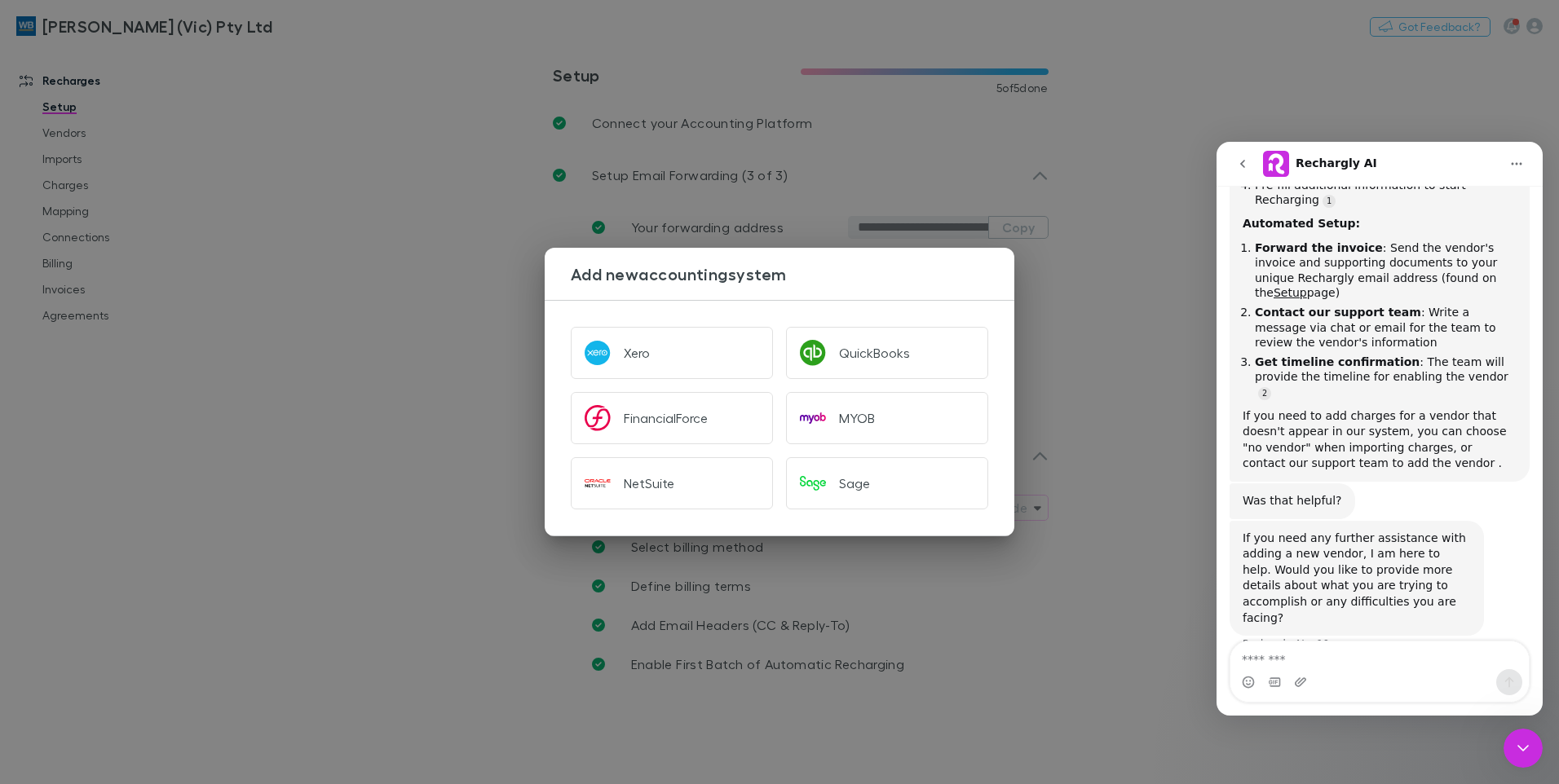
click at [375, 401] on div "Add new accounting system Xero QuickBooks FinancialForce MYOB NetSuite Sage" at bounding box center [779, 392] width 1559 height 784
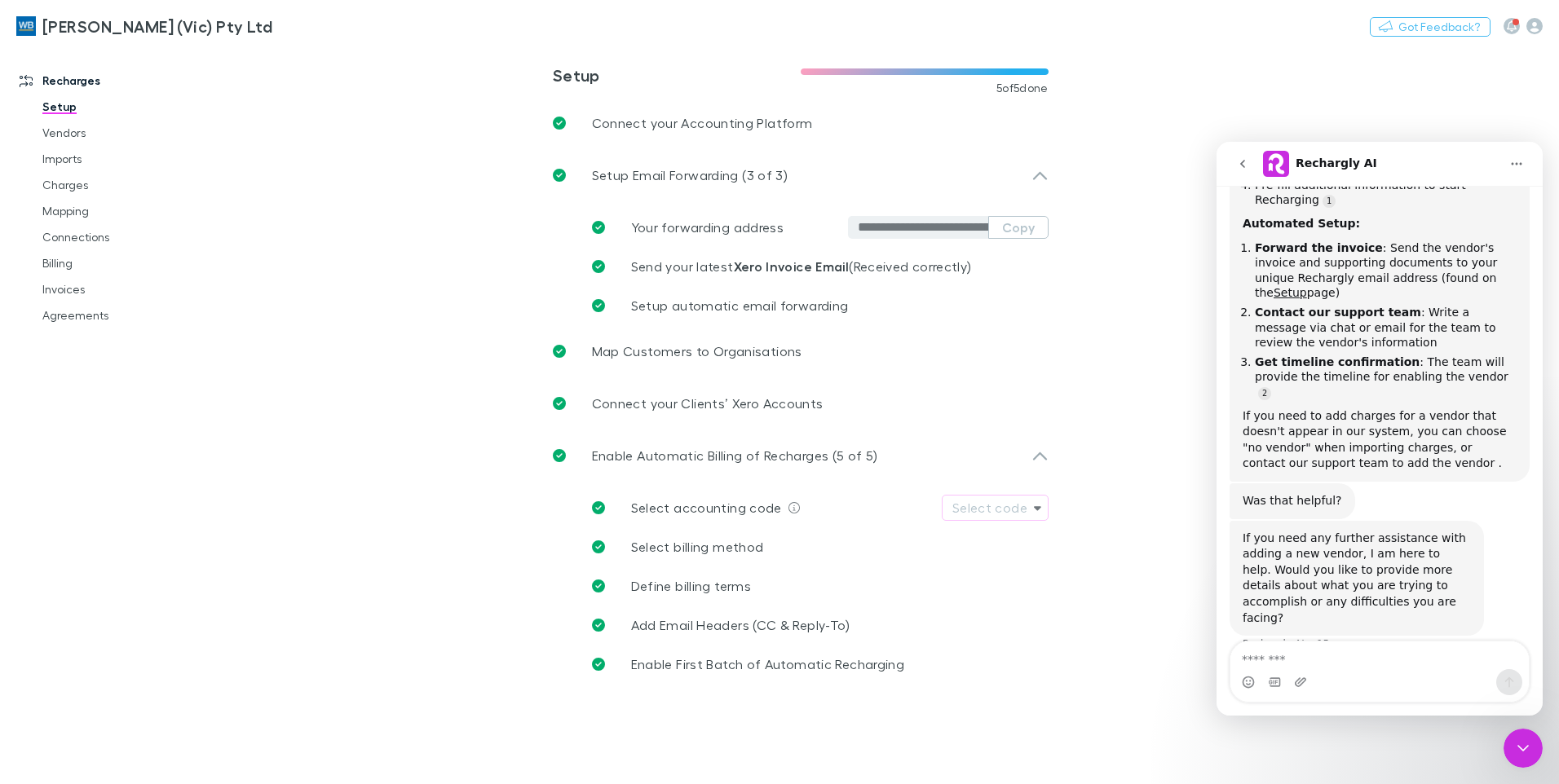
click at [1522, 762] on div "Close Intercom Messenger" at bounding box center [1523, 748] width 39 height 39
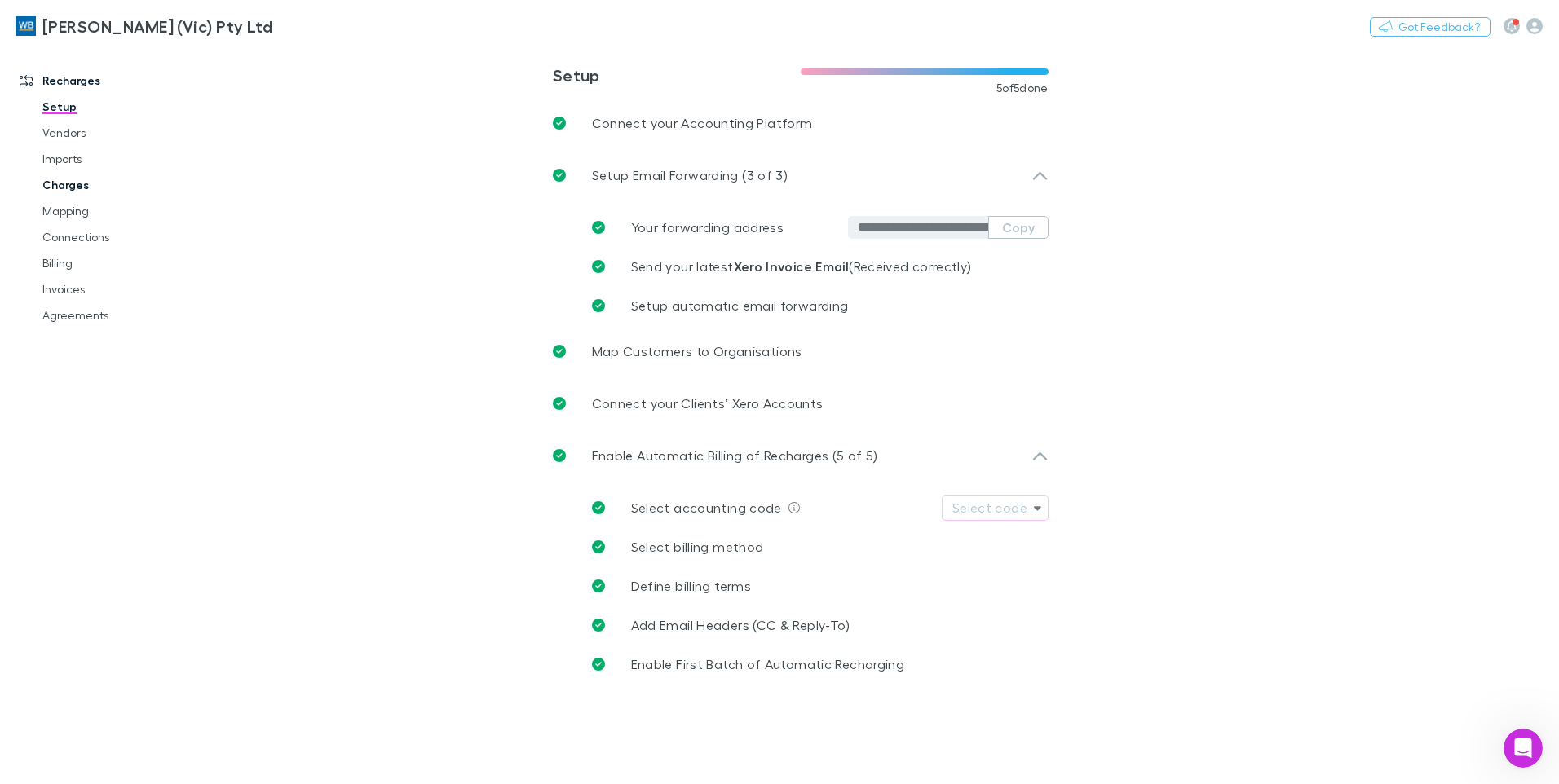
click at [65, 177] on link "Charges" at bounding box center [123, 185] width 194 height 26
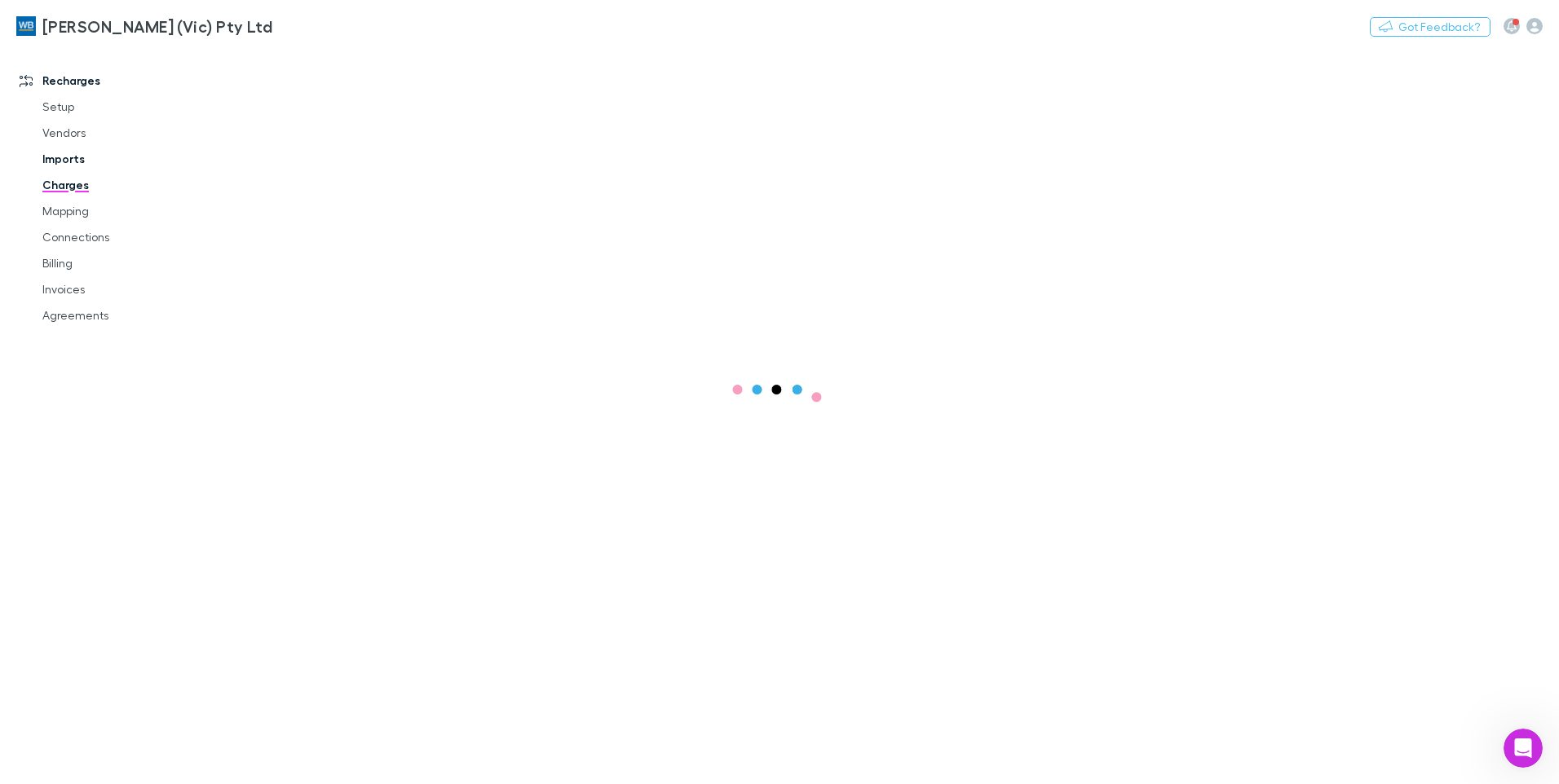
click at [77, 158] on link "Imports" at bounding box center [123, 159] width 194 height 26
click at [810, 109] on icon "button" at bounding box center [811, 104] width 11 height 13
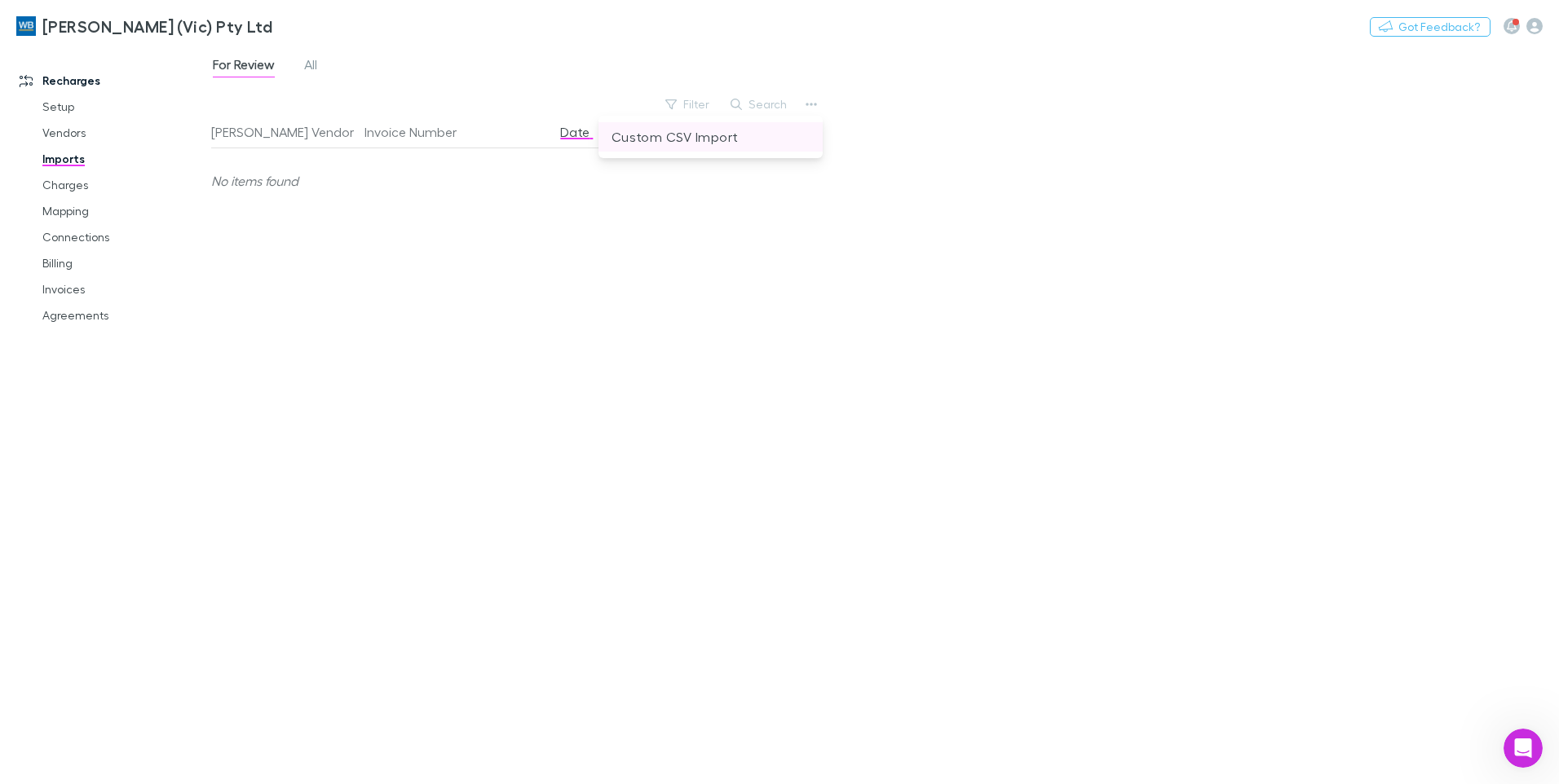
click at [731, 134] on p "Custom CSV Import" at bounding box center [711, 136] width 198 height 20
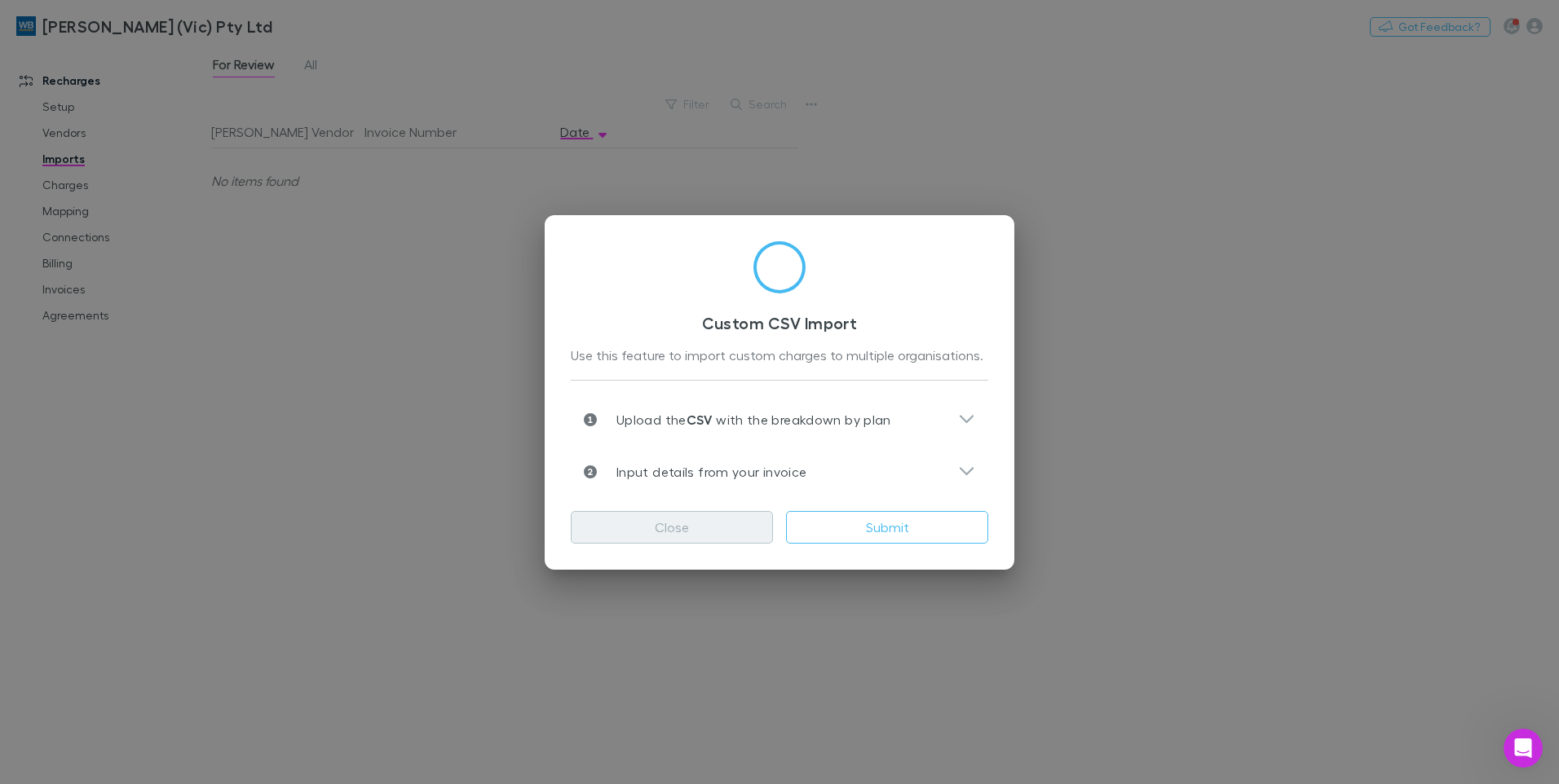
click at [746, 531] on button "Close" at bounding box center [672, 528] width 203 height 33
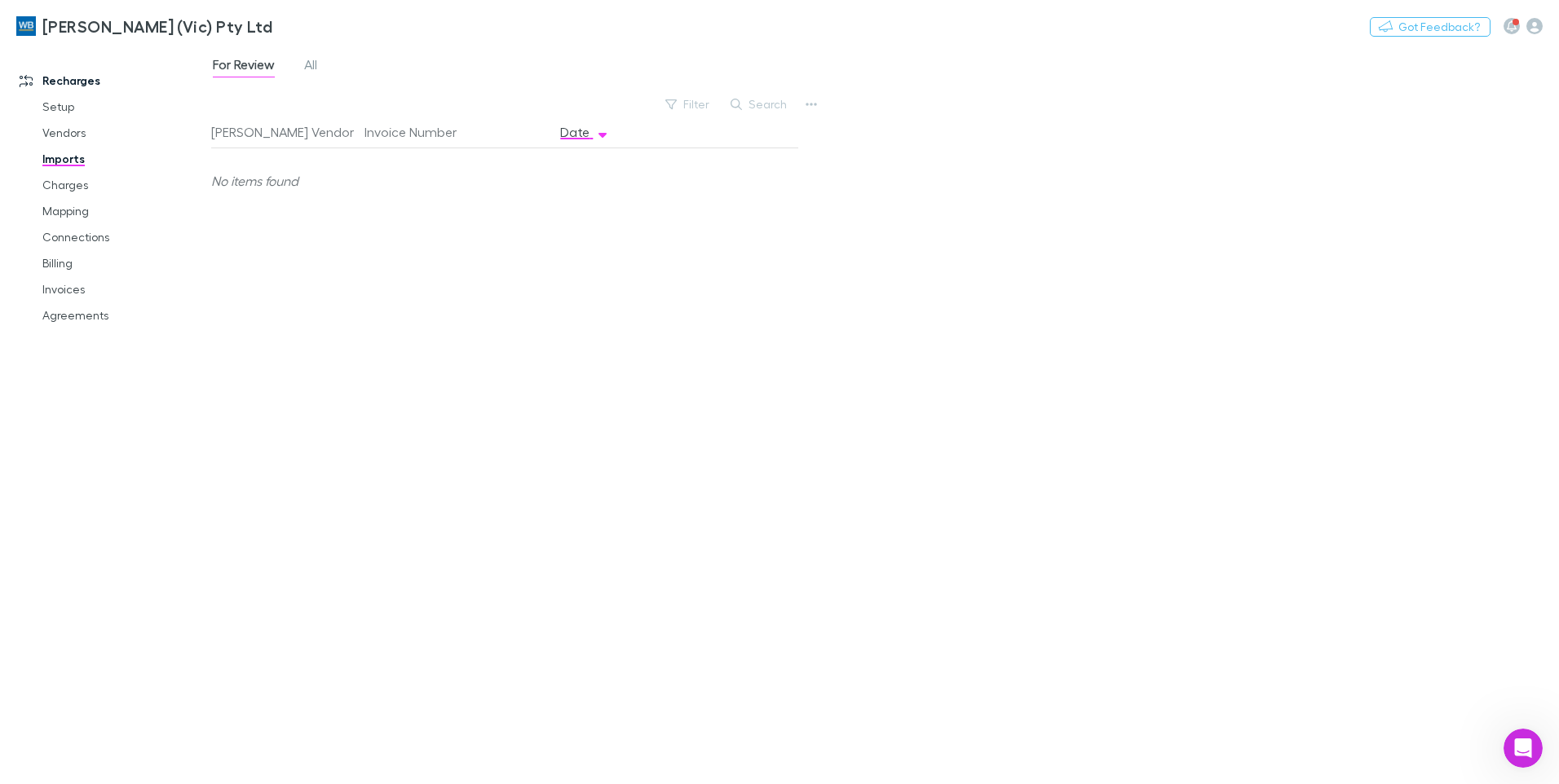
click at [1514, 225] on div "For Review All Filter Search [PERSON_NAME] Vendor Invoice Number Date No items …" at bounding box center [885, 415] width 1349 height 739
click at [1022, 143] on div "For Review All Filter Search [PERSON_NAME] Vendor Invoice Number Date No items …" at bounding box center [885, 415] width 1349 height 739
